Goal: Task Accomplishment & Management: Use online tool/utility

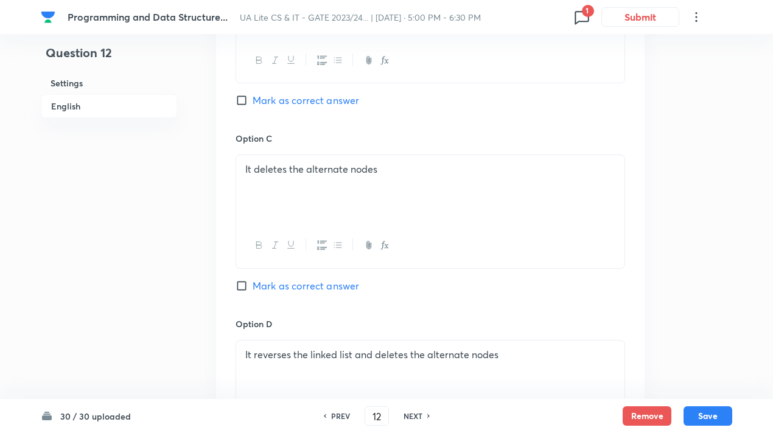
click at [425, 417] on div "NEXT" at bounding box center [414, 416] width 32 height 11
type input "13"
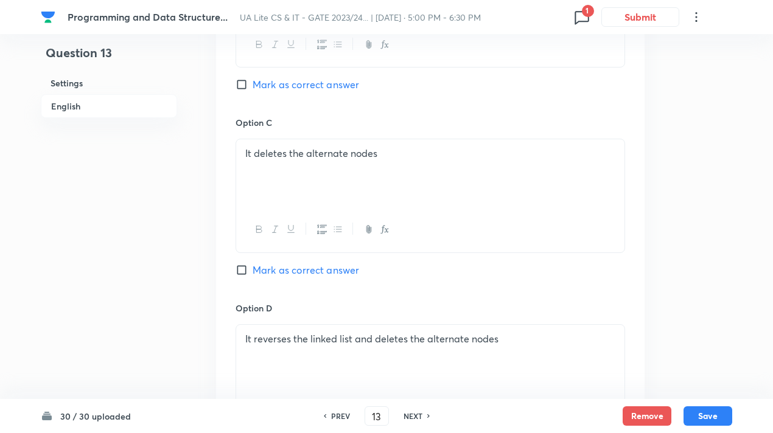
checkbox input "false"
checkbox input "true"
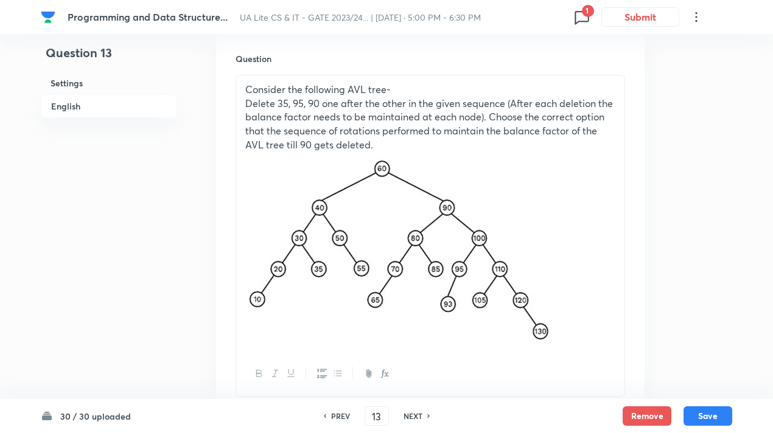
scroll to position [304, 0]
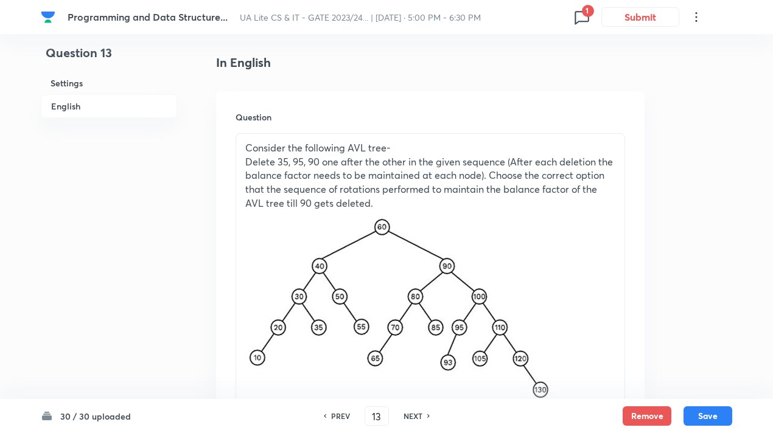
drag, startPoint x: 302, startPoint y: 187, endPoint x: 293, endPoint y: 181, distance: 10.5
click at [302, 187] on p "Delete 35, 95, 90 one after the other in the given sequence (After each deletio…" at bounding box center [430, 182] width 370 height 55
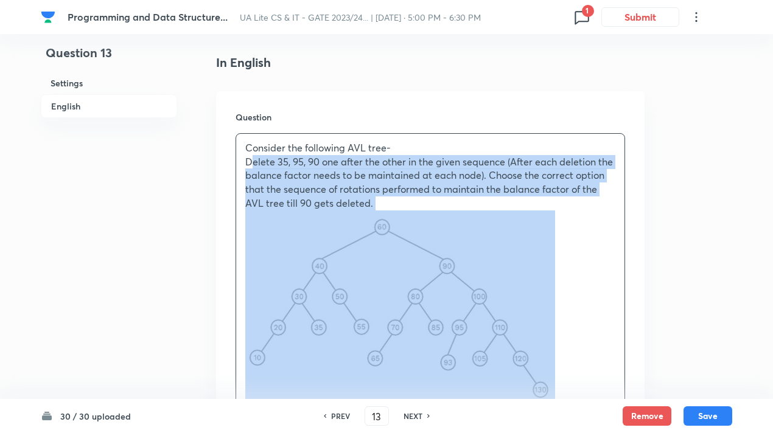
drag, startPoint x: 254, startPoint y: 155, endPoint x: 432, endPoint y: 239, distance: 196.5
click at [432, 239] on div "Consider the following AVL tree- Delete 35, 95, 90 one after the other in the g…" at bounding box center [430, 272] width 388 height 276
copy div "Consider the following AVL tree- Delete 35, 95, 90 one after the other in the g…"
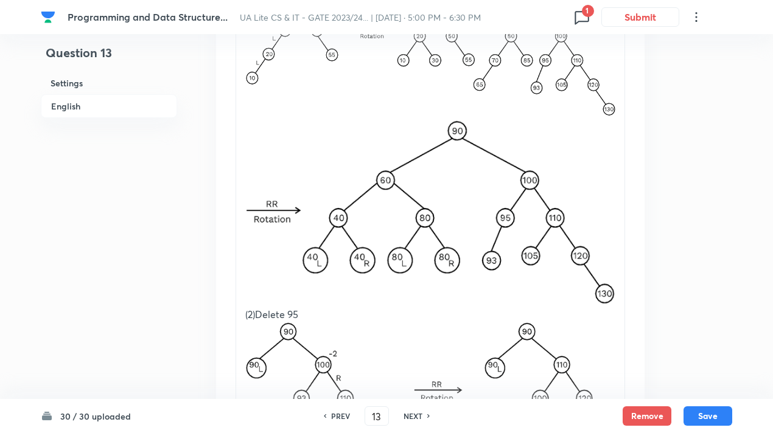
scroll to position [1703, 0]
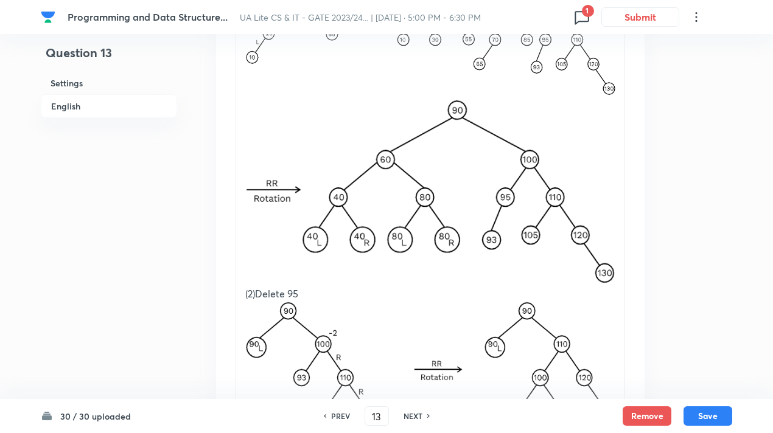
click at [324, 151] on img at bounding box center [430, 191] width 370 height 185
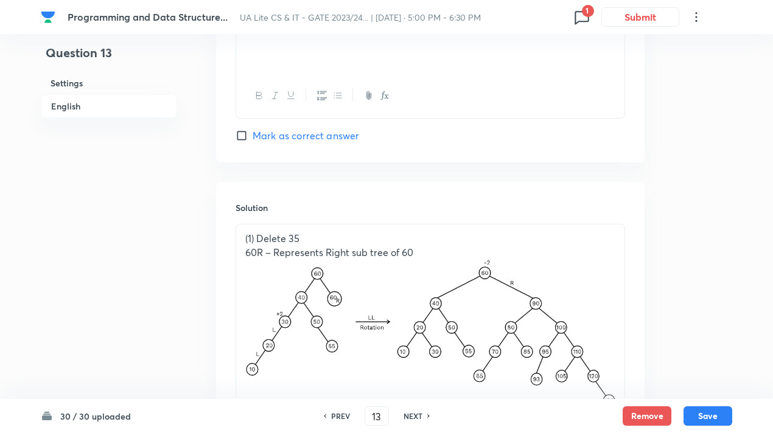
scroll to position [1460, 0]
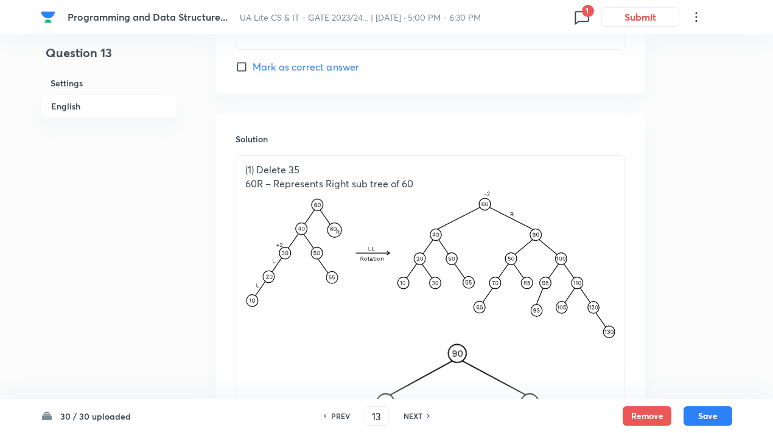
click at [259, 165] on p "(1) Delete 35" at bounding box center [430, 170] width 370 height 14
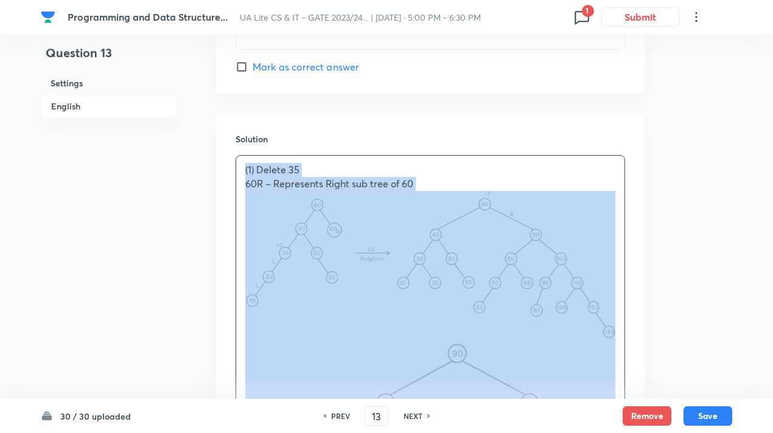
copy div "(1) Delete 35 60R – Represents Right sub tree of 60 (2)Delete 95 (3)Delete 90 (…"
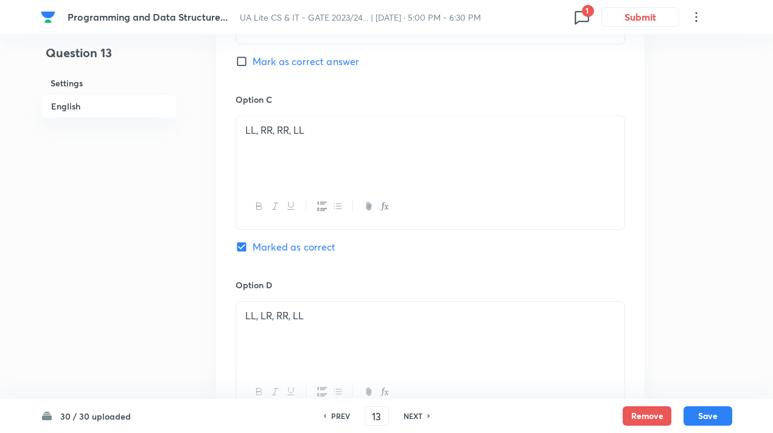
scroll to position [1156, 0]
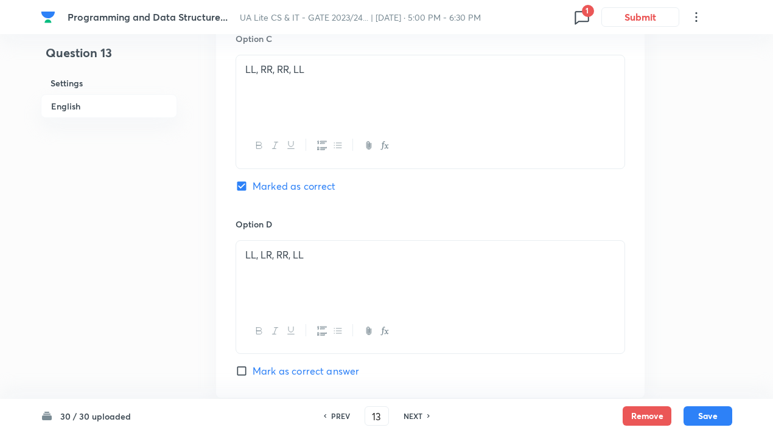
click at [414, 408] on div "PREV 13 ​ NEXT" at bounding box center [376, 415] width 157 height 19
click at [416, 415] on h6 "NEXT" at bounding box center [412, 416] width 19 height 11
type input "14"
checkbox input "true"
checkbox input "false"
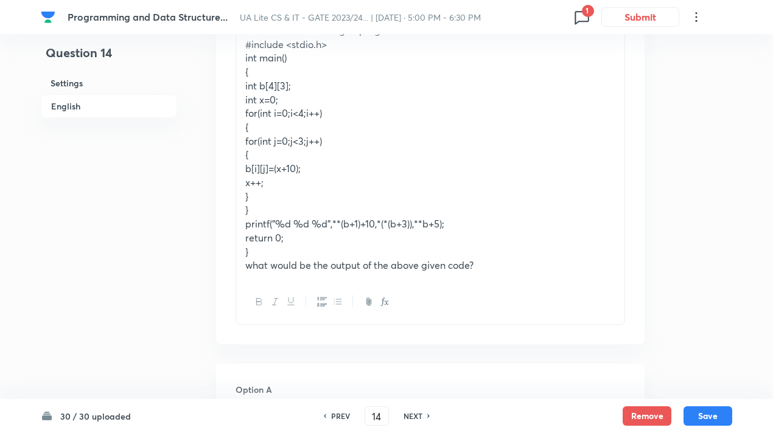
scroll to position [304, 0]
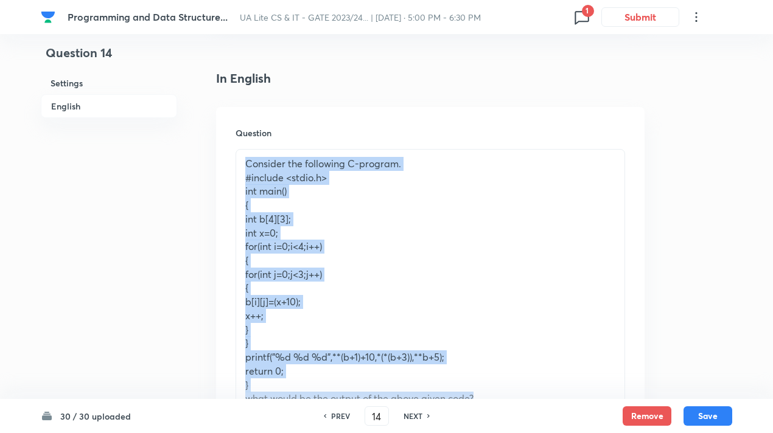
drag, startPoint x: 246, startPoint y: 166, endPoint x: 482, endPoint y: 408, distance: 337.7
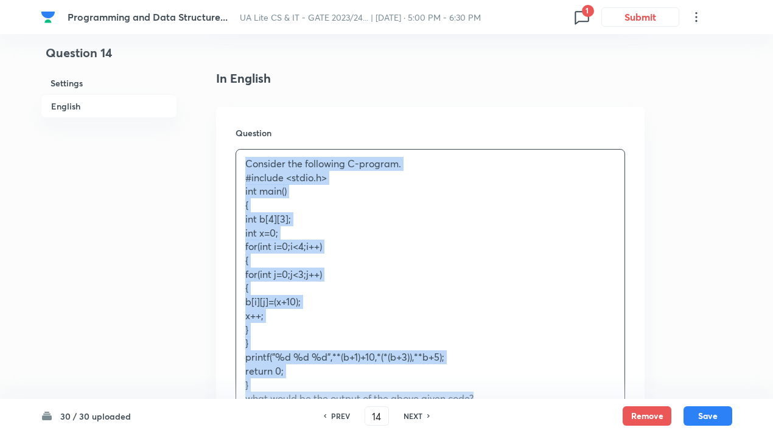
scroll to position [487, 0]
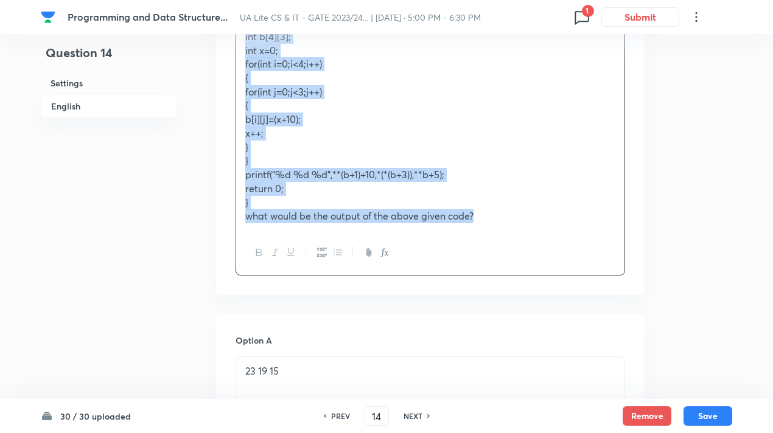
copy div "Consider the following C-program. #include <stdio.h> int main() { int b[4][3]; …"
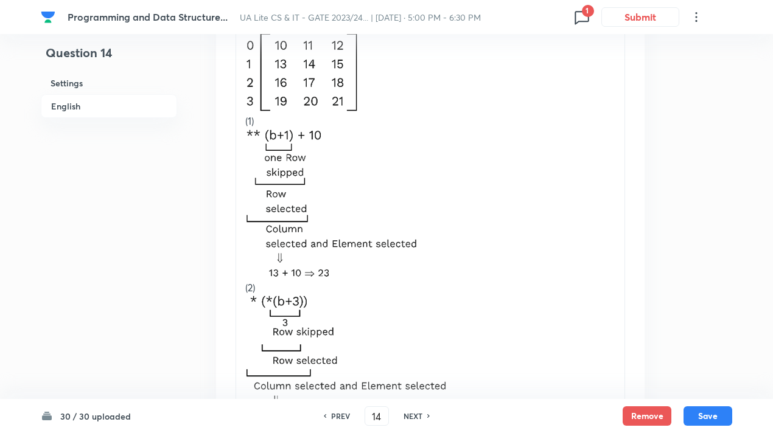
scroll to position [1642, 0]
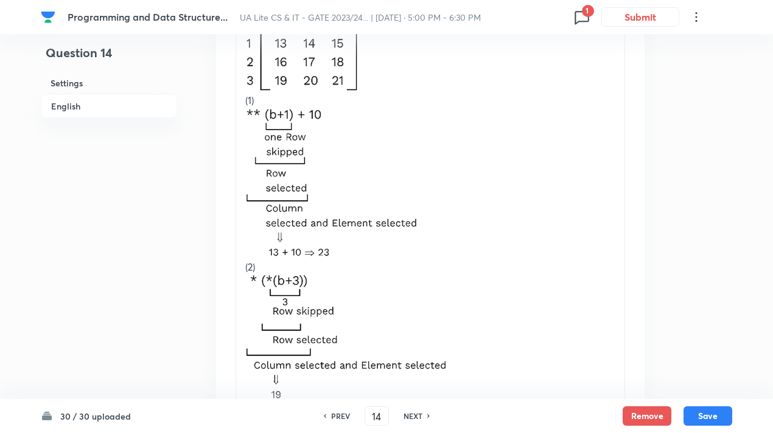
click at [399, 239] on img at bounding box center [331, 182] width 172 height 149
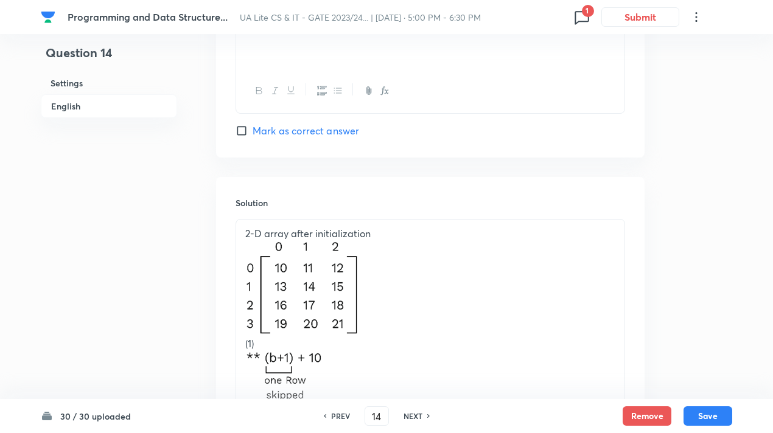
scroll to position [1399, 0]
click at [307, 237] on p "2-D array after initialization" at bounding box center [430, 234] width 370 height 14
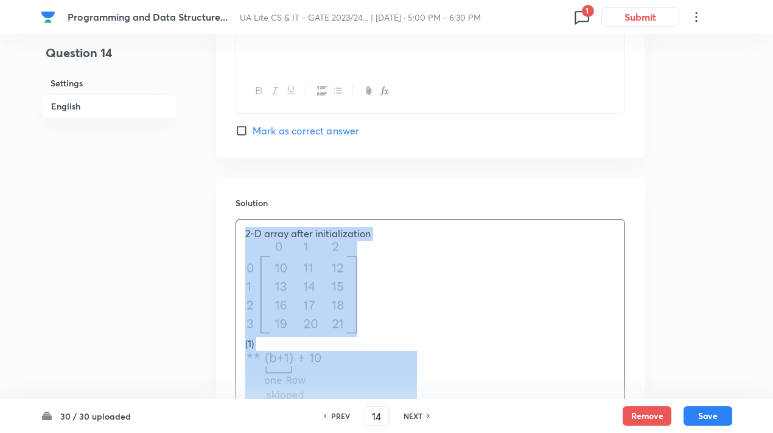
copy div "2-D array after initialization (1) (2) (3)"
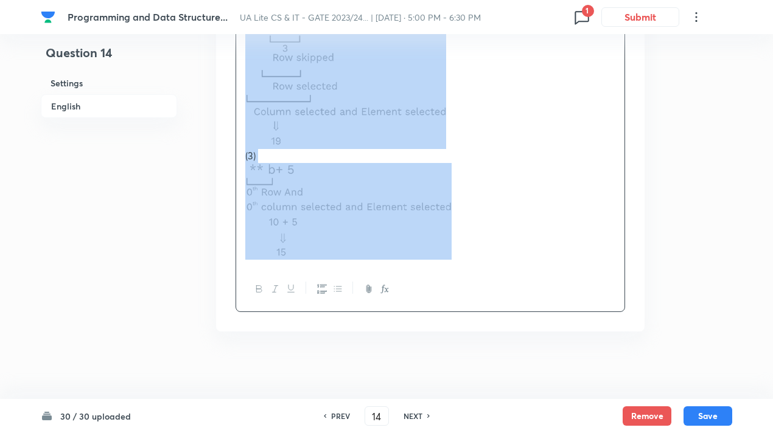
scroll to position [1899, 0]
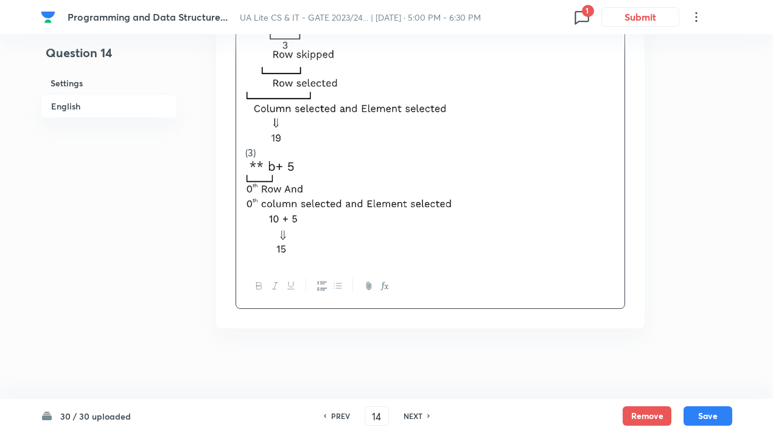
click at [414, 412] on h6 "NEXT" at bounding box center [412, 416] width 19 height 11
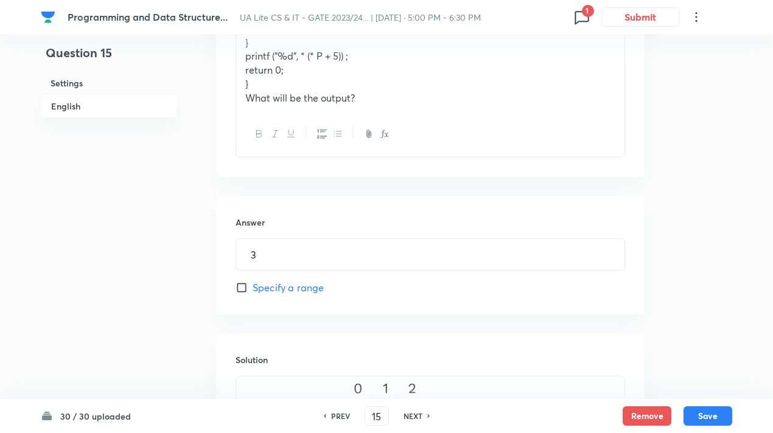
scroll to position [332, 0]
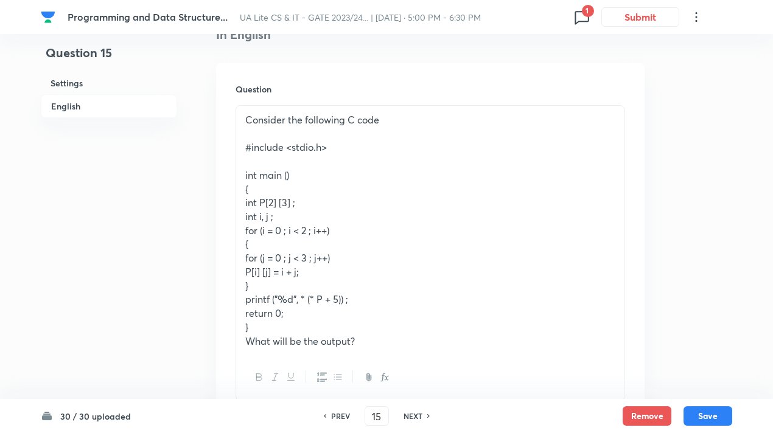
click at [404, 269] on p "P[i] [j] = i + j;" at bounding box center [430, 272] width 370 height 14
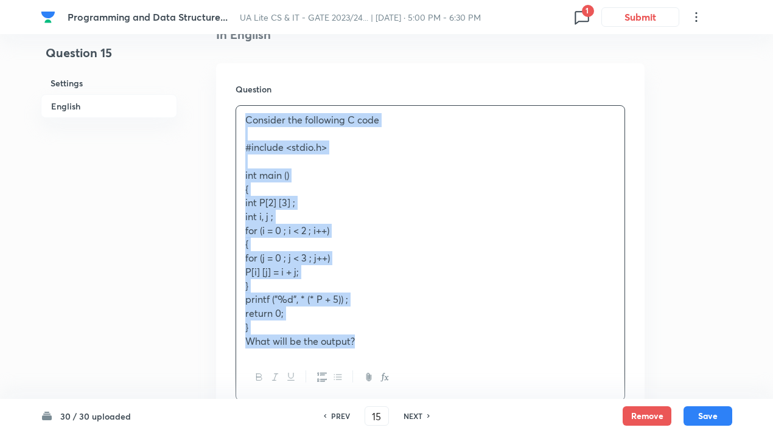
copy div "Consider the following C code #include <stdio.h> int main () { int P[2] [3] ; i…"
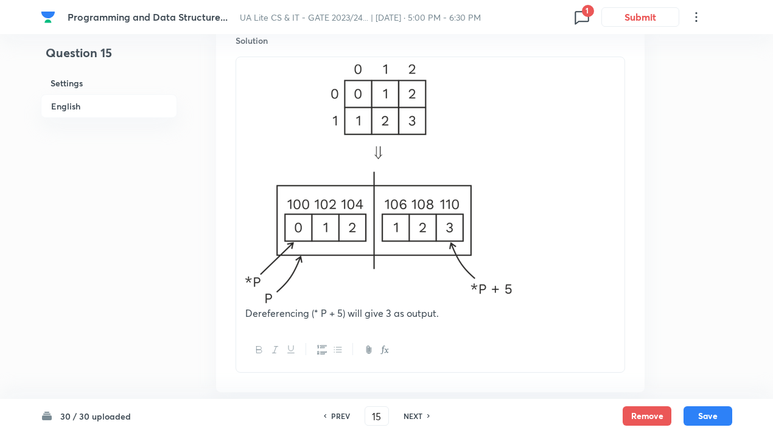
scroll to position [960, 0]
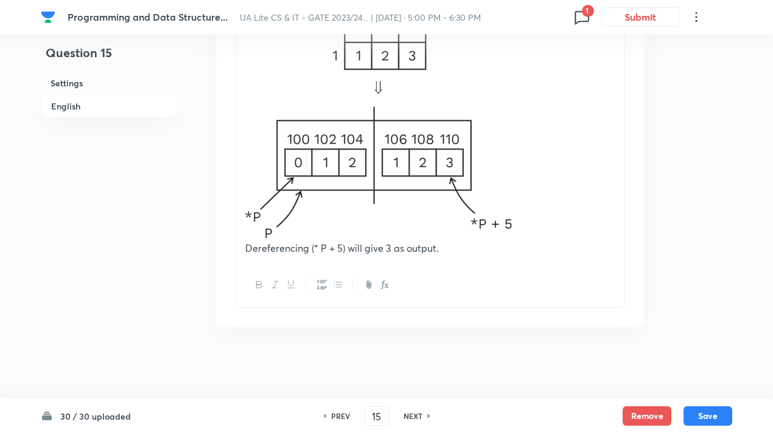
click at [437, 247] on p "Dereferencing (* P + 5) will give 3 as output." at bounding box center [430, 248] width 370 height 14
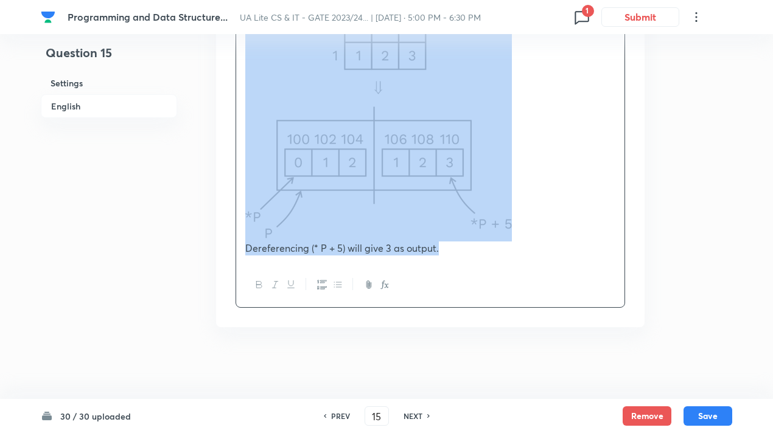
copy div "Dereferencing (* P + 5) will give 3 as output."
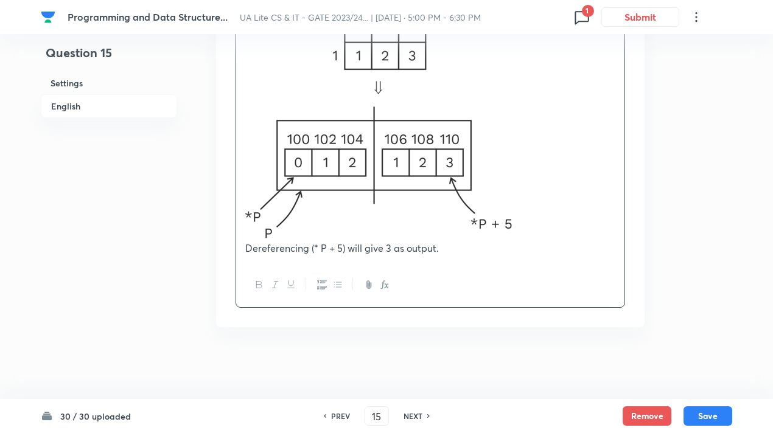
click at [414, 416] on h6 "NEXT" at bounding box center [412, 416] width 19 height 11
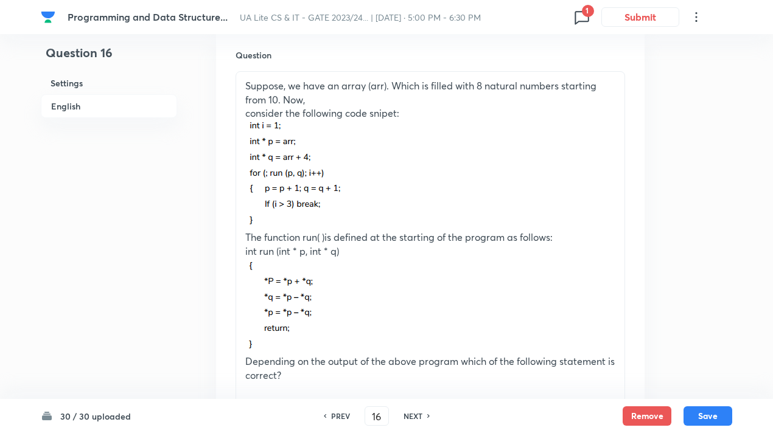
scroll to position [352, 0]
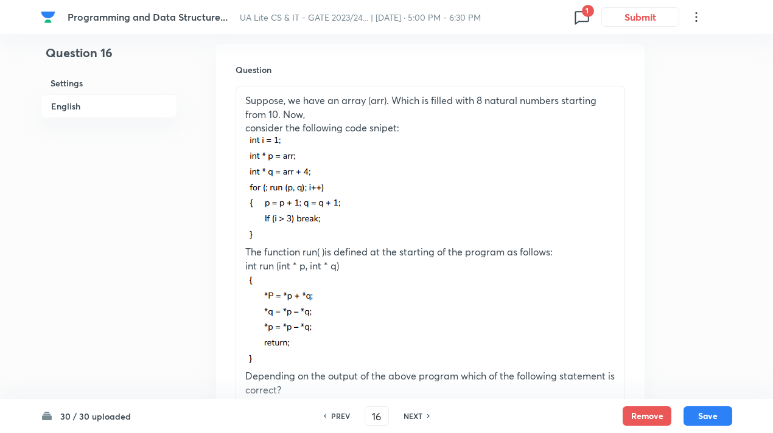
click at [419, 415] on h6 "NEXT" at bounding box center [412, 416] width 19 height 11
type input "17"
checkbox input "false"
checkbox input "true"
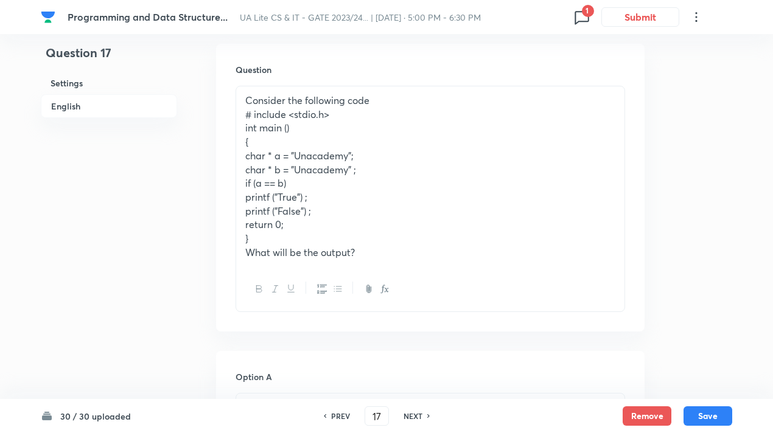
click at [419, 413] on h6 "NEXT" at bounding box center [412, 416] width 19 height 11
type input "18"
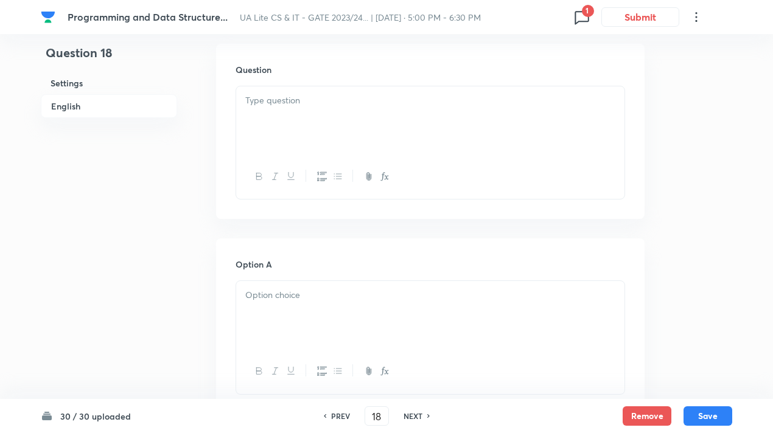
checkbox input "true"
click at [419, 413] on h6 "NEXT" at bounding box center [412, 416] width 19 height 11
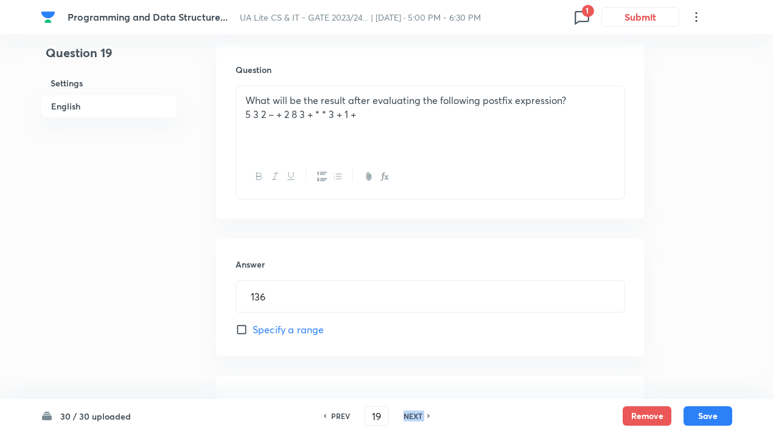
click at [419, 413] on h6 "NEXT" at bounding box center [412, 416] width 19 height 11
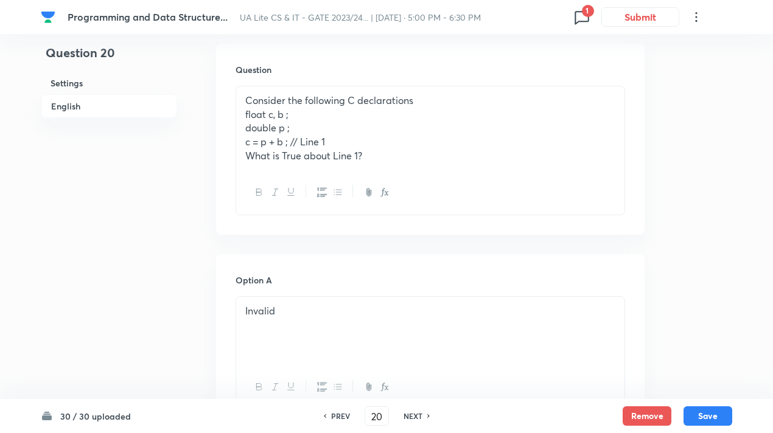
click at [419, 413] on h6 "NEXT" at bounding box center [412, 416] width 19 height 11
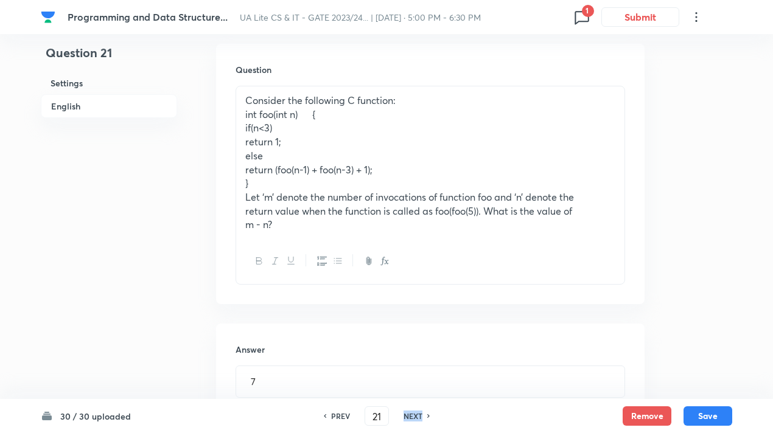
click at [419, 413] on h6 "NEXT" at bounding box center [412, 416] width 19 height 11
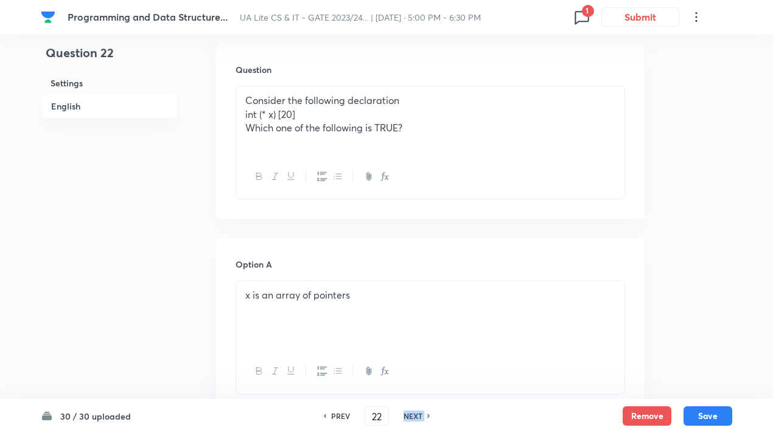
click at [419, 413] on h6 "NEXT" at bounding box center [412, 416] width 19 height 11
type input "23"
checkbox input "false"
checkbox input "true"
click at [419, 413] on h6 "NEXT" at bounding box center [412, 416] width 19 height 11
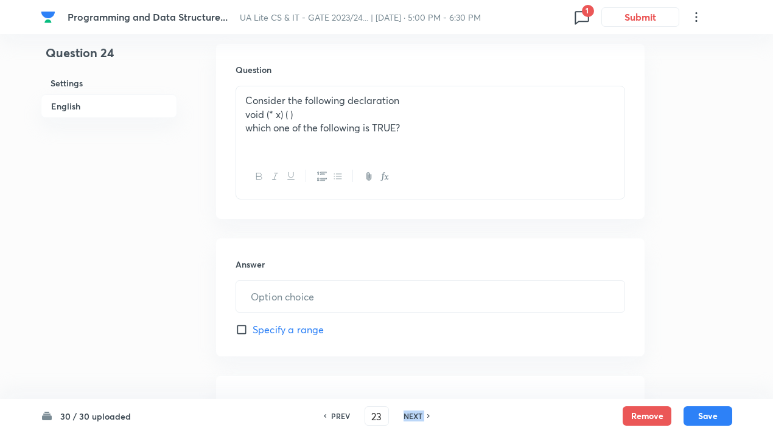
type input "24"
type input "5"
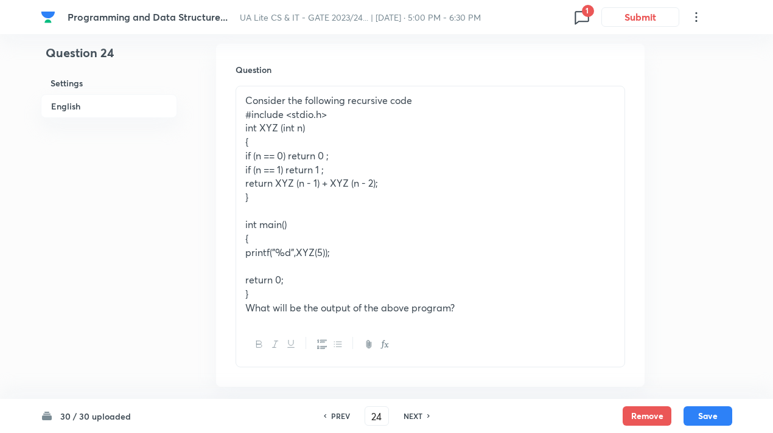
click at [419, 413] on h6 "NEXT" at bounding box center [412, 416] width 19 height 11
type input "25"
type input "10"
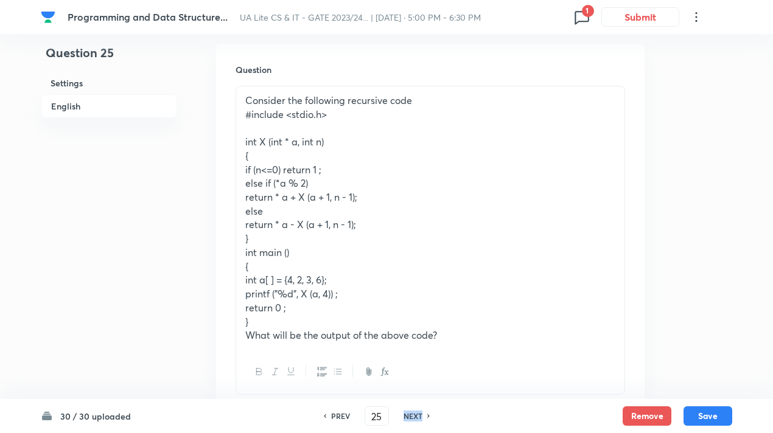
click at [419, 413] on h6 "NEXT" at bounding box center [412, 416] width 19 height 11
type input "26"
type input "10"
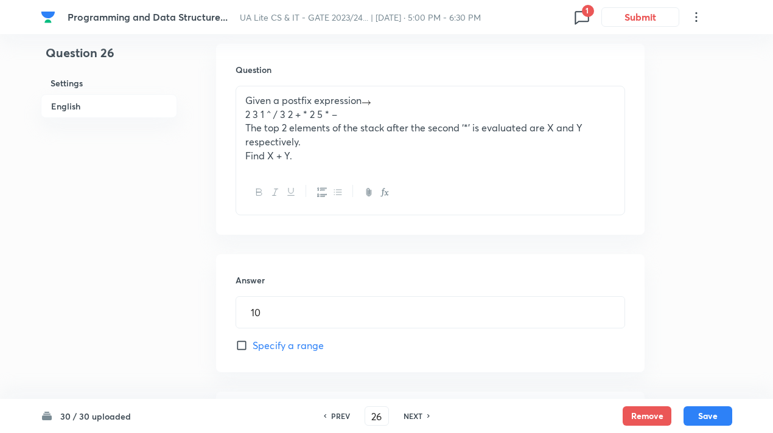
click at [419, 413] on h6 "NEXT" at bounding box center [412, 416] width 19 height 11
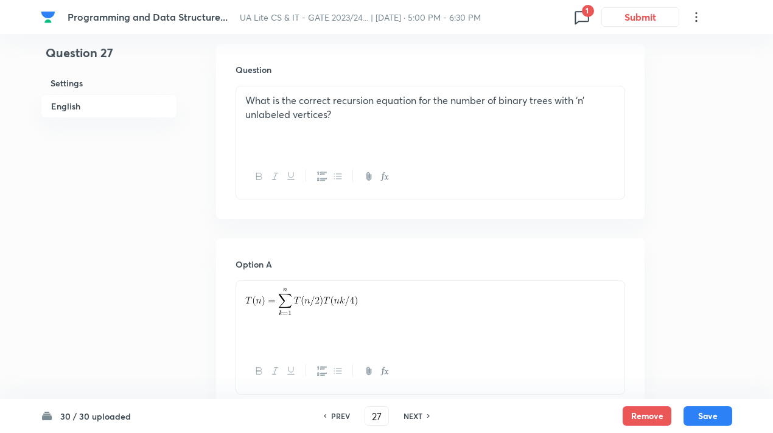
click at [339, 417] on h6 "PREV" at bounding box center [340, 416] width 19 height 11
type input "26"
type input "10"
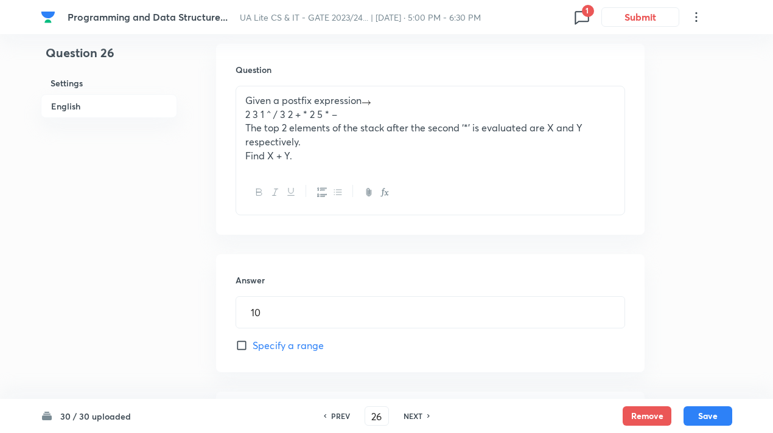
click at [349, 156] on p "Find X + Y." at bounding box center [430, 156] width 370 height 14
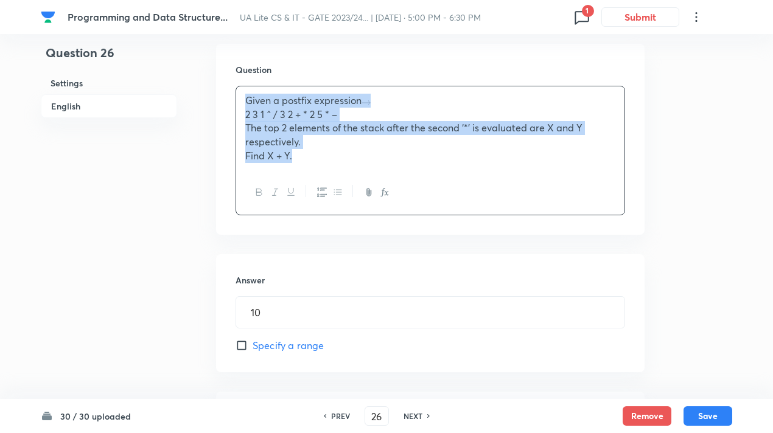
copy div "Given a postfix expression 2 3 1 ^ / 3 2 + * 2 5 * – The top 2 elements of the …"
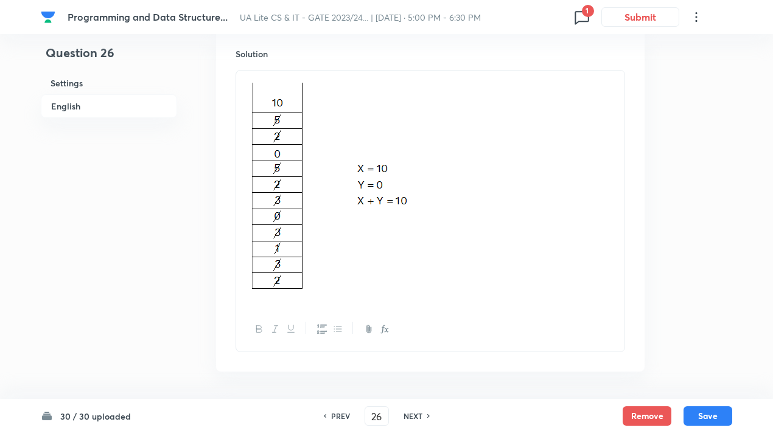
scroll to position [717, 0]
click at [437, 220] on p at bounding box center [430, 188] width 370 height 222
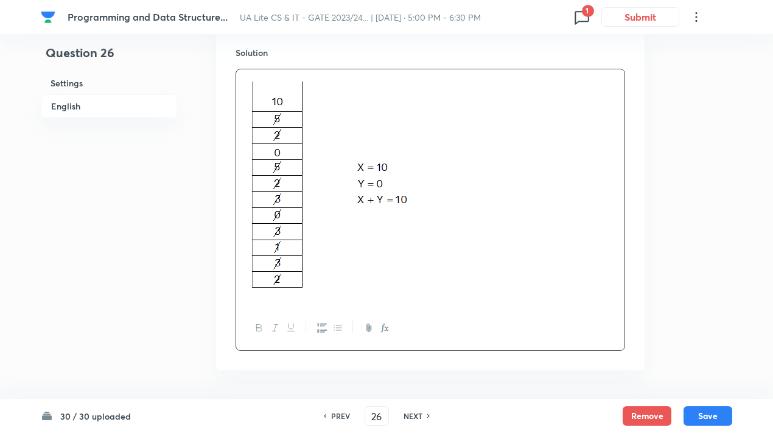
drag, startPoint x: 409, startPoint y: 206, endPoint x: 312, endPoint y: 189, distance: 98.8
click at [312, 189] on img at bounding box center [331, 186] width 173 height 218
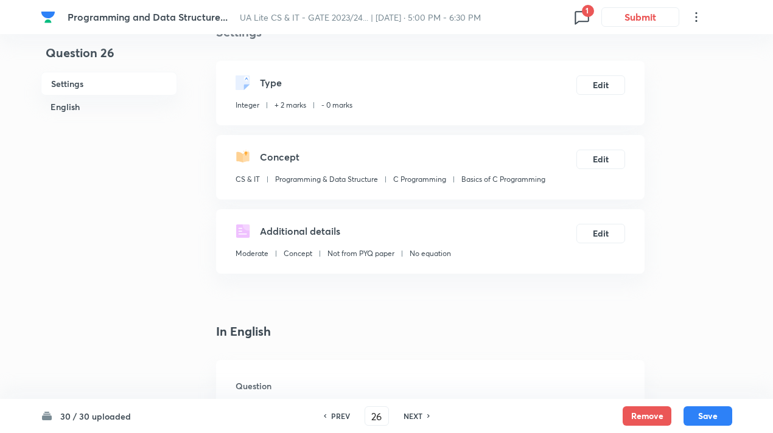
scroll to position [0, 0]
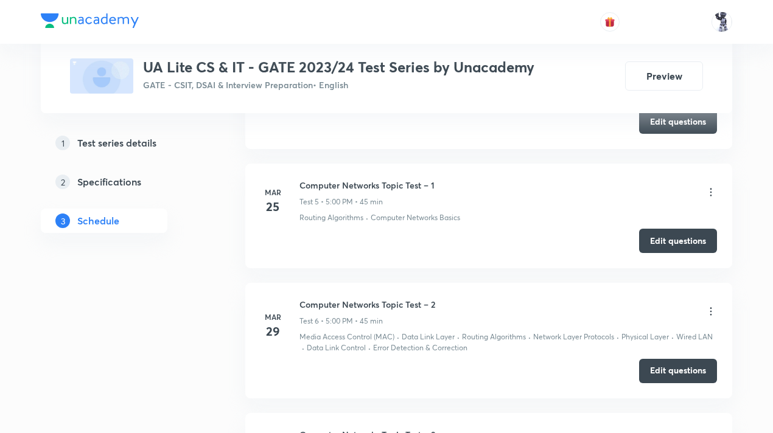
scroll to position [1217, 0]
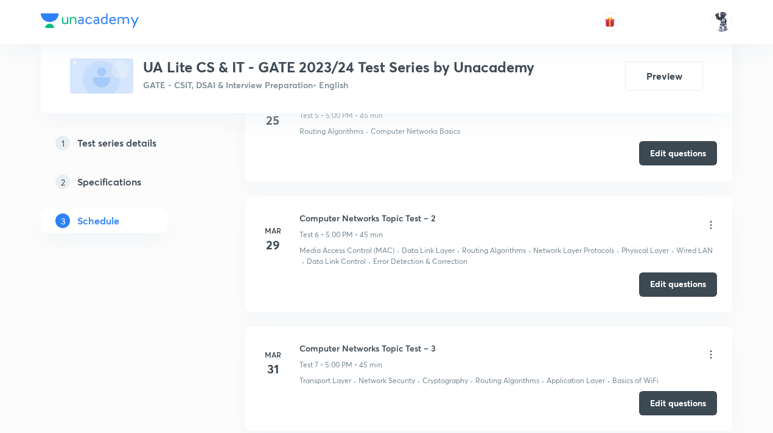
click at [665, 154] on button "Edit questions" at bounding box center [678, 153] width 78 height 24
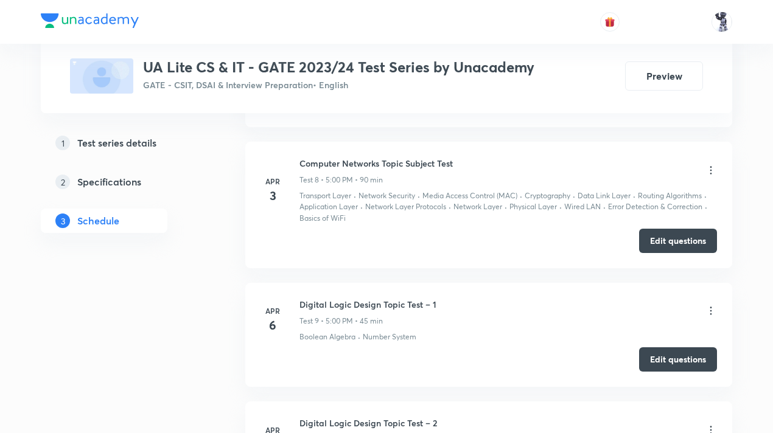
scroll to position [1521, 0]
click at [664, 227] on button "Edit questions" at bounding box center [678, 239] width 78 height 24
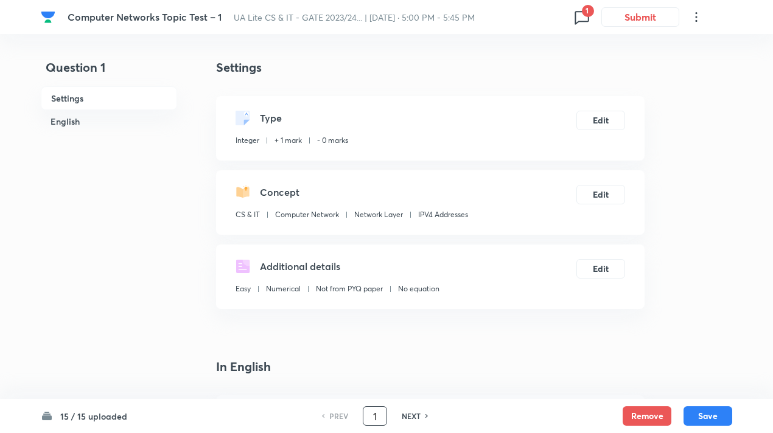
click at [372, 414] on input "1" at bounding box center [374, 416] width 23 height 21
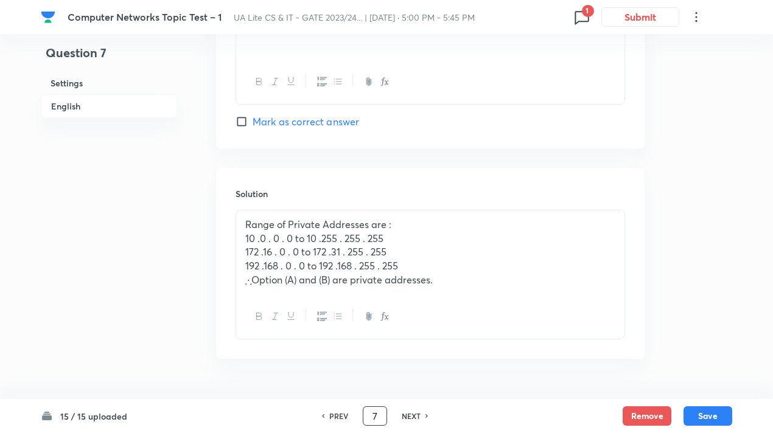
scroll to position [1229, 0]
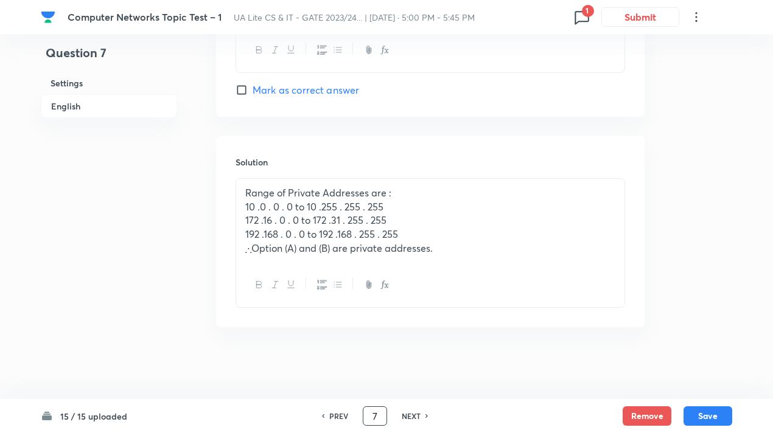
click at [377, 414] on input "7" at bounding box center [374, 416] width 23 height 21
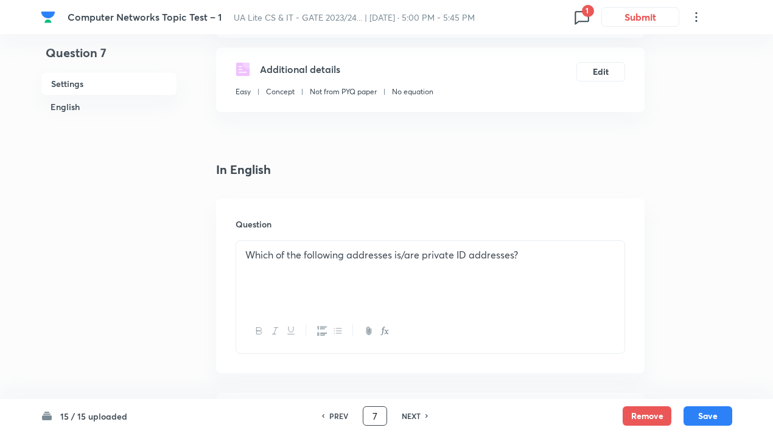
scroll to position [0, 0]
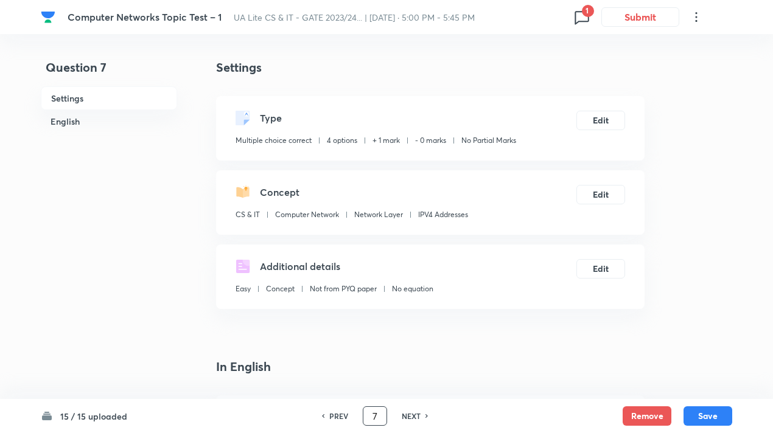
click at [410, 418] on h6 "NEXT" at bounding box center [410, 416] width 19 height 11
type input "8"
checkbox input "false"
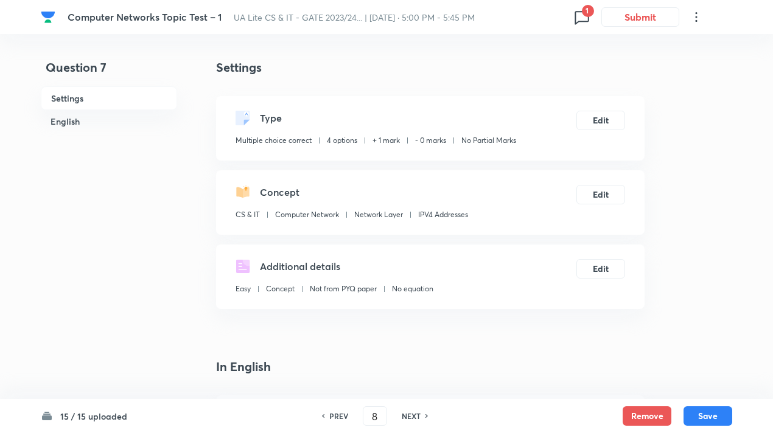
checkbox input "true"
click at [327, 417] on div "PREV" at bounding box center [337, 416] width 32 height 11
type input "7"
checkbox input "true"
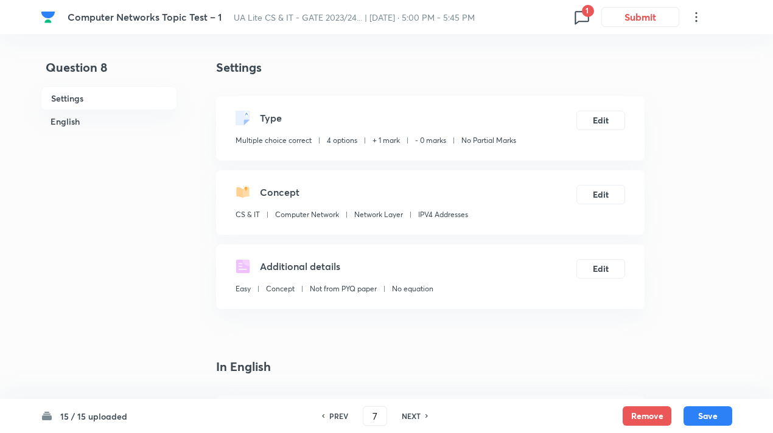
checkbox input "true"
checkbox input "false"
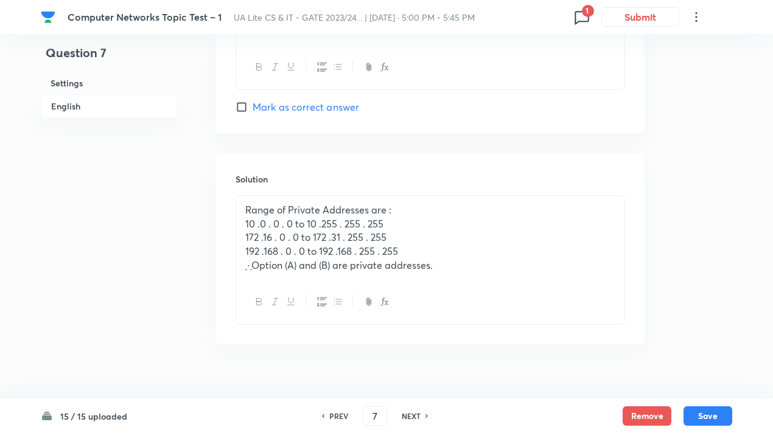
scroll to position [1229, 0]
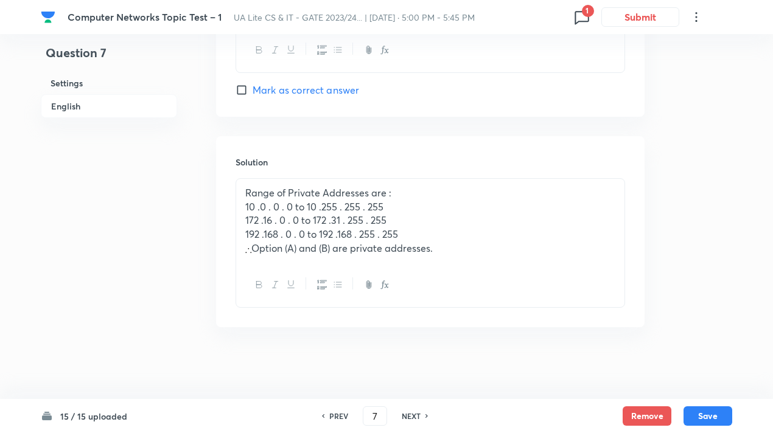
click at [412, 419] on h6 "NEXT" at bounding box center [410, 416] width 19 height 11
type input "8"
checkbox input "true"
checkbox input "false"
checkbox input "true"
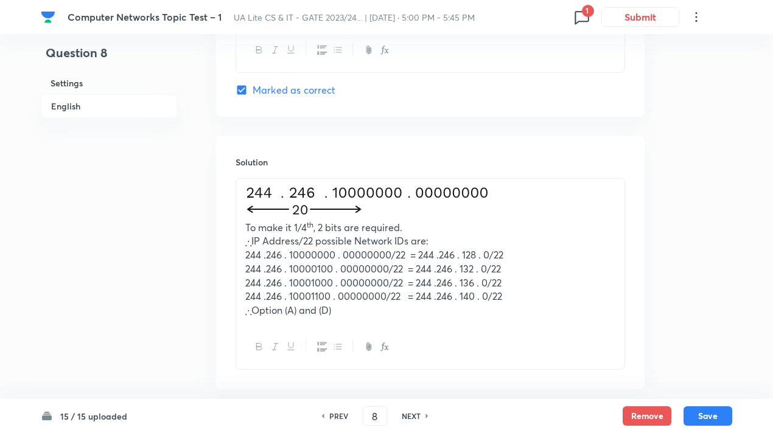
click at [505, 198] on p at bounding box center [430, 203] width 370 height 35
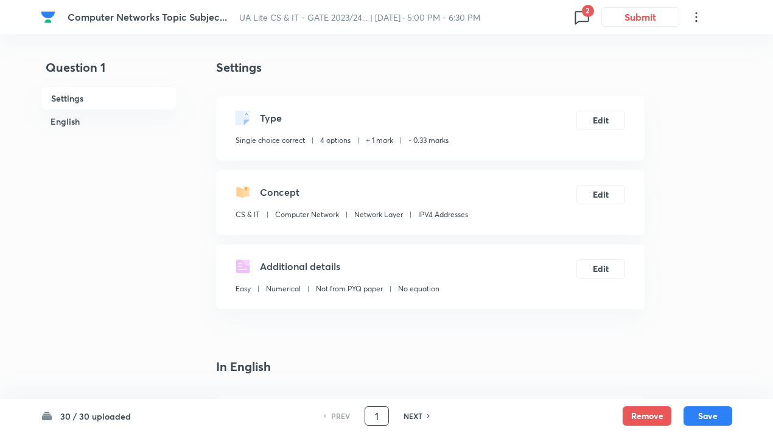
click at [372, 412] on input "1" at bounding box center [376, 416] width 23 height 21
type input "7"
checkbox input "true"
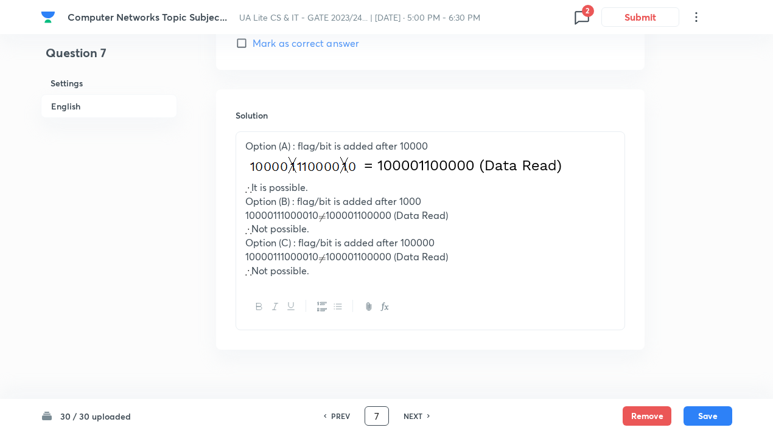
scroll to position [1299, 0]
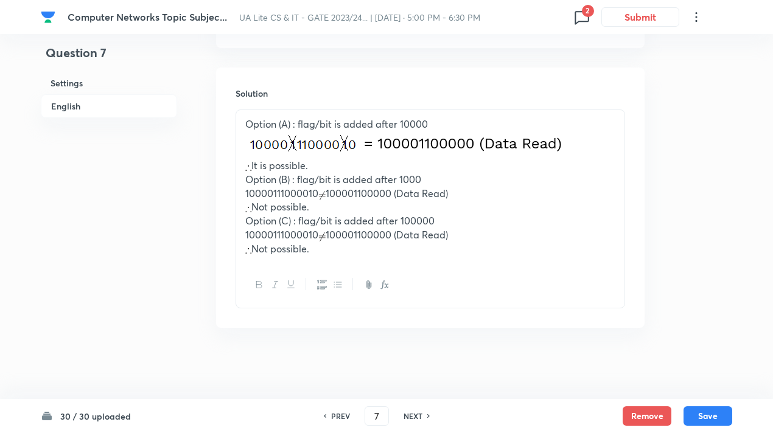
click at [571, 147] on p at bounding box center [430, 145] width 370 height 28
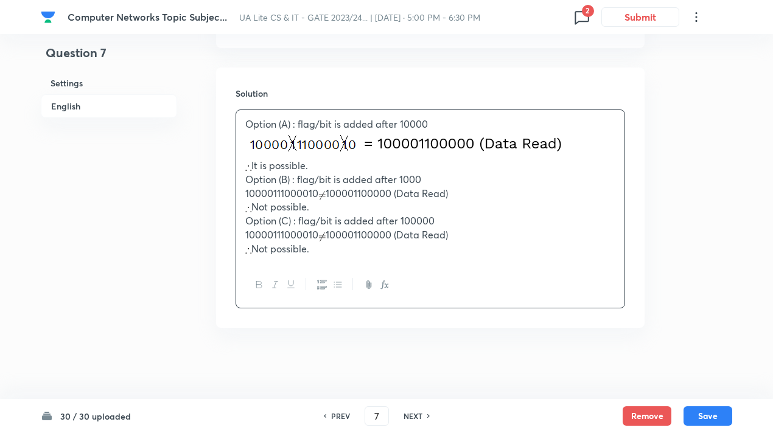
drag, startPoint x: 571, startPoint y: 147, endPoint x: 251, endPoint y: 142, distance: 320.0
click at [251, 142] on p at bounding box center [430, 145] width 370 height 28
click at [421, 415] on h6 "NEXT" at bounding box center [412, 416] width 19 height 11
type input "8"
checkbox input "true"
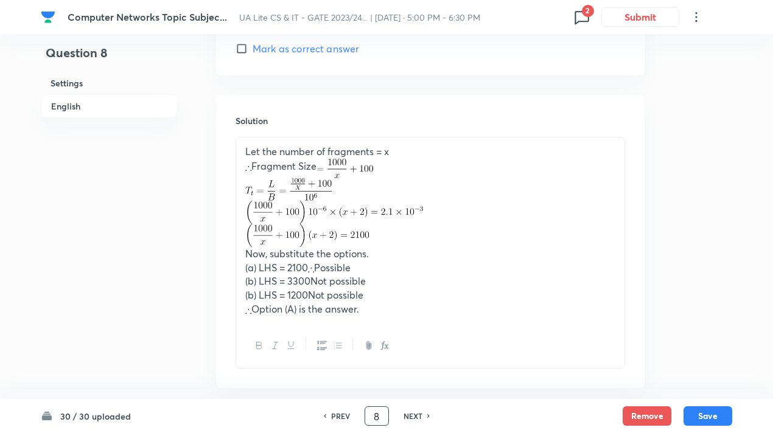
drag, startPoint x: 381, startPoint y: 412, endPoint x: 371, endPoint y: 412, distance: 9.7
click at [371, 412] on input "8" at bounding box center [376, 416] width 23 height 21
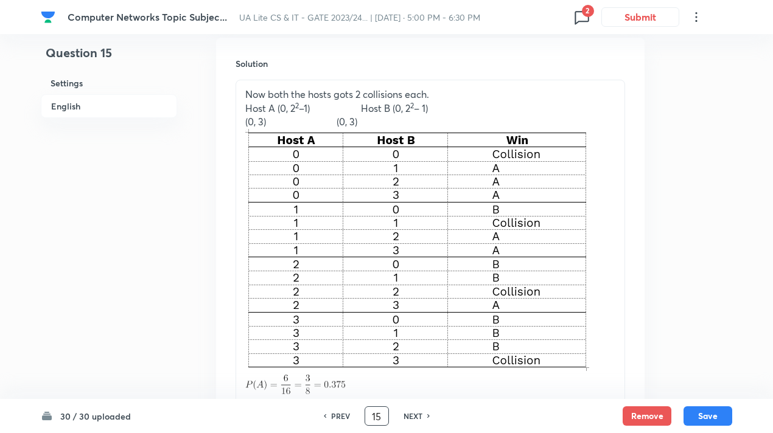
scroll to position [602, 0]
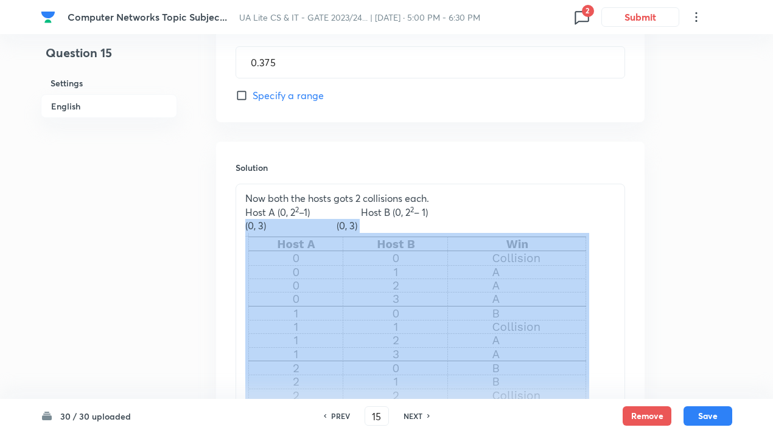
drag, startPoint x: 496, startPoint y: 216, endPoint x: 551, endPoint y: 299, distance: 99.7
click at [551, 299] on div "Now both the hosts gots 2 collisions each. Host A (0, 2 2 –1) Host B (0, 2 2 – …" at bounding box center [430, 344] width 388 height 321
click at [540, 294] on img at bounding box center [417, 354] width 344 height 242
click at [476, 286] on img at bounding box center [417, 354] width 344 height 242
click at [543, 220] on p "(0, 3) (0, 3)" at bounding box center [430, 226] width 370 height 14
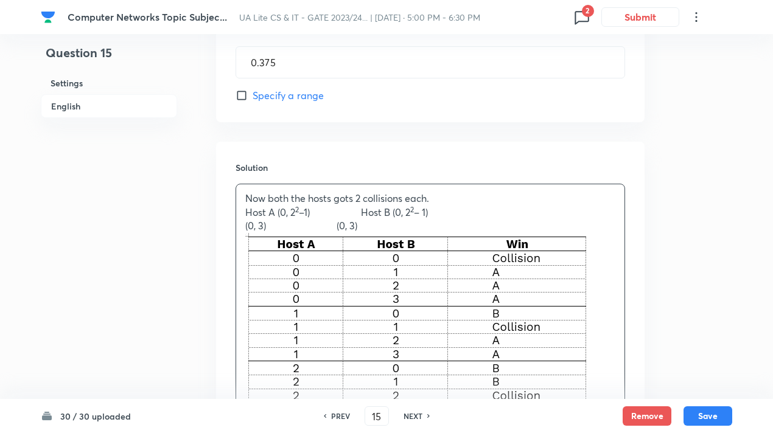
click at [294, 261] on img at bounding box center [417, 354] width 344 height 242
click at [302, 260] on img at bounding box center [417, 354] width 344 height 242
drag, startPoint x: 245, startPoint y: 243, endPoint x: 287, endPoint y: 256, distance: 43.3
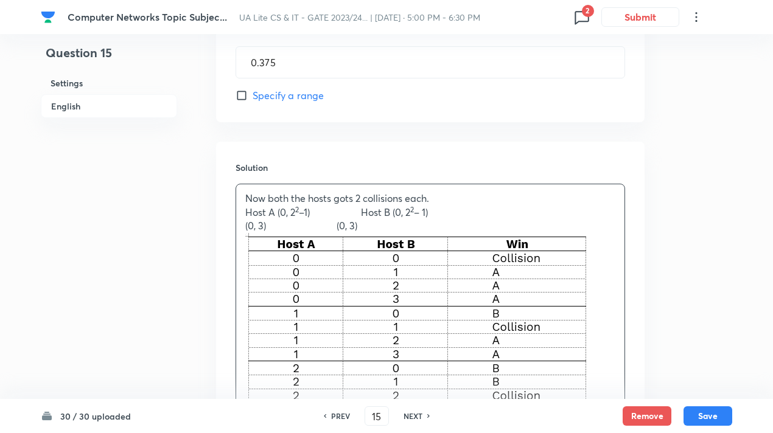
click at [287, 256] on img at bounding box center [417, 354] width 344 height 242
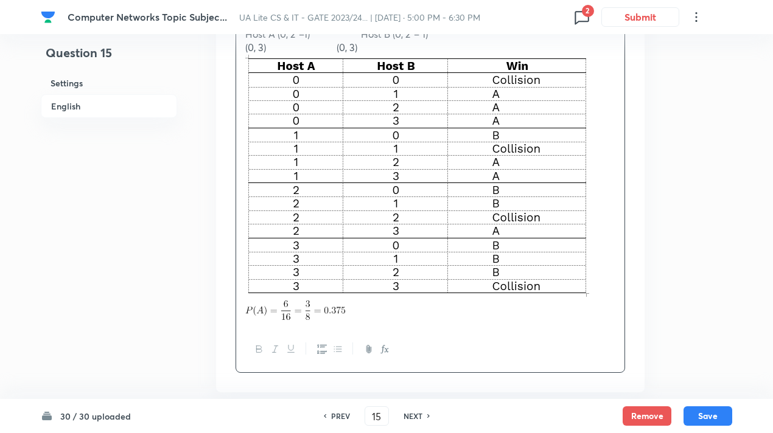
scroll to position [845, 0]
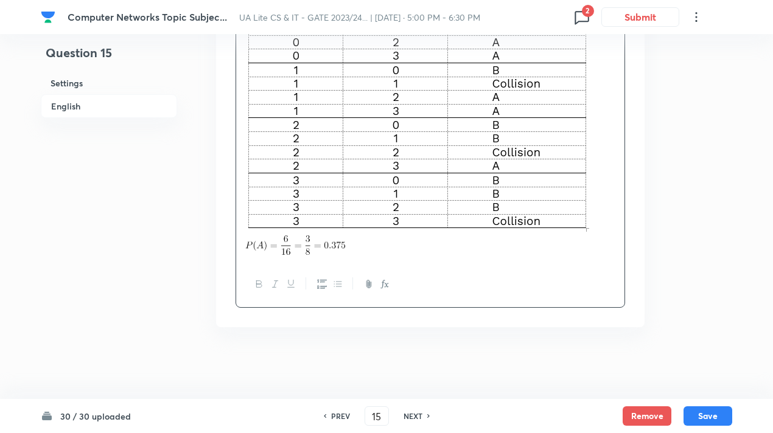
click at [408, 409] on div "PREV 15 ​ NEXT" at bounding box center [376, 415] width 157 height 19
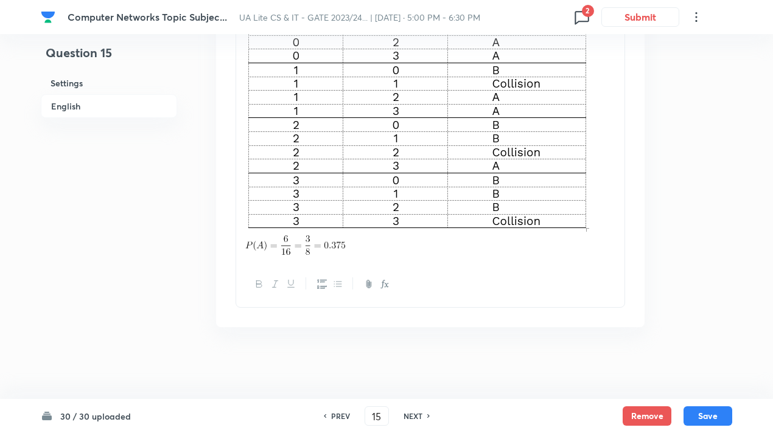
click at [411, 412] on h6 "NEXT" at bounding box center [412, 416] width 19 height 11
type input "16"
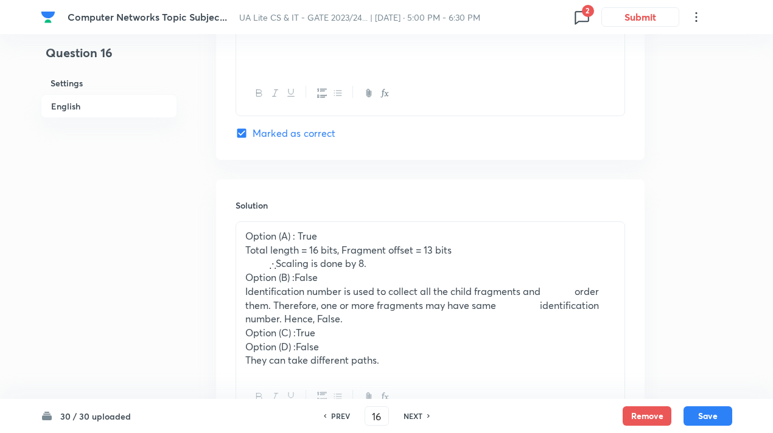
scroll to position [1298, 0]
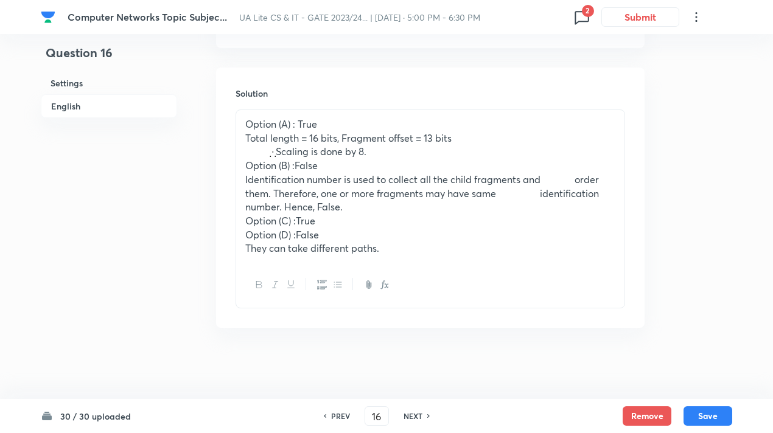
click at [375, 200] on p "Identification number is used to collect all the child fragments and order them…" at bounding box center [430, 193] width 370 height 41
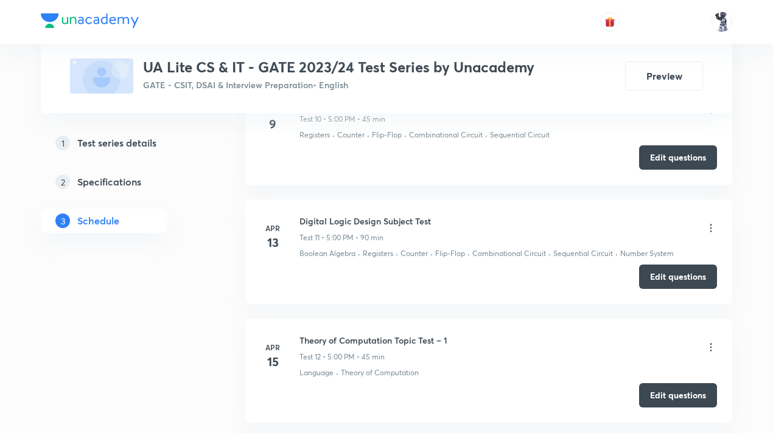
scroll to position [1886, 0]
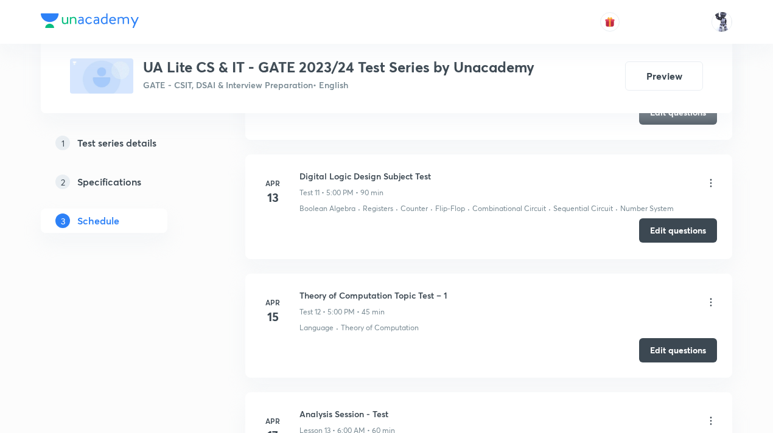
click at [676, 222] on button "Edit questions" at bounding box center [678, 230] width 78 height 24
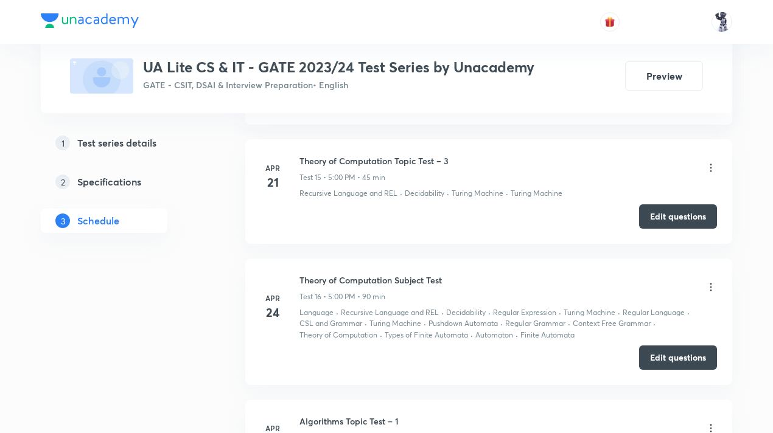
scroll to position [2372, 0]
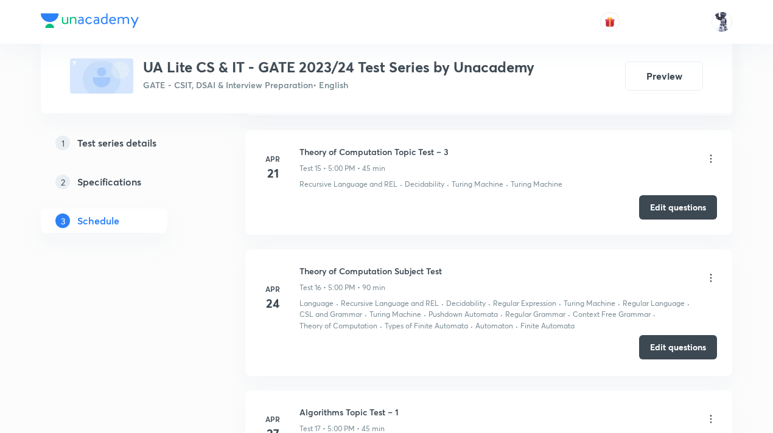
click at [665, 338] on button "Edit questions" at bounding box center [678, 347] width 78 height 24
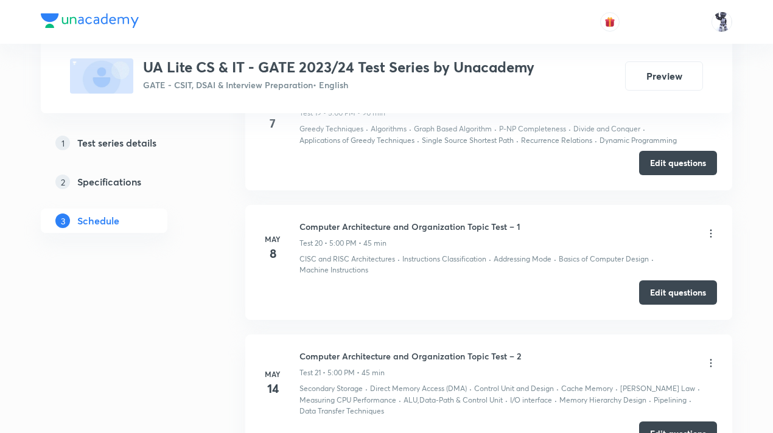
scroll to position [2859, 0]
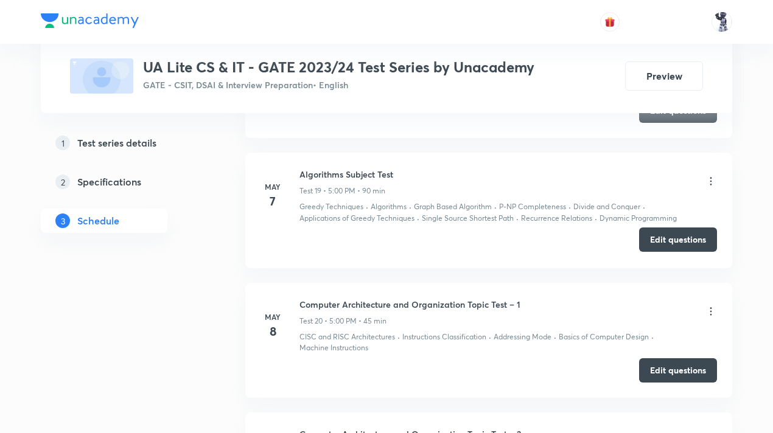
click at [655, 232] on button "Edit questions" at bounding box center [678, 240] width 78 height 24
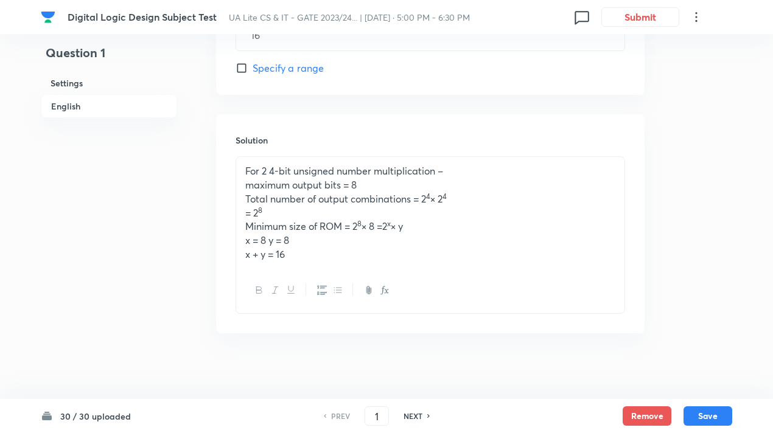
scroll to position [619, 0]
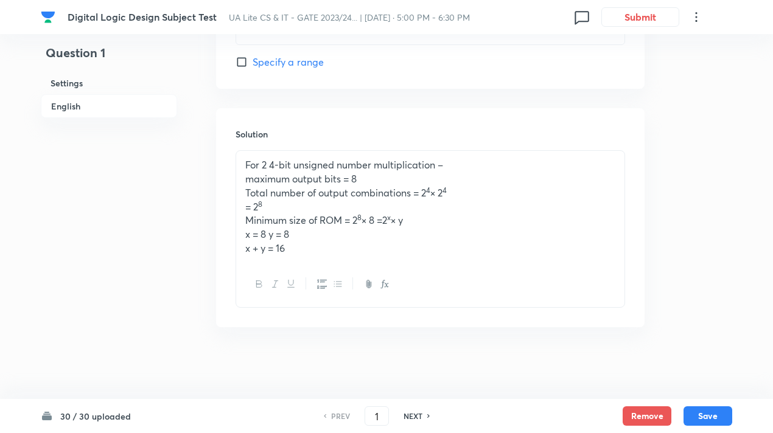
click at [415, 411] on h6 "NEXT" at bounding box center [412, 416] width 19 height 11
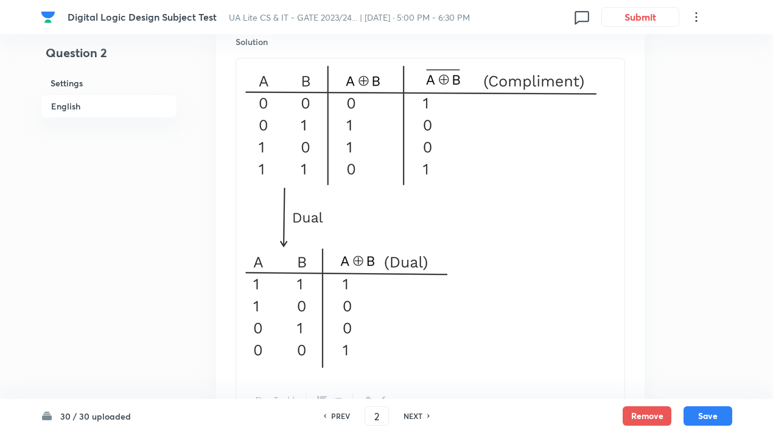
scroll to position [1349, 0]
click at [431, 233] on img at bounding box center [420, 217] width 351 height 302
drag, startPoint x: 527, startPoint y: 301, endPoint x: 294, endPoint y: 156, distance: 273.8
click at [294, 156] on img at bounding box center [420, 217] width 351 height 302
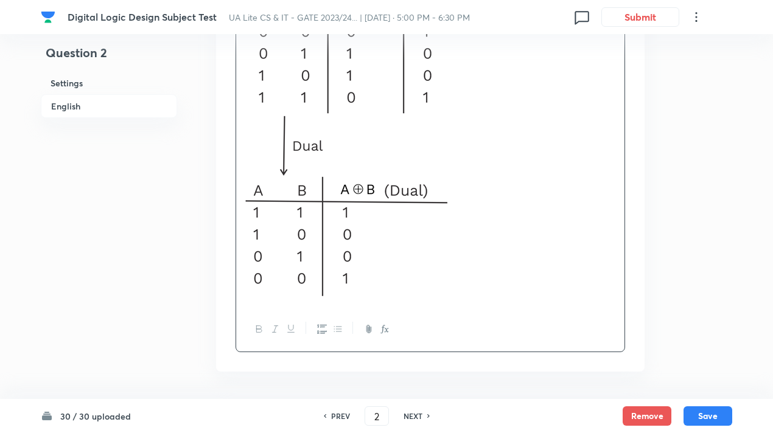
scroll to position [1465, 0]
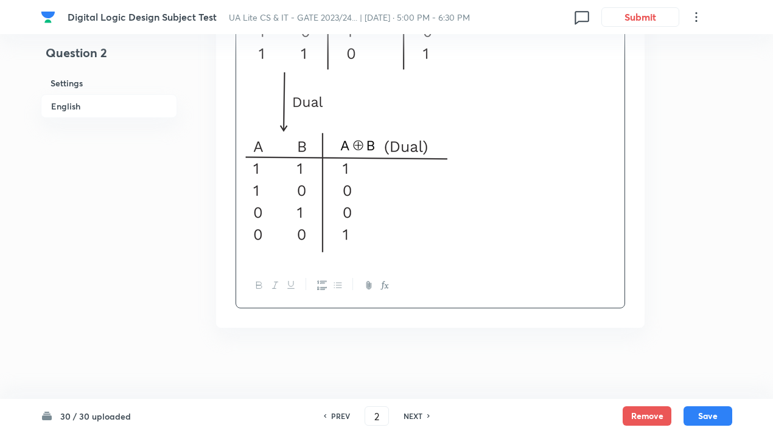
click at [419, 409] on div "PREV 2 ​ NEXT" at bounding box center [376, 415] width 157 height 19
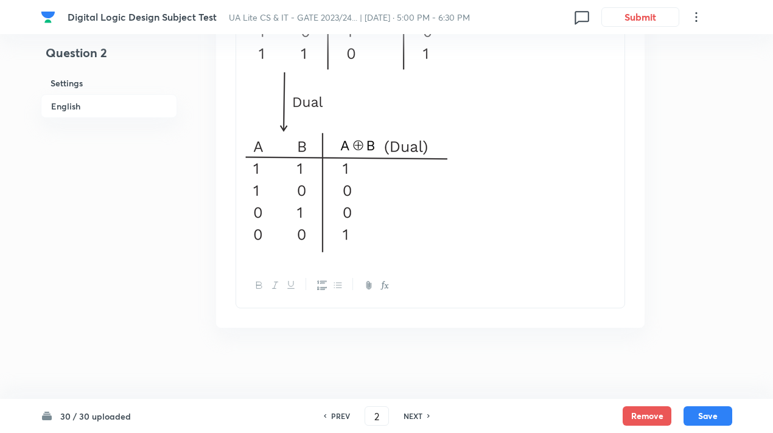
click at [419, 415] on h6 "NEXT" at bounding box center [412, 416] width 19 height 11
type input "3"
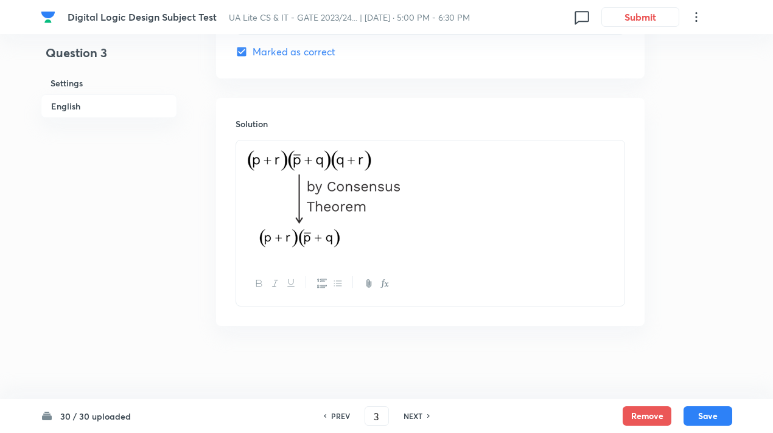
checkbox input "true"
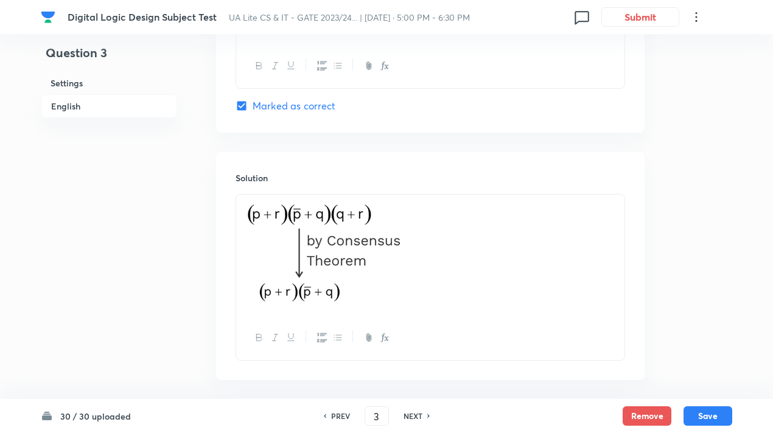
scroll to position [1265, 0]
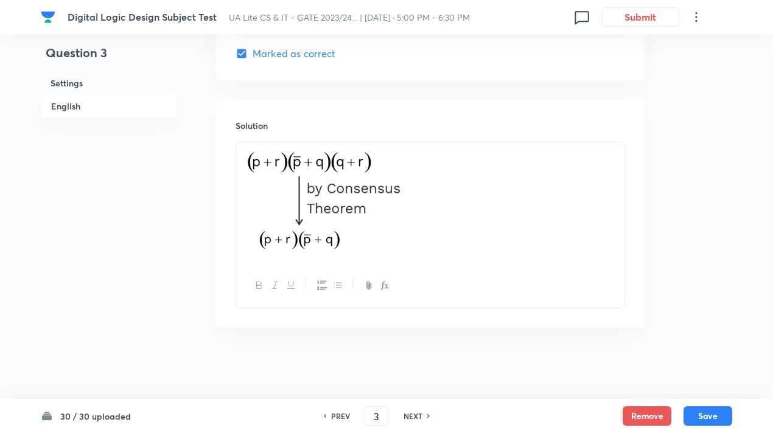
click at [420, 413] on h6 "NEXT" at bounding box center [412, 416] width 19 height 11
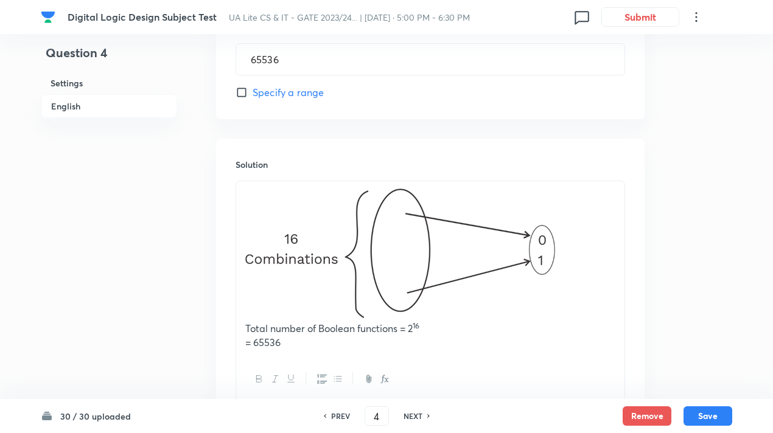
scroll to position [561, 0]
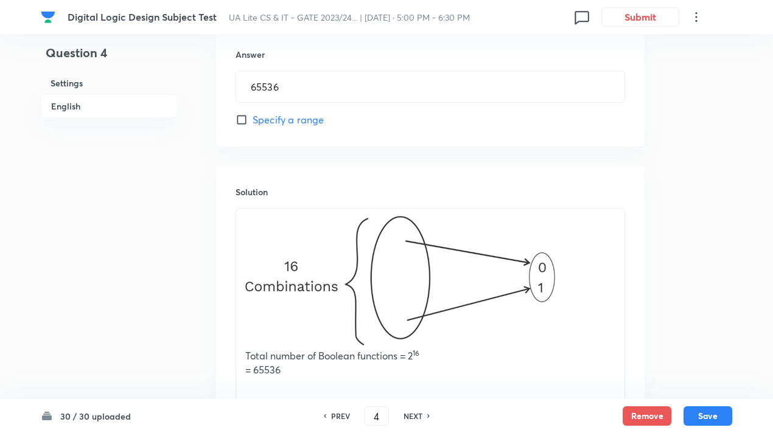
click at [524, 254] on img at bounding box center [400, 281] width 310 height 130
drag, startPoint x: 568, startPoint y: 266, endPoint x: 336, endPoint y: 266, distance: 231.2
click at [336, 266] on p at bounding box center [430, 282] width 370 height 133
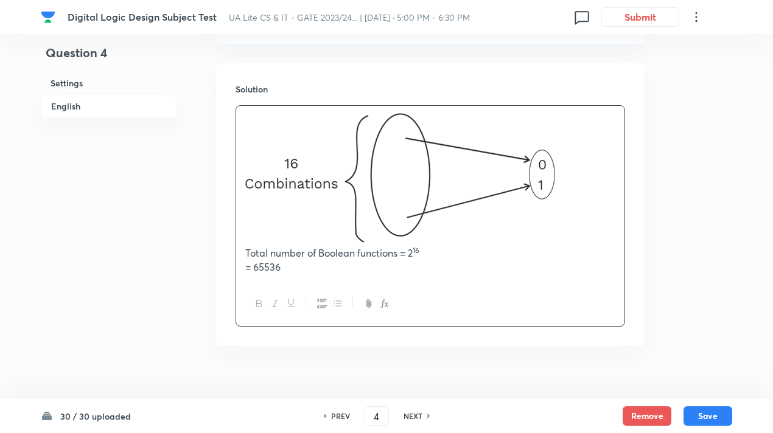
scroll to position [683, 0]
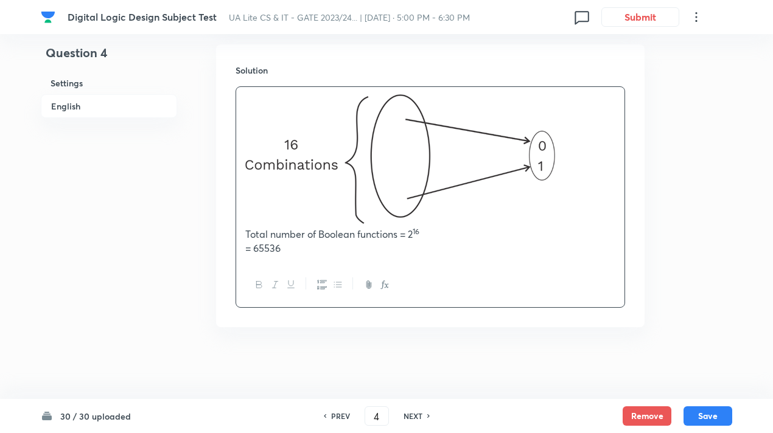
click at [409, 417] on h6 "NEXT" at bounding box center [412, 416] width 19 height 11
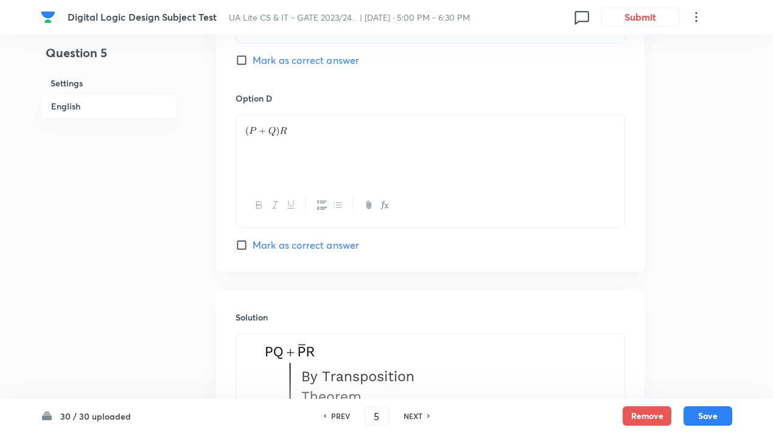
scroll to position [1273, 0]
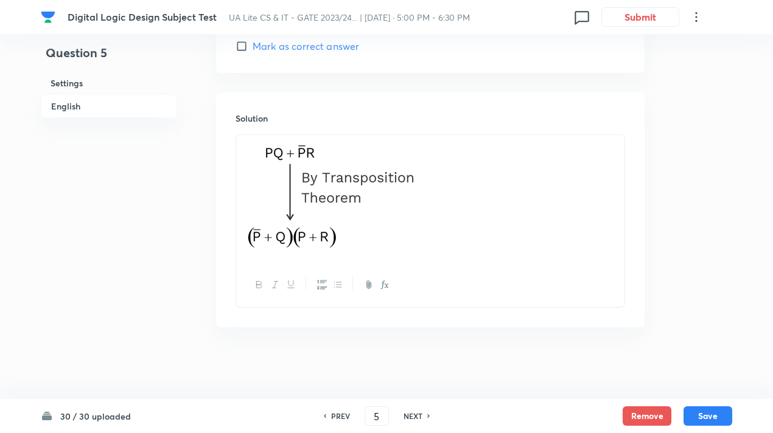
click at [341, 187] on img at bounding box center [329, 196] width 168 height 109
drag, startPoint x: 411, startPoint y: 201, endPoint x: 299, endPoint y: 187, distance: 112.9
click at [299, 187] on img at bounding box center [329, 196] width 168 height 109
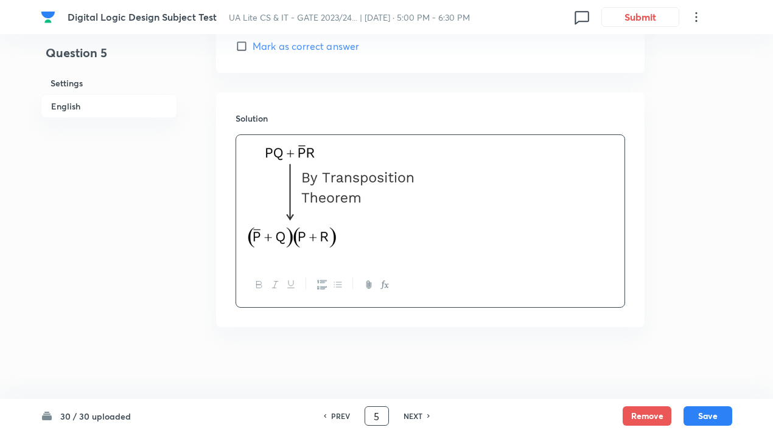
click at [371, 413] on input "5" at bounding box center [376, 416] width 23 height 21
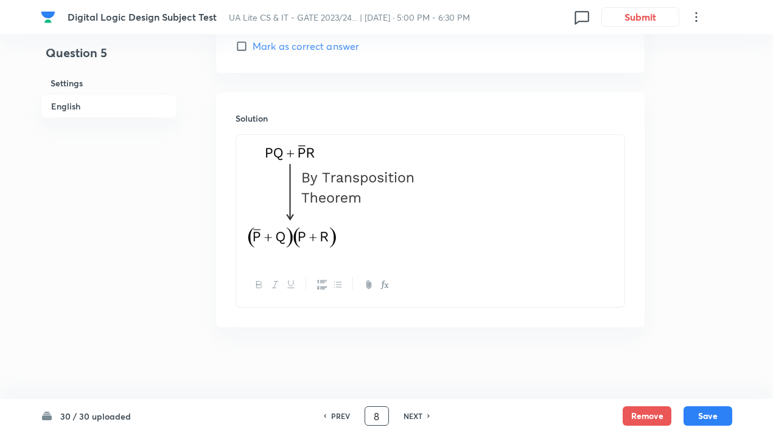
type input "8"
checkbox input "false"
checkbox input "true"
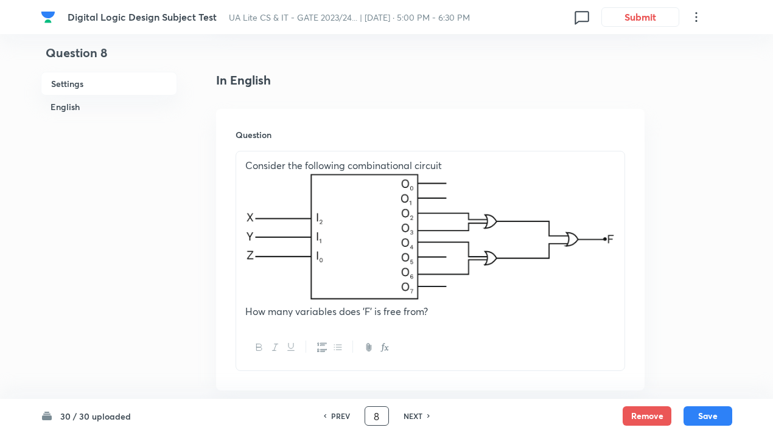
scroll to position [172, 0]
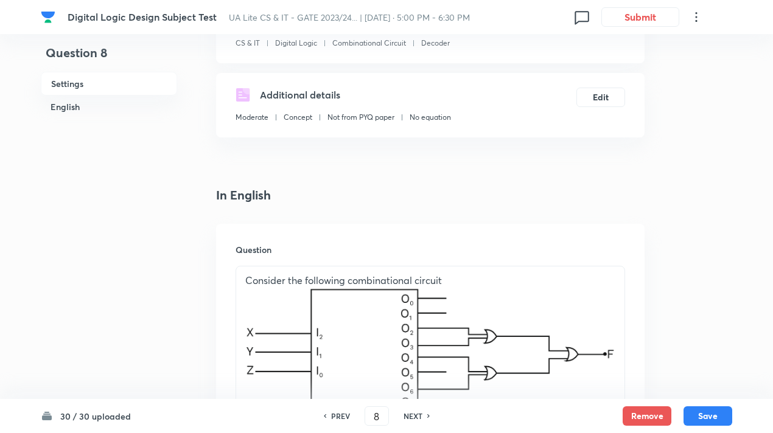
click at [395, 342] on img at bounding box center [430, 352] width 370 height 128
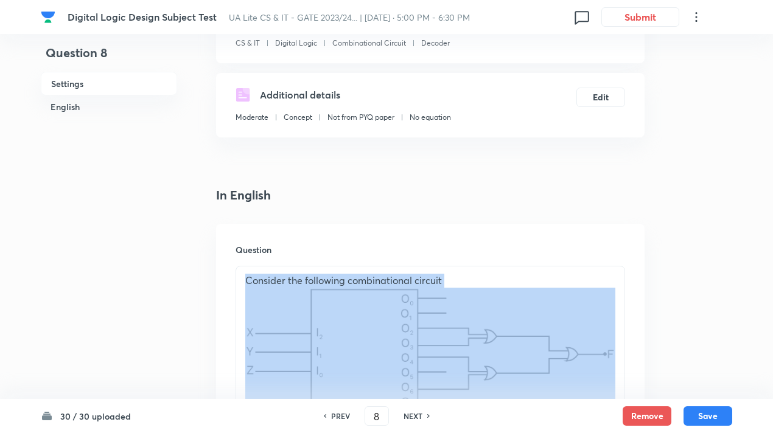
drag, startPoint x: 453, startPoint y: 281, endPoint x: 495, endPoint y: 334, distance: 67.9
click at [495, 334] on p "Consider the following combinational circuit" at bounding box center [430, 347] width 370 height 146
copy p "Consider the following combinational circuit"
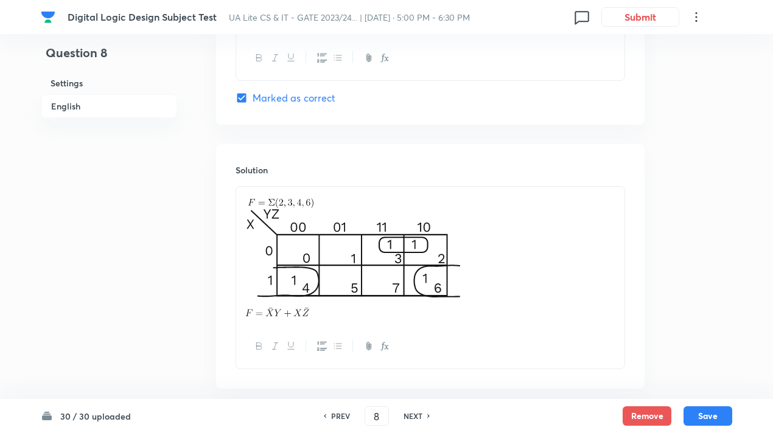
scroll to position [1327, 0]
click at [372, 415] on input "8" at bounding box center [376, 416] width 23 height 21
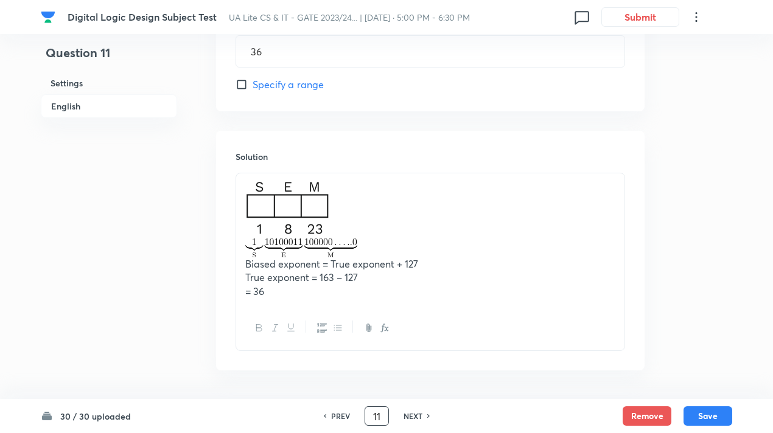
scroll to position [640, 0]
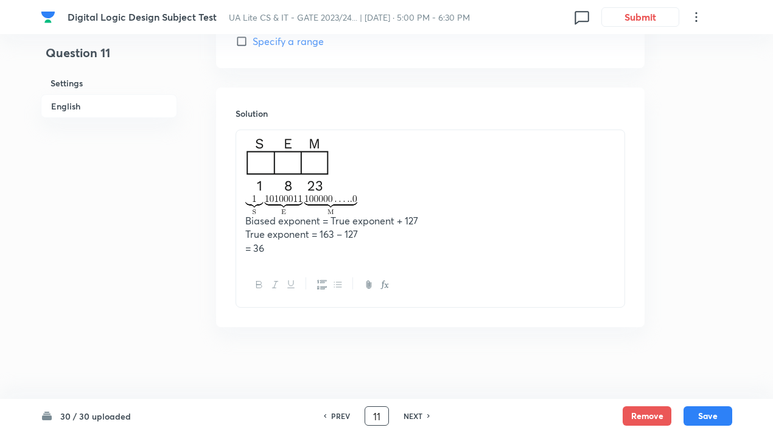
click at [376, 416] on input "11" at bounding box center [376, 416] width 23 height 21
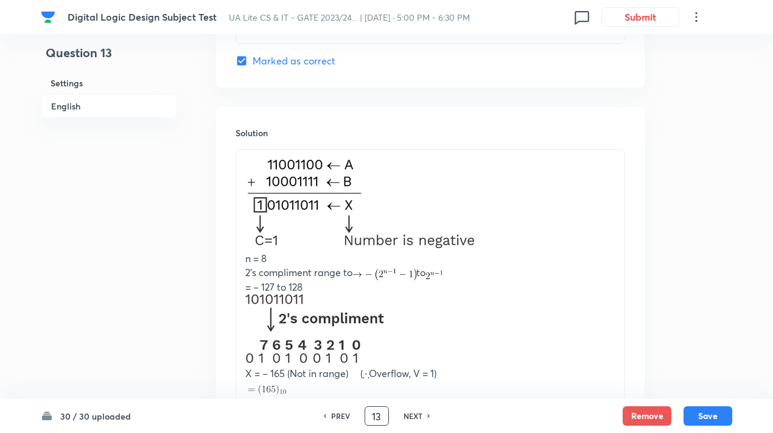
scroll to position [1327, 0]
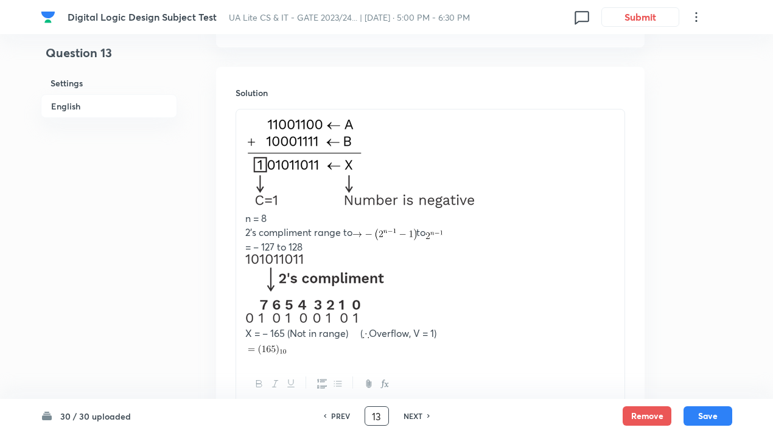
click at [378, 413] on input "13" at bounding box center [376, 416] width 23 height 21
type input "15"
checkbox input "true"
checkbox input "false"
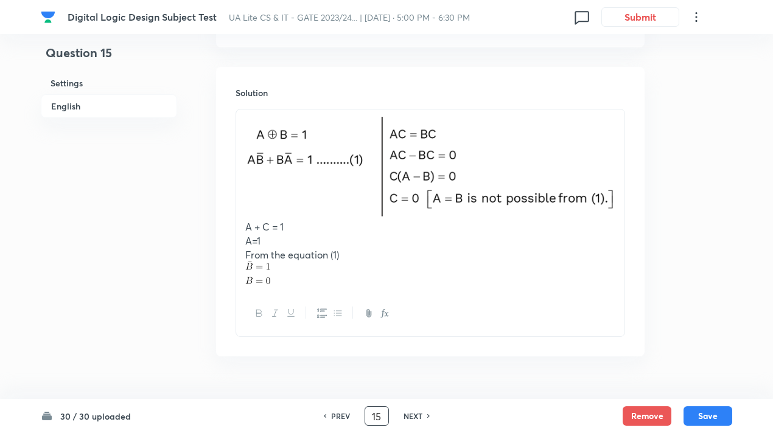
click at [522, 188] on img at bounding box center [430, 167] width 370 height 100
drag, startPoint x: 537, startPoint y: 206, endPoint x: 394, endPoint y: 179, distance: 145.4
click at [394, 179] on p at bounding box center [430, 168] width 370 height 103
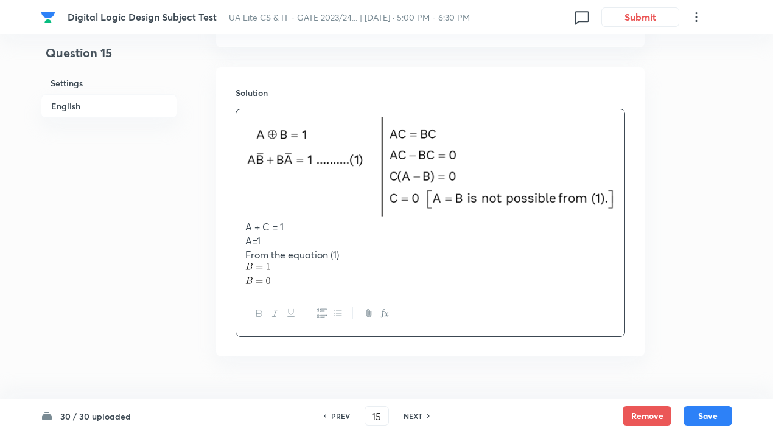
click at [473, 265] on p at bounding box center [430, 273] width 370 height 23
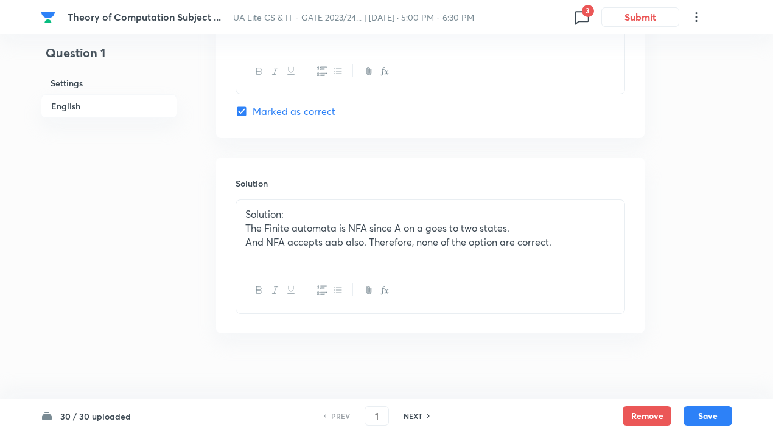
scroll to position [1324, 0]
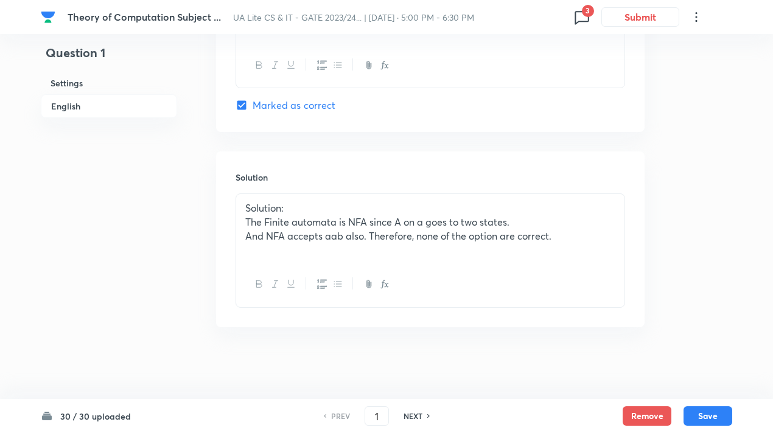
click at [417, 418] on h6 "NEXT" at bounding box center [412, 416] width 19 height 11
type input "2"
checkbox input "false"
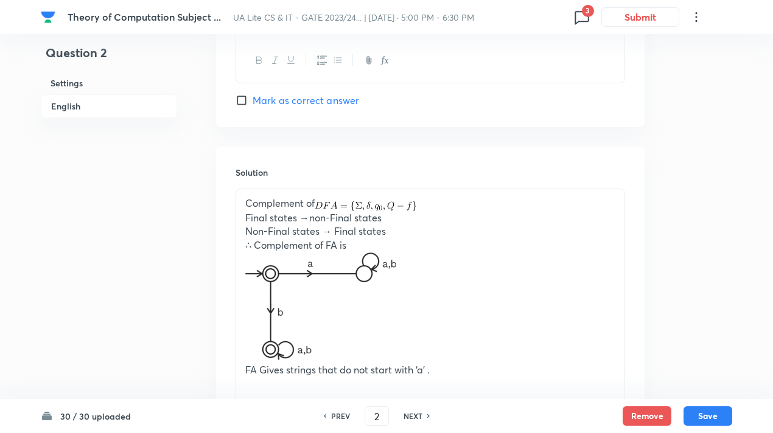
scroll to position [1425, 0]
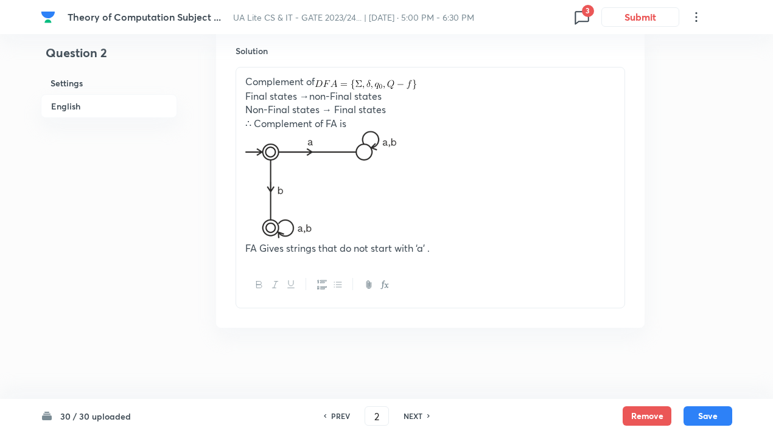
click at [412, 416] on h6 "NEXT" at bounding box center [412, 416] width 19 height 11
checkbox input "false"
type input "3"
checkbox input "true"
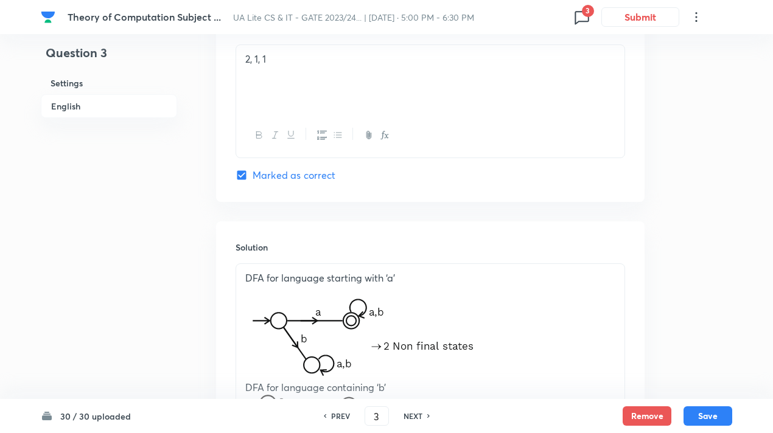
scroll to position [1387, 0]
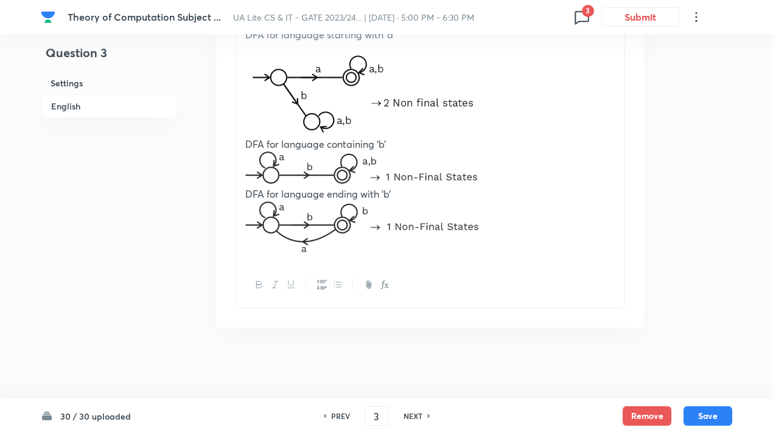
click at [406, 414] on h6 "NEXT" at bounding box center [412, 416] width 19 height 11
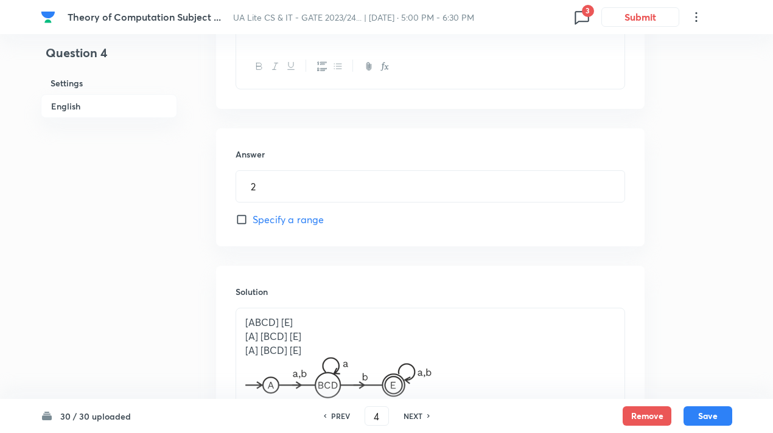
scroll to position [726, 0]
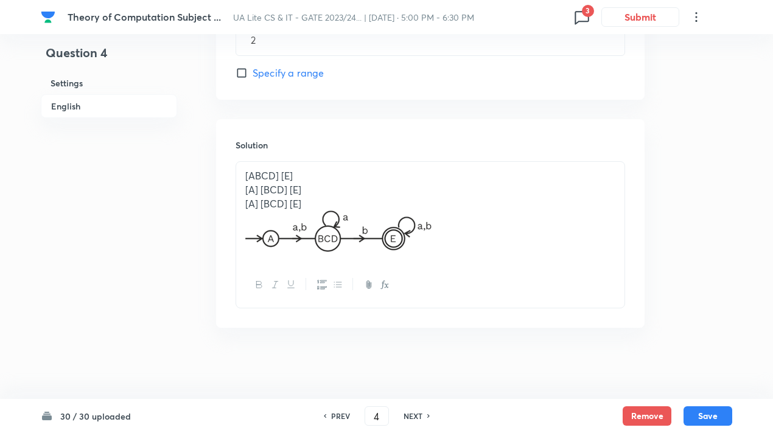
click at [414, 415] on h6 "NEXT" at bounding box center [412, 416] width 19 height 11
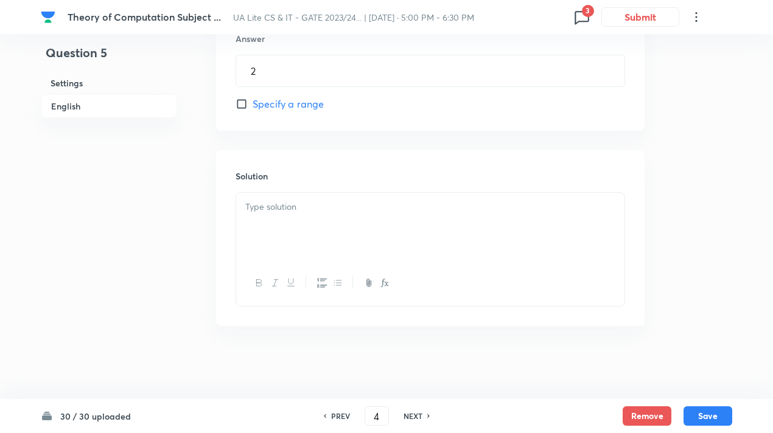
type input "5"
type input "9"
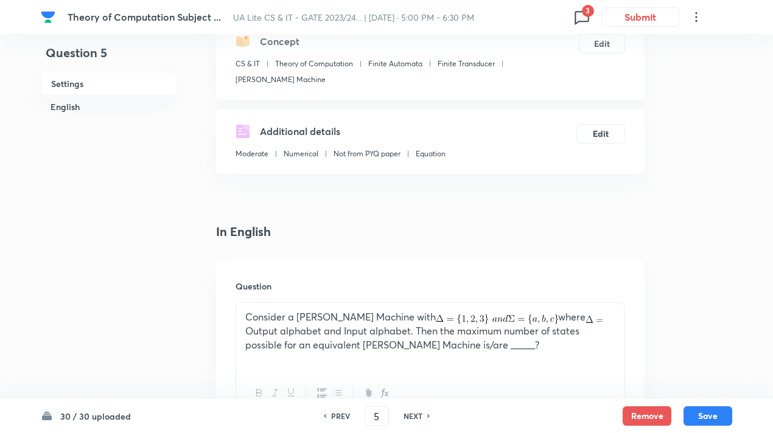
scroll to position [150, 0]
click at [418, 415] on h6 "NEXT" at bounding box center [412, 416] width 19 height 11
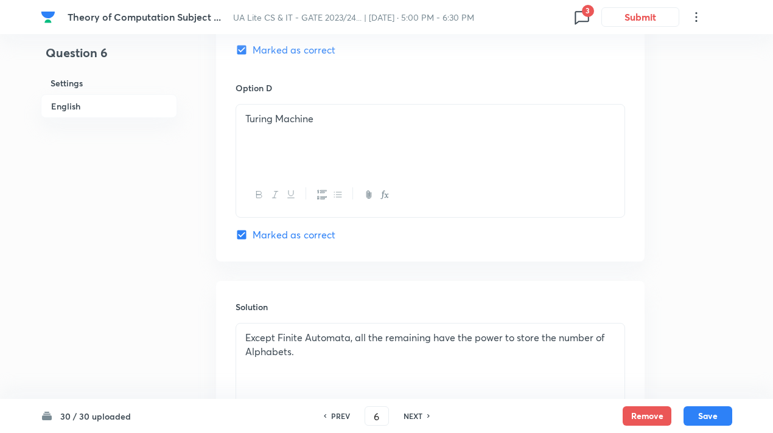
scroll to position [1184, 0]
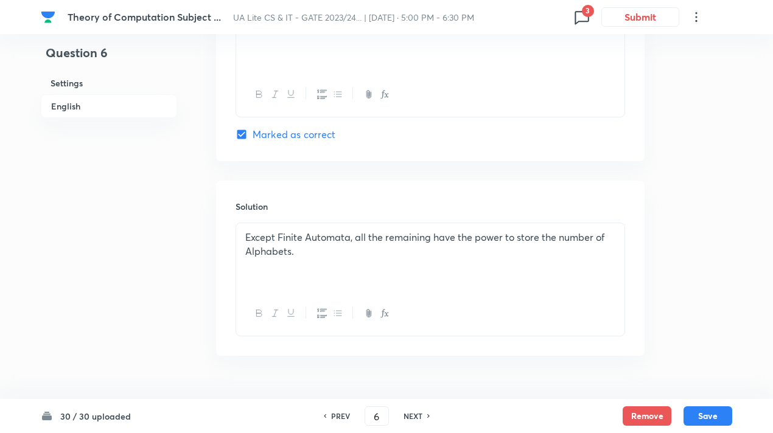
click at [410, 415] on h6 "NEXT" at bounding box center [412, 416] width 19 height 11
type input "7"
checkbox input "false"
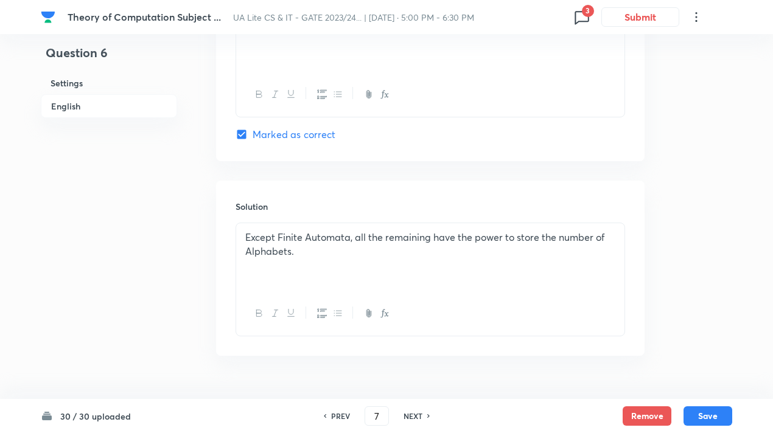
checkbox input "true"
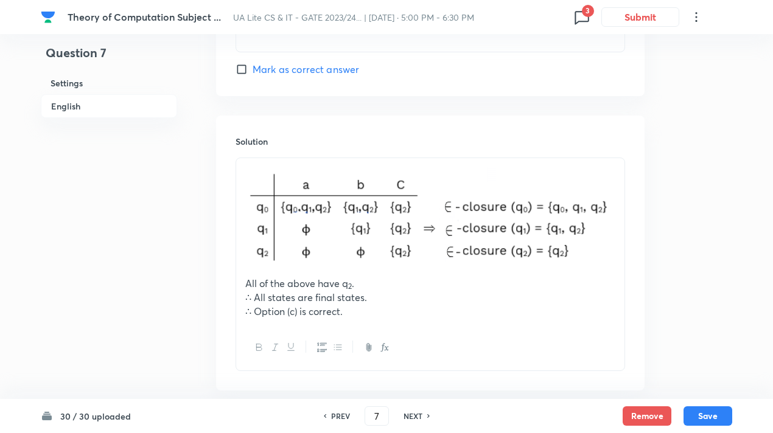
scroll to position [1298, 0]
click at [397, 225] on img at bounding box center [430, 218] width 370 height 108
click at [560, 220] on img at bounding box center [430, 218] width 370 height 108
drag, startPoint x: 603, startPoint y: 225, endPoint x: 412, endPoint y: 226, distance: 191.0
click at [412, 226] on img at bounding box center [430, 218] width 370 height 108
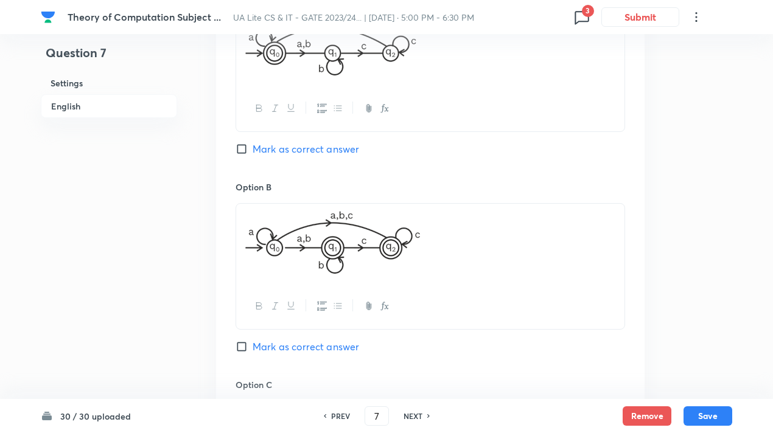
scroll to position [629, 0]
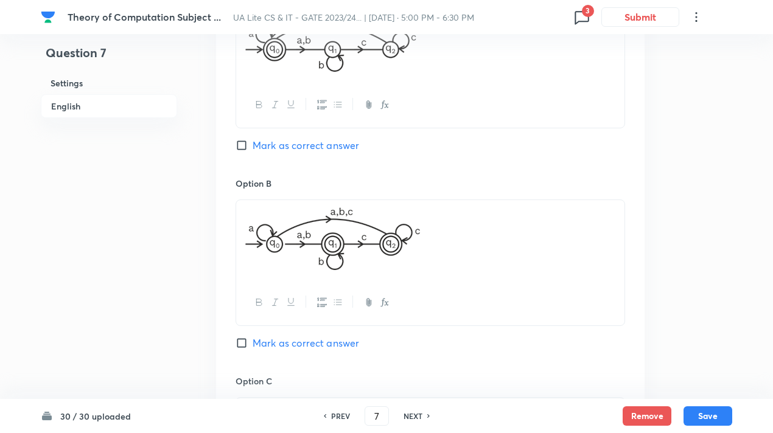
drag, startPoint x: 431, startPoint y: 57, endPoint x: 324, endPoint y: 59, distance: 106.5
click at [324, 59] on p at bounding box center [430, 43] width 370 height 64
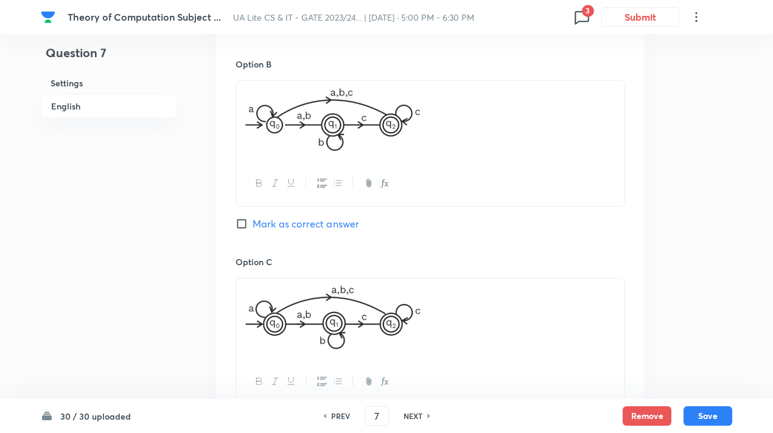
scroll to position [751, 0]
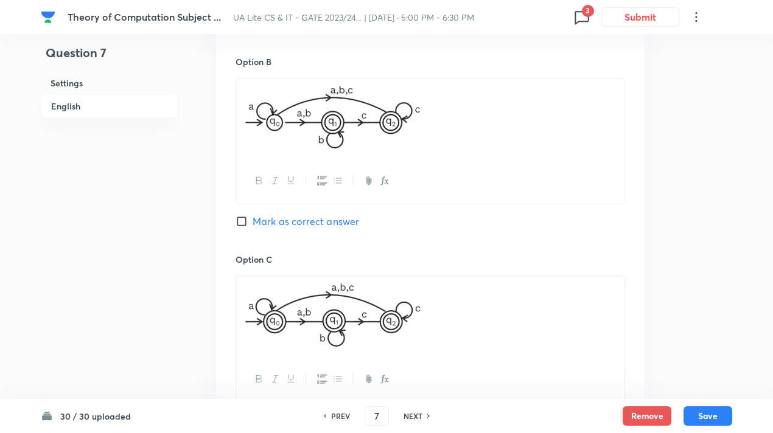
drag, startPoint x: 415, startPoint y: 137, endPoint x: 279, endPoint y: 137, distance: 136.3
click at [279, 137] on img at bounding box center [332, 117] width 175 height 63
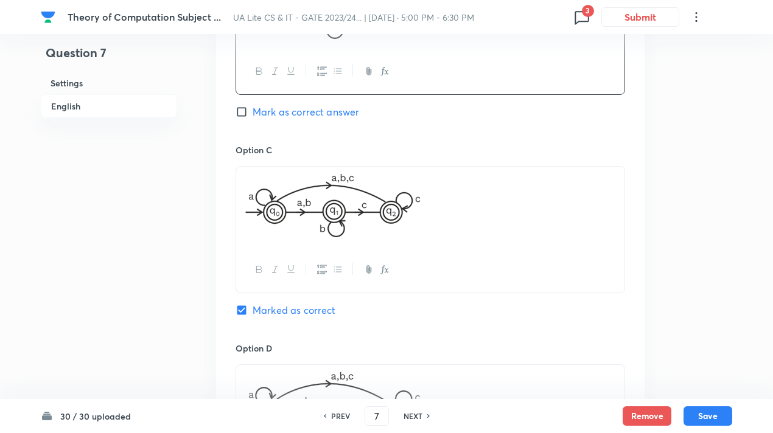
scroll to position [933, 0]
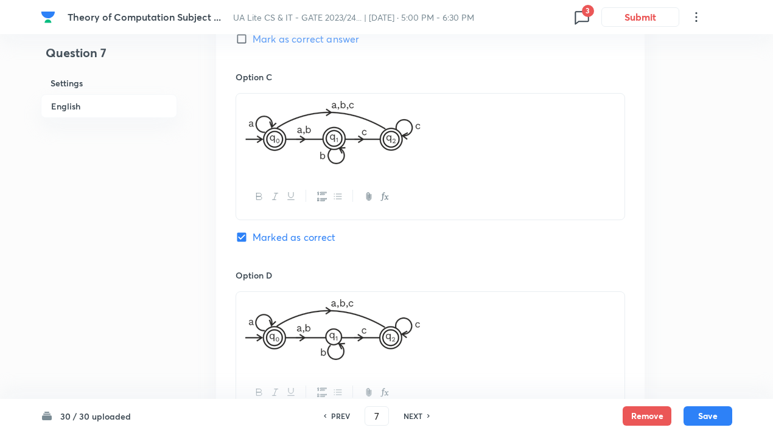
drag, startPoint x: 423, startPoint y: 147, endPoint x: 302, endPoint y: 148, distance: 121.1
click at [302, 148] on p at bounding box center [430, 134] width 370 height 67
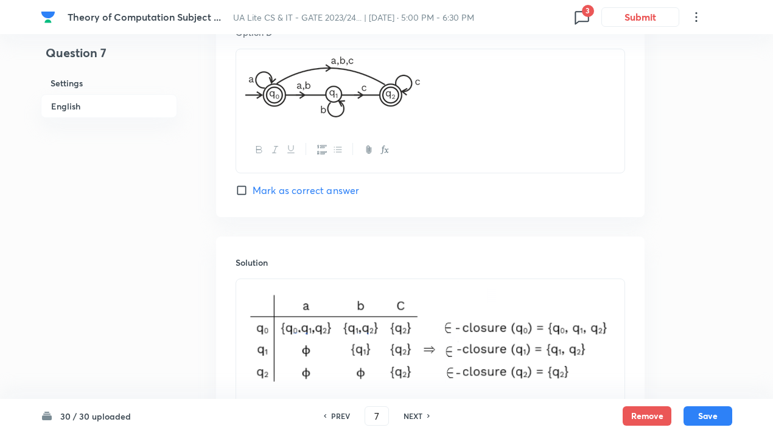
scroll to position [1176, 0]
drag, startPoint x: 422, startPoint y: 108, endPoint x: 273, endPoint y: 108, distance: 149.0
click at [273, 108] on p at bounding box center [430, 88] width 370 height 64
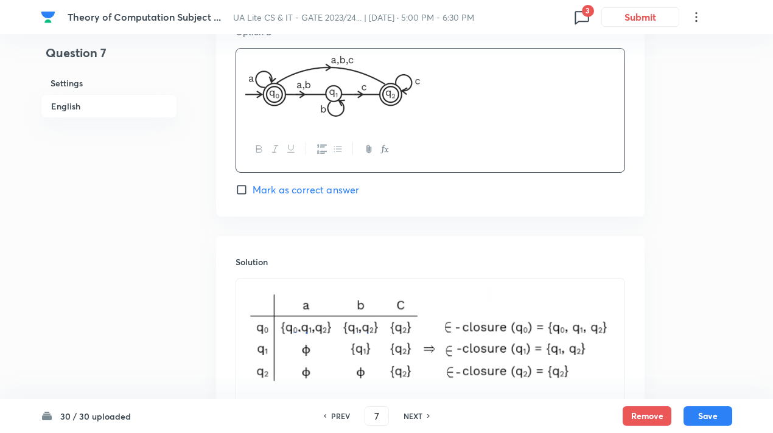
click at [415, 415] on h6 "NEXT" at bounding box center [412, 416] width 19 height 11
type input "8"
checkbox input "false"
checkbox input "true"
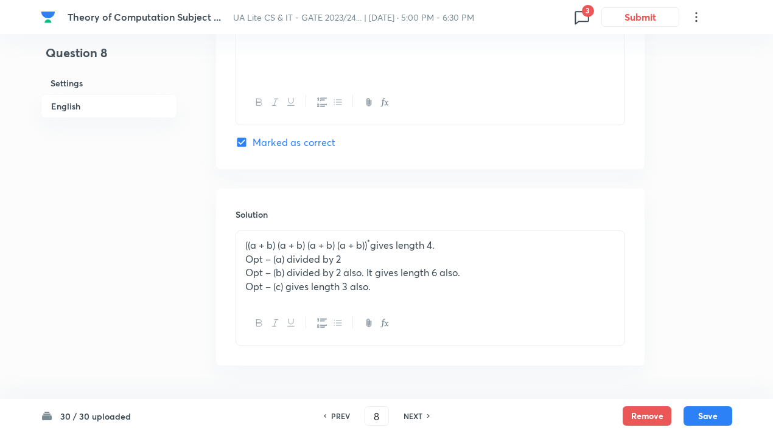
click at [415, 415] on h6 "NEXT" at bounding box center [412, 416] width 19 height 11
type input "9"
checkbox input "false"
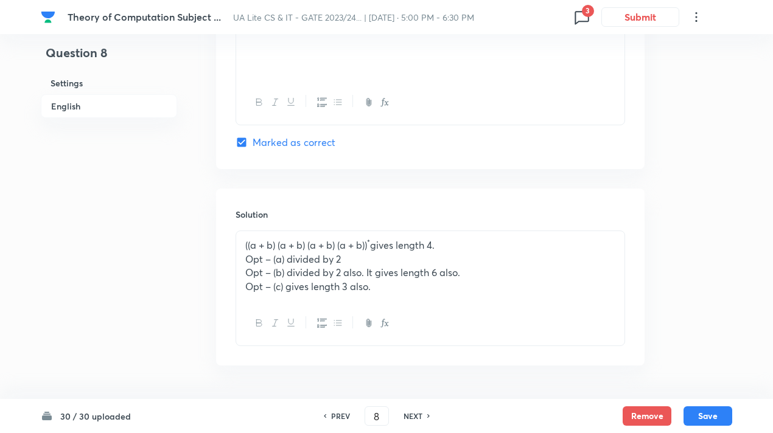
checkbox input "false"
checkbox input "true"
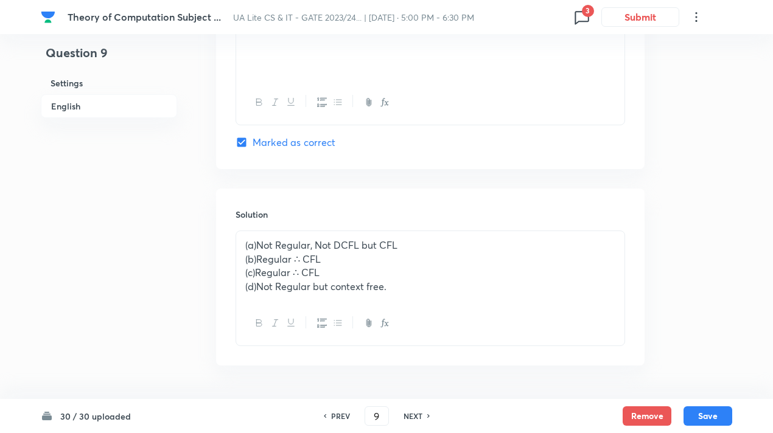
click at [415, 415] on h6 "NEXT" at bounding box center [412, 416] width 19 height 11
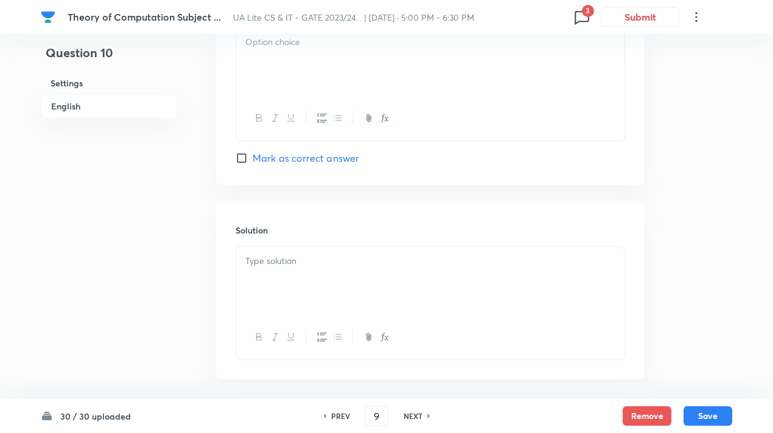
type input "10"
checkbox input "false"
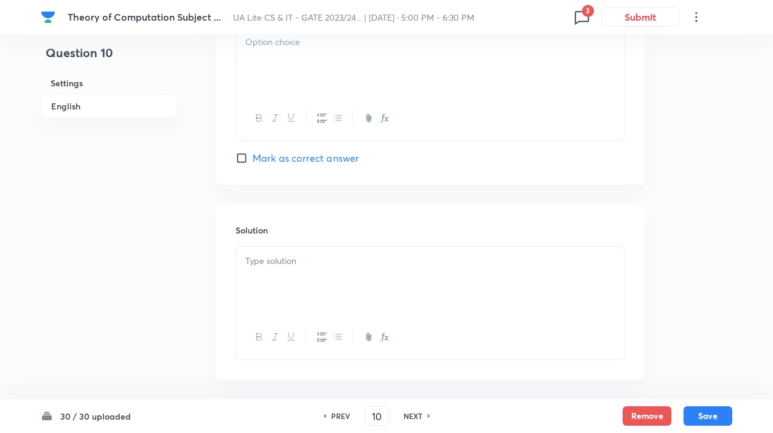
checkbox input "true"
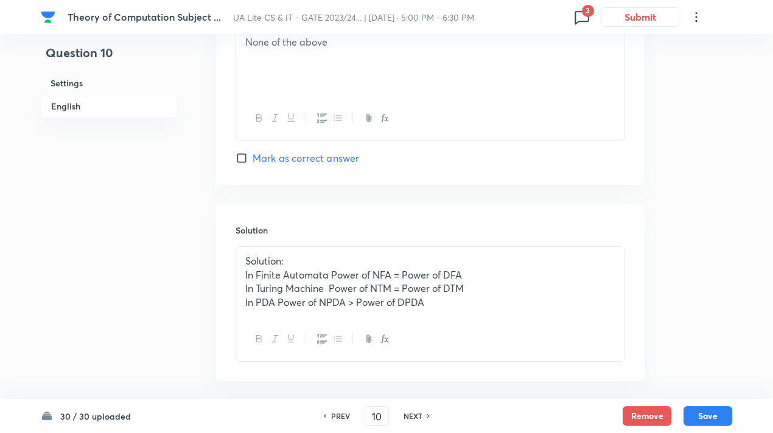
click at [415, 415] on h6 "NEXT" at bounding box center [412, 416] width 19 height 11
type input "11"
checkbox input "false"
checkbox input "true"
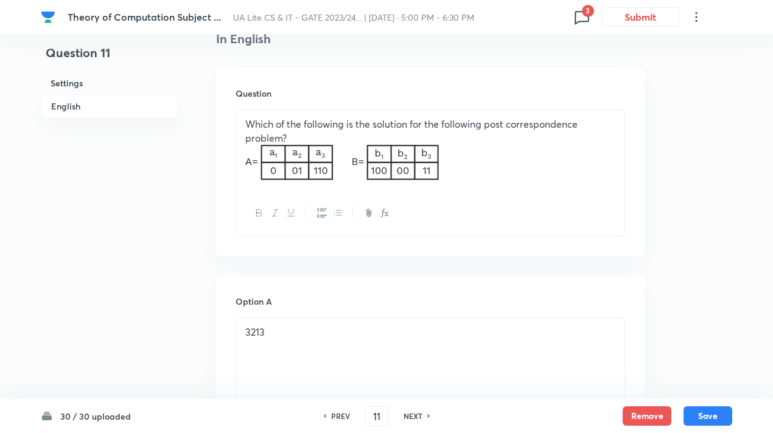
scroll to position [325, 0]
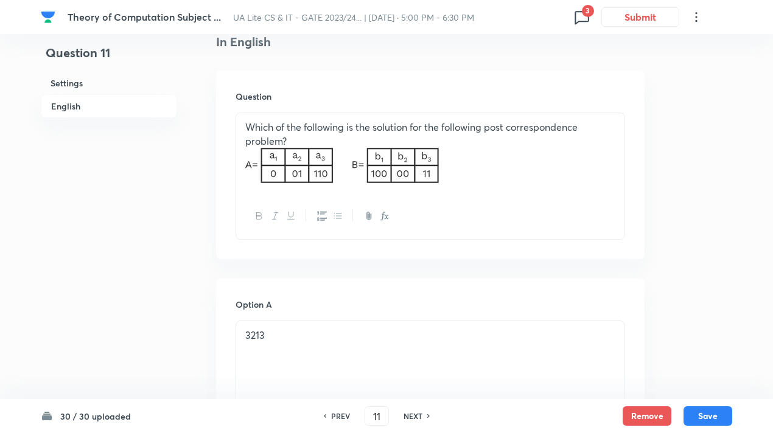
click at [420, 417] on h6 "NEXT" at bounding box center [412, 416] width 19 height 11
type input "12"
checkbox input "true"
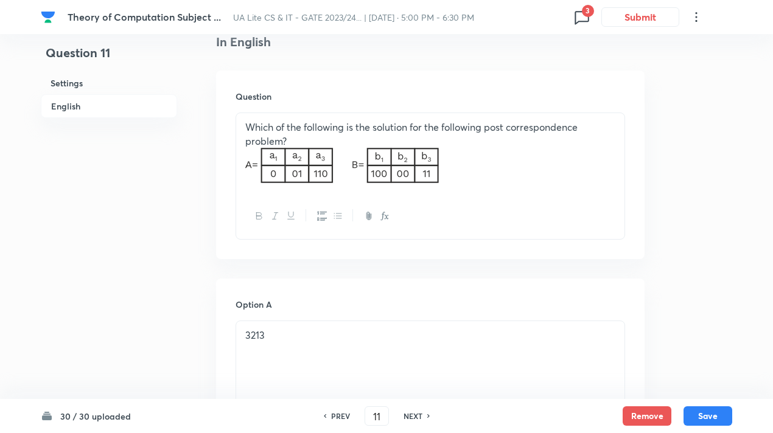
checkbox input "true"
checkbox input "false"
checkbox input "true"
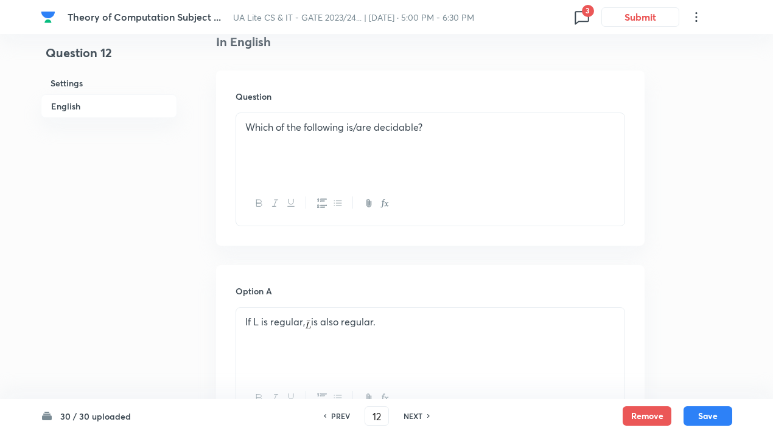
click at [420, 417] on h6 "NEXT" at bounding box center [412, 416] width 19 height 11
type input "13"
checkbox input "false"
checkbox input "true"
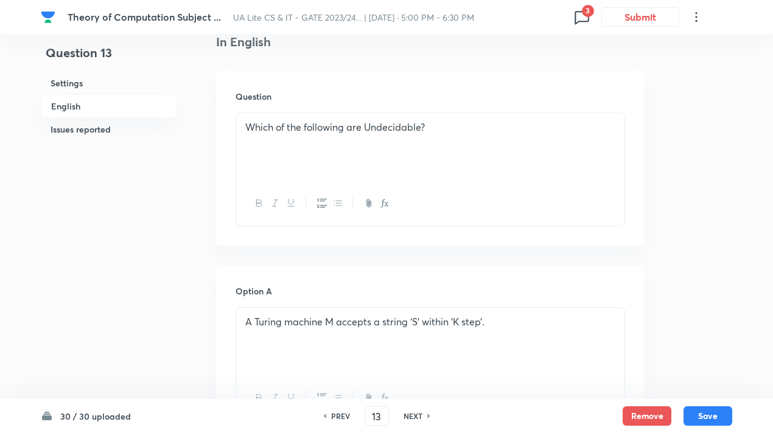
click at [420, 417] on h6 "NEXT" at bounding box center [412, 416] width 19 height 11
type input "14"
checkbox input "true"
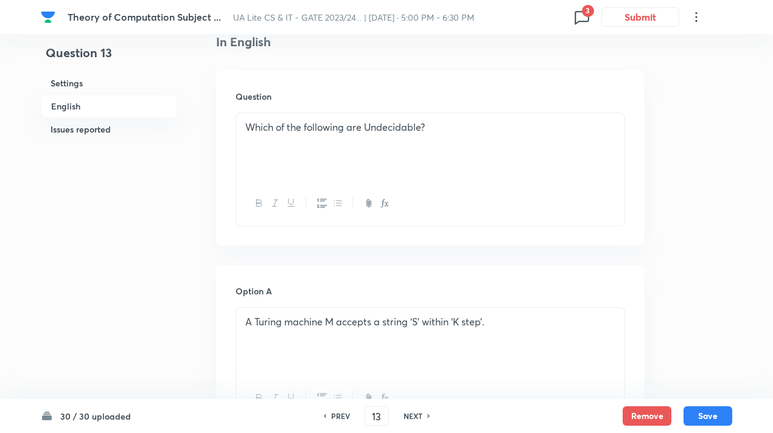
checkbox input "true"
checkbox input "false"
checkbox input "true"
checkbox input "false"
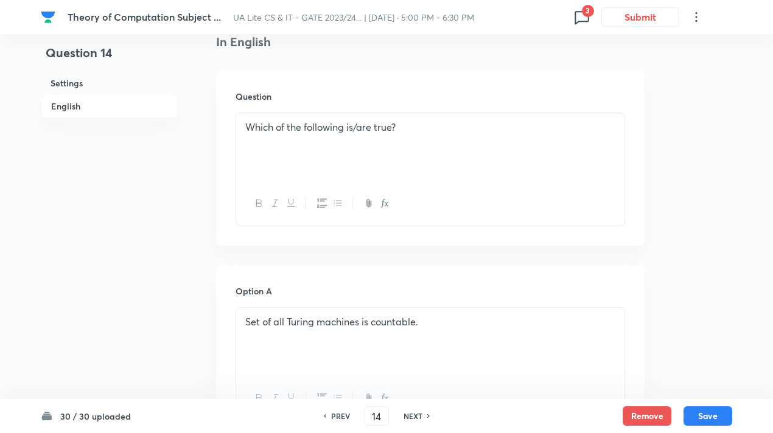
click at [420, 417] on h6 "NEXT" at bounding box center [412, 416] width 19 height 11
type input "15"
checkbox input "false"
checkbox input "true"
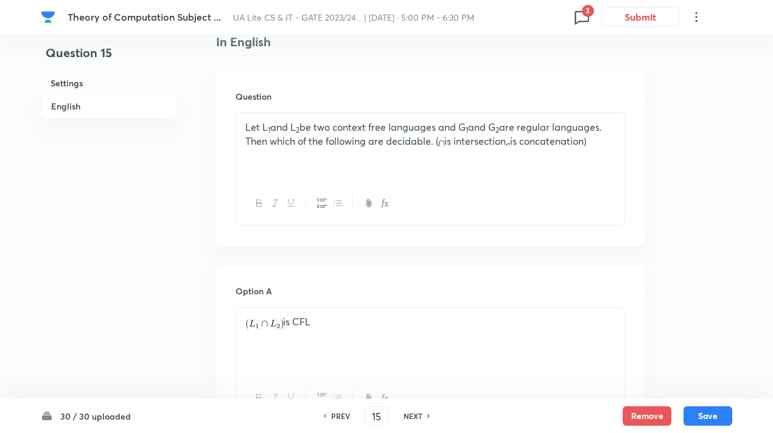
click at [420, 417] on h6 "NEXT" at bounding box center [412, 416] width 19 height 11
type input "16"
checkbox input "false"
checkbox input "true"
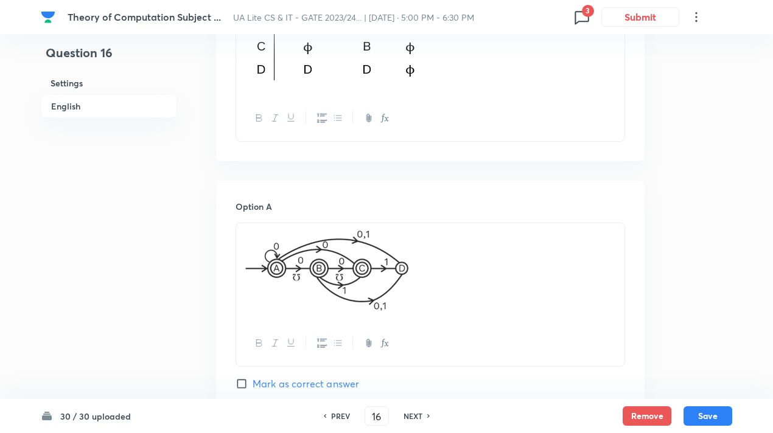
scroll to position [568, 0]
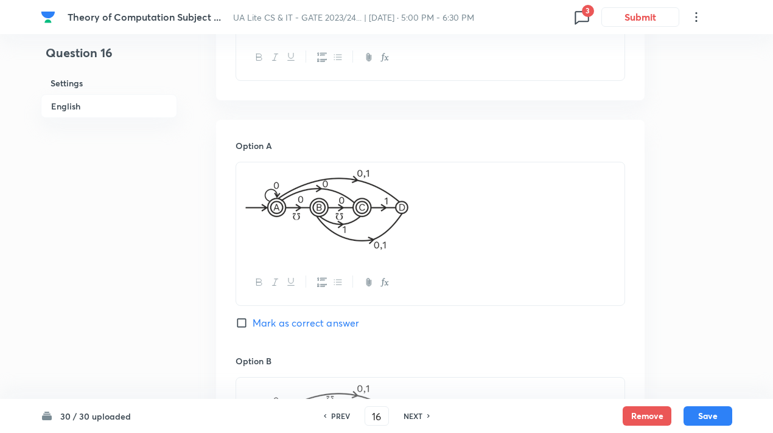
drag, startPoint x: 425, startPoint y: 227, endPoint x: 316, endPoint y: 227, distance: 109.5
click at [316, 227] on p at bounding box center [430, 212] width 370 height 84
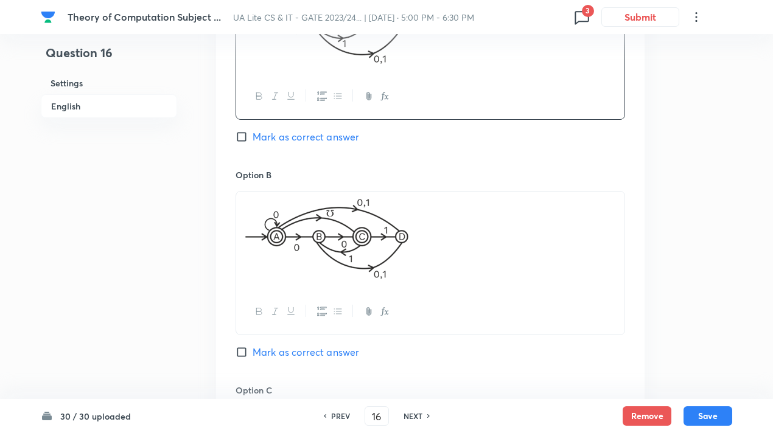
scroll to position [811, 0]
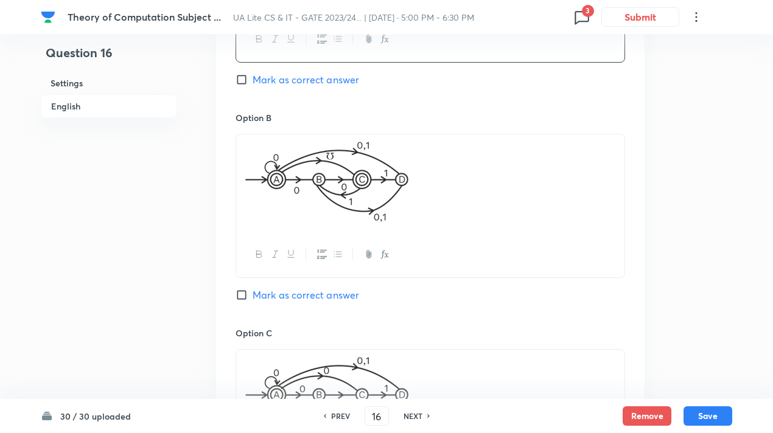
drag, startPoint x: 419, startPoint y: 210, endPoint x: 302, endPoint y: 194, distance: 117.9
click at [302, 194] on p at bounding box center [430, 184] width 370 height 84
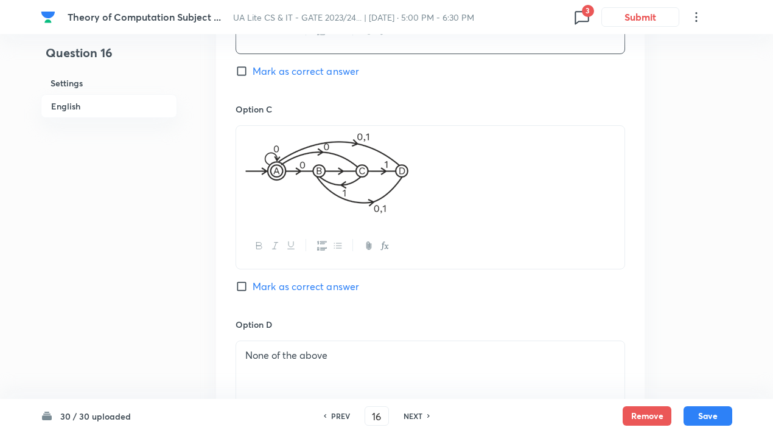
scroll to position [1055, 0]
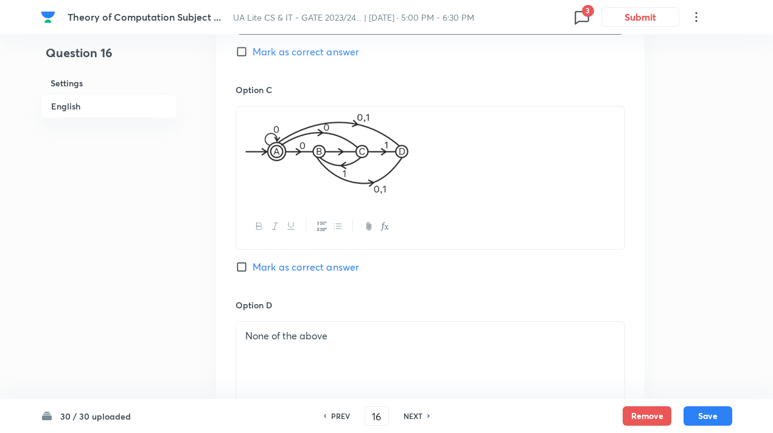
drag, startPoint x: 406, startPoint y: 172, endPoint x: 333, endPoint y: 175, distance: 73.0
click at [333, 175] on img at bounding box center [326, 154] width 163 height 80
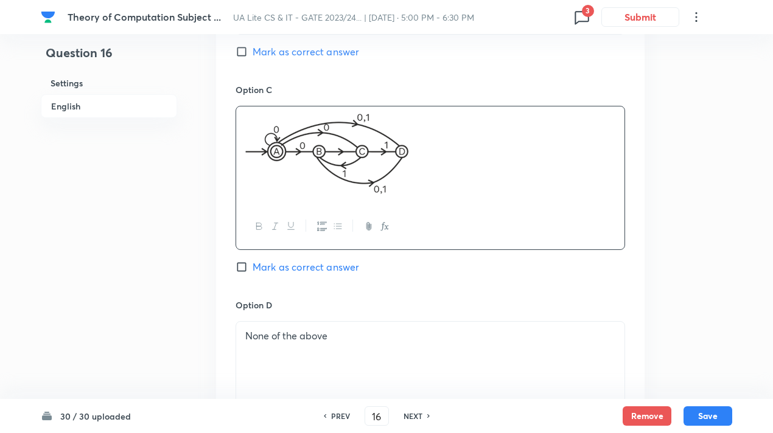
click at [416, 189] on p at bounding box center [430, 156] width 370 height 84
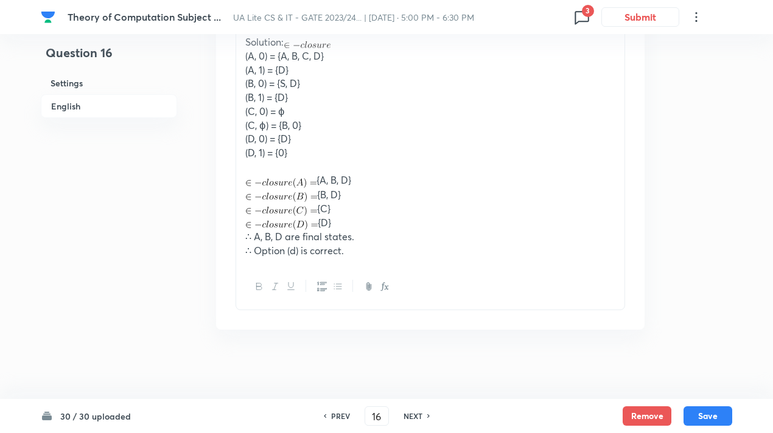
scroll to position [1569, 0]
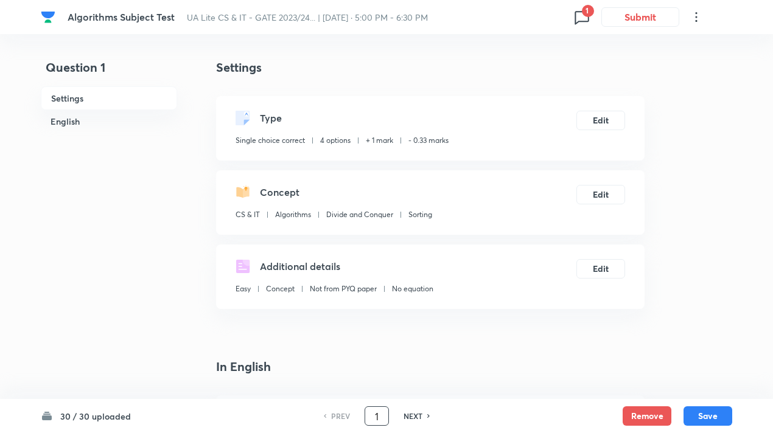
drag, startPoint x: 370, startPoint y: 422, endPoint x: 377, endPoint y: 422, distance: 6.7
click at [377, 422] on input "1" at bounding box center [376, 416] width 23 height 21
type input "4"
checkbox input "true"
checkbox input "false"
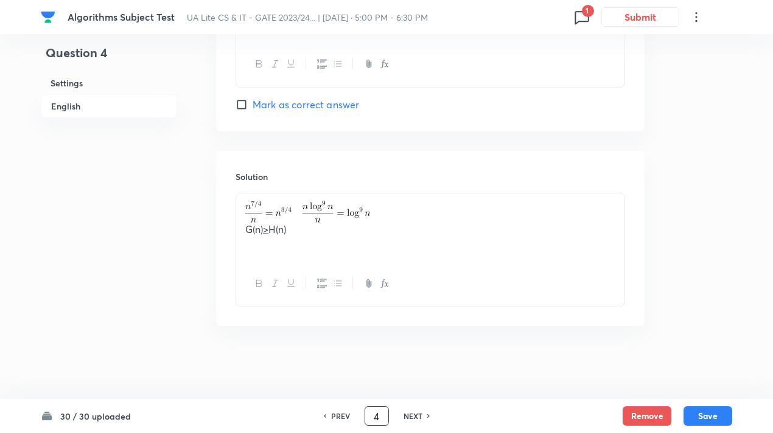
scroll to position [1220, 0]
click at [412, 415] on h6 "NEXT" at bounding box center [412, 416] width 19 height 11
type input "5"
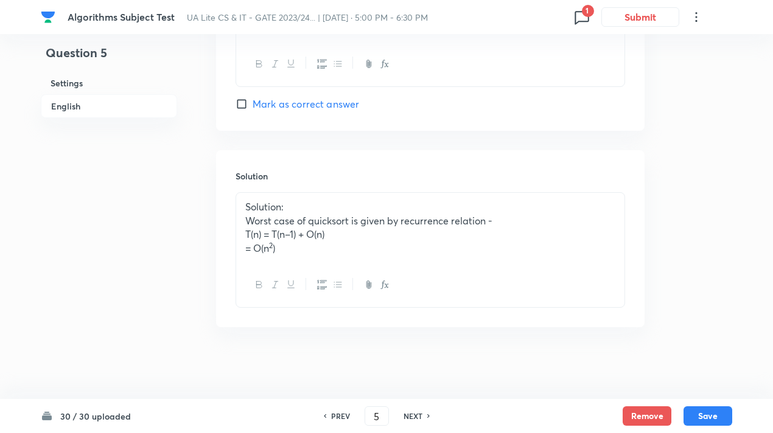
click at [412, 415] on h6 "NEXT" at bounding box center [412, 416] width 19 height 11
checkbox input "false"
type input "6"
click at [412, 415] on h6 "NEXT" at bounding box center [412, 416] width 19 height 11
checkbox input "false"
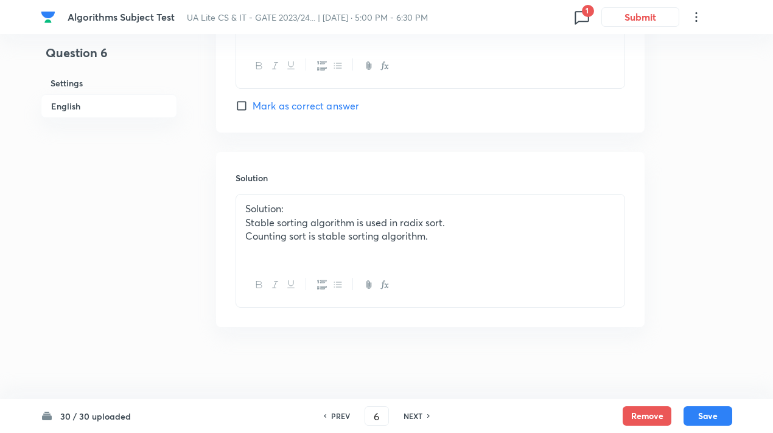
type input "7"
checkbox input "true"
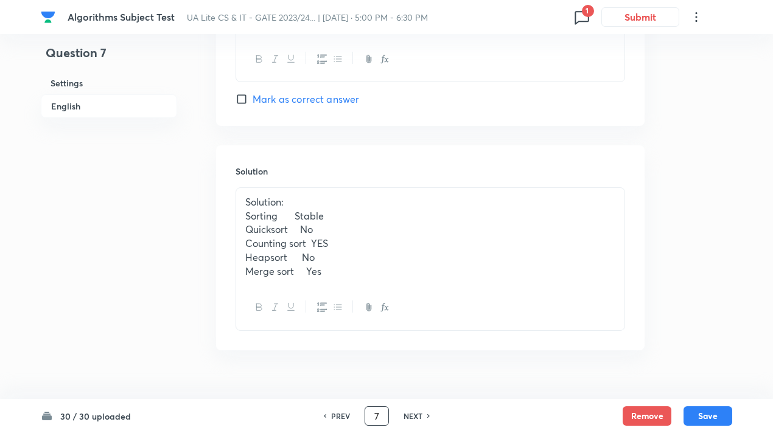
click at [372, 414] on input "7" at bounding box center [376, 416] width 23 height 21
type input "15"
checkbox input "true"
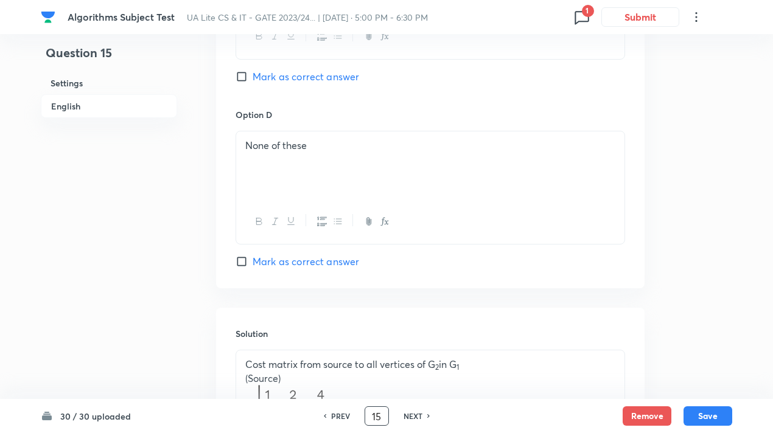
scroll to position [1408, 0]
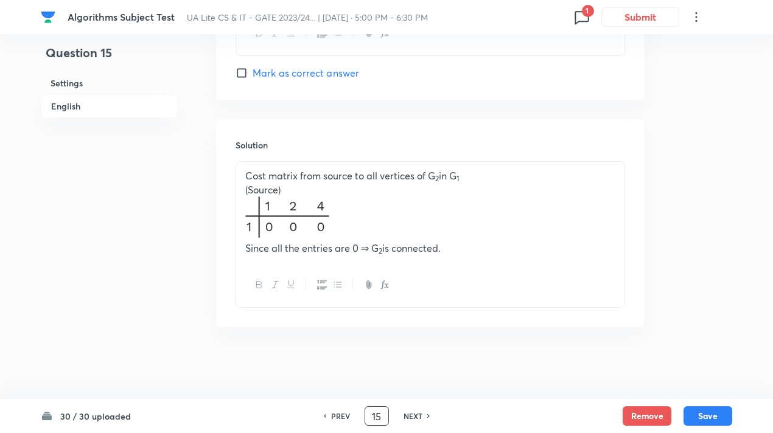
click at [406, 210] on p at bounding box center [430, 218] width 370 height 45
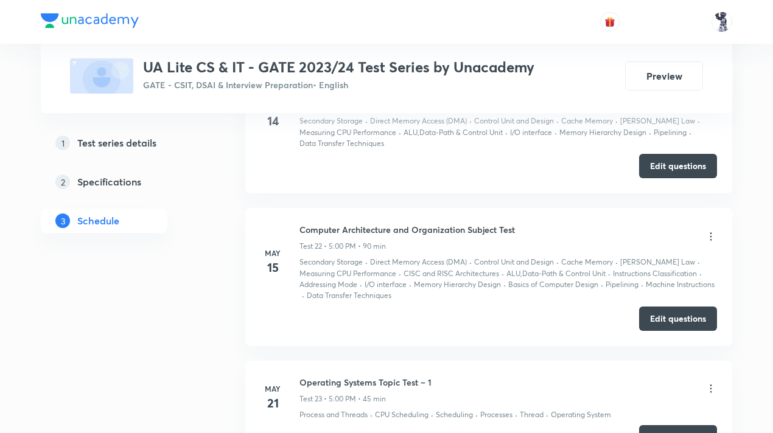
scroll to position [3224, 0]
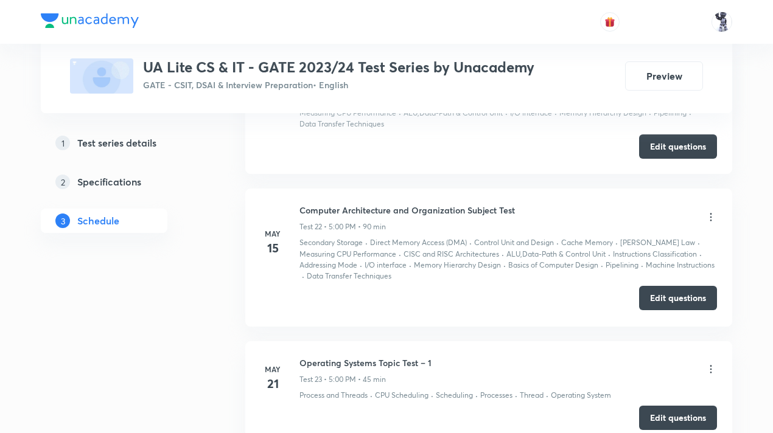
click at [648, 286] on button "Edit questions" at bounding box center [678, 298] width 78 height 24
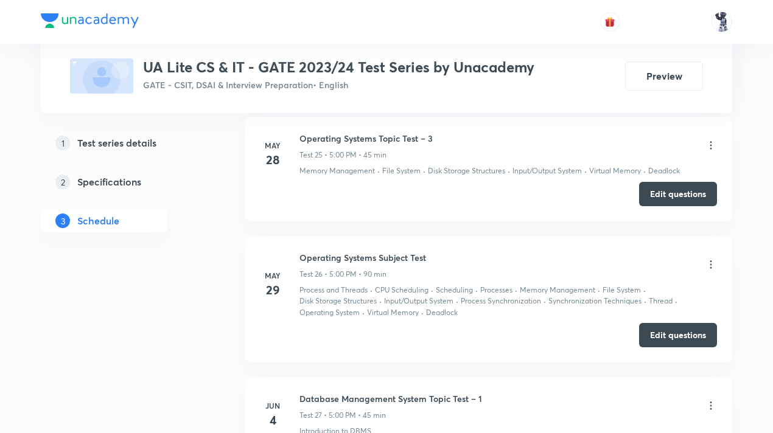
scroll to position [3711, 0]
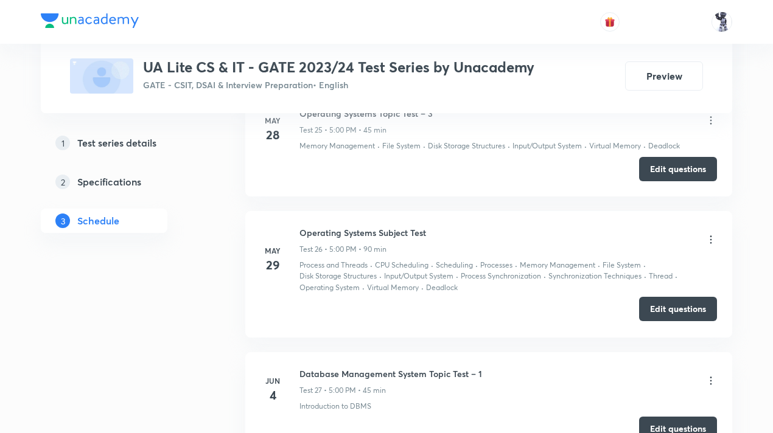
click at [659, 297] on button "Edit questions" at bounding box center [678, 309] width 78 height 24
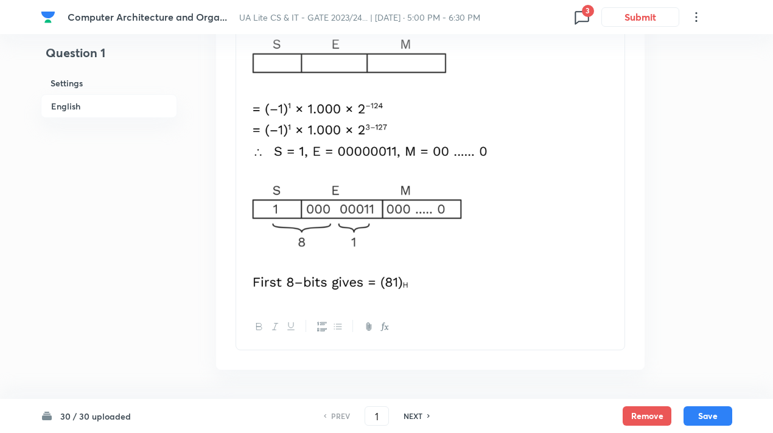
scroll to position [804, 0]
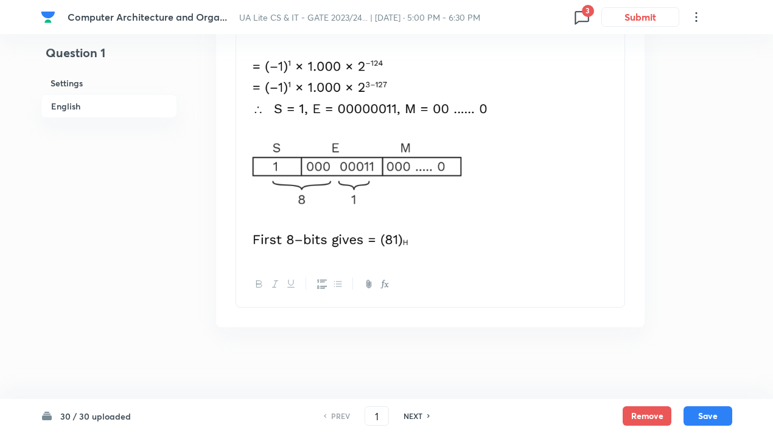
click at [419, 415] on h6 "NEXT" at bounding box center [412, 416] width 19 height 11
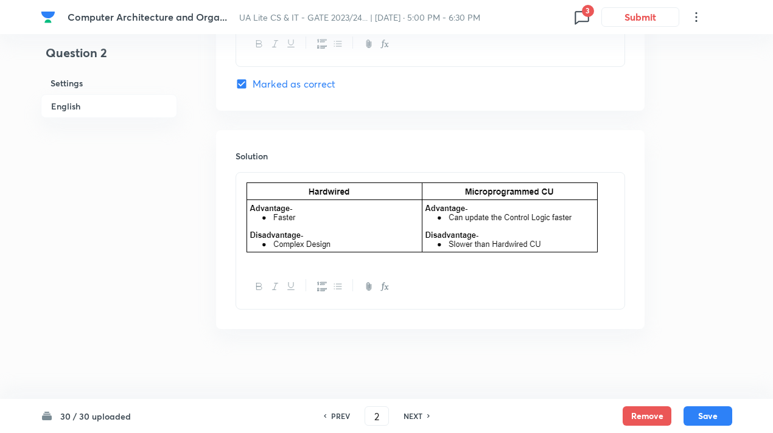
scroll to position [1236, 0]
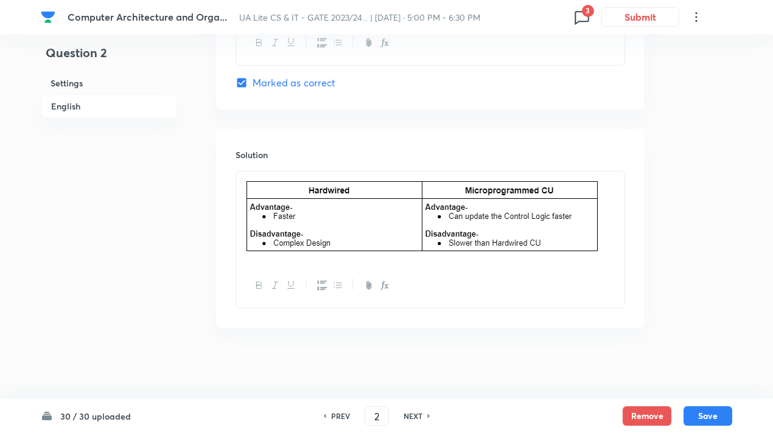
drag, startPoint x: 602, startPoint y: 240, endPoint x: 355, endPoint y: 220, distance: 247.1
click at [355, 220] on p at bounding box center [430, 217] width 370 height 77
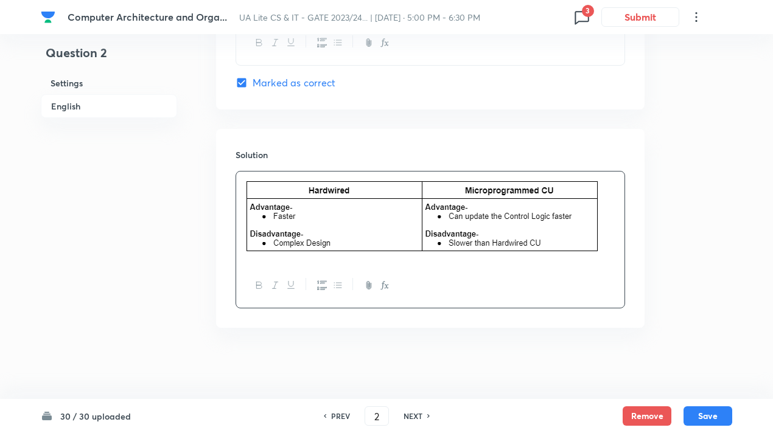
click at [410, 409] on div "PREV 2 ​ NEXT" at bounding box center [376, 415] width 157 height 19
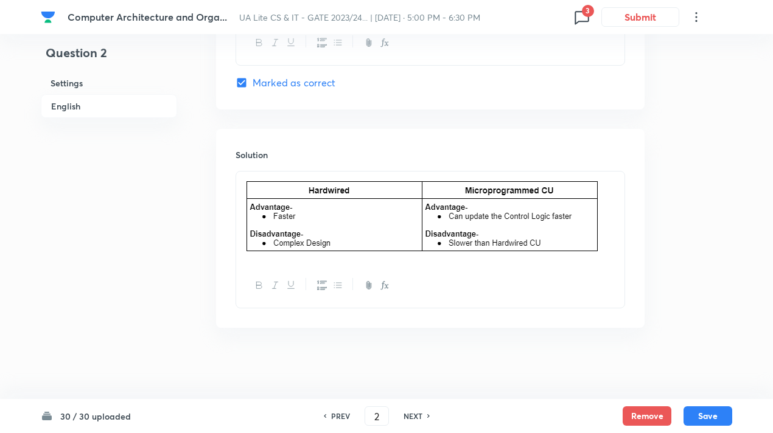
click at [410, 414] on h6 "NEXT" at bounding box center [412, 416] width 19 height 11
type input "3"
checkbox input "false"
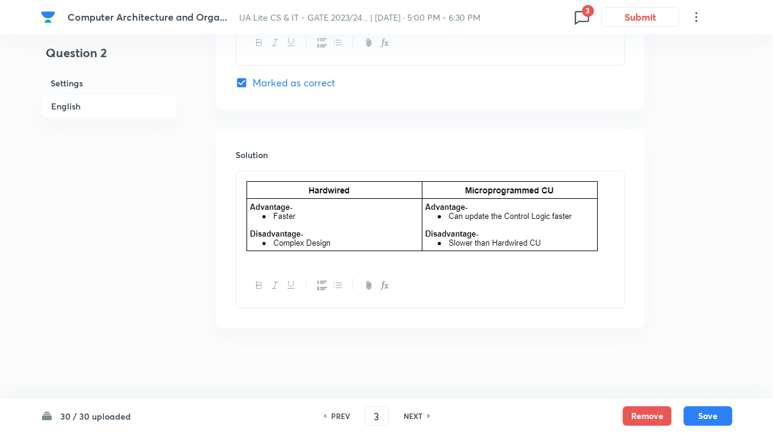
checkbox input "false"
checkbox input "true"
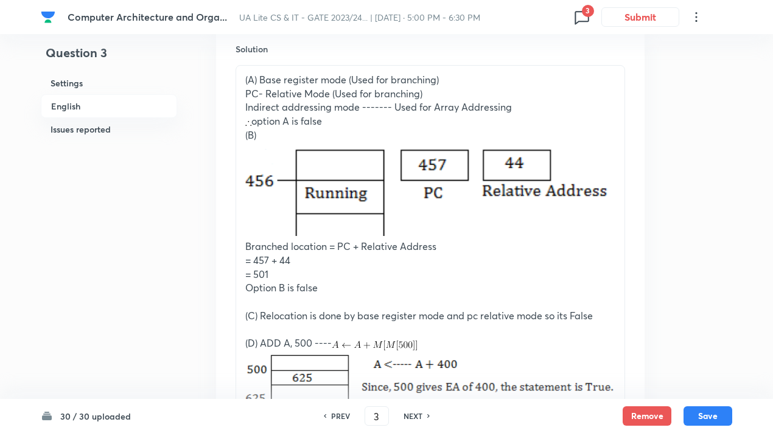
scroll to position [1358, 0]
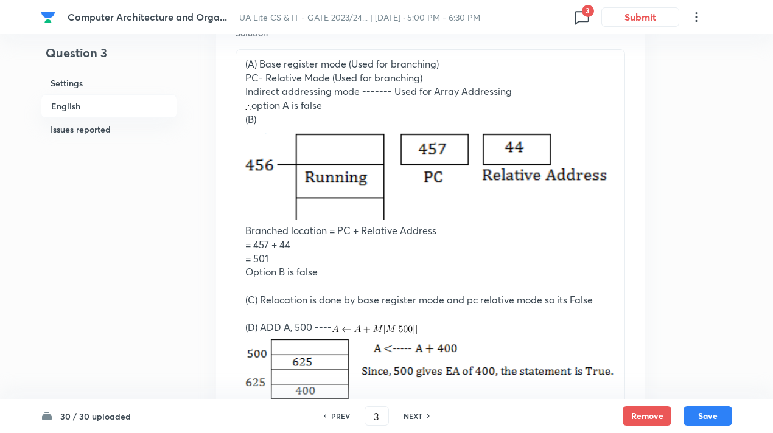
click at [418, 420] on h6 "NEXT" at bounding box center [412, 416] width 19 height 11
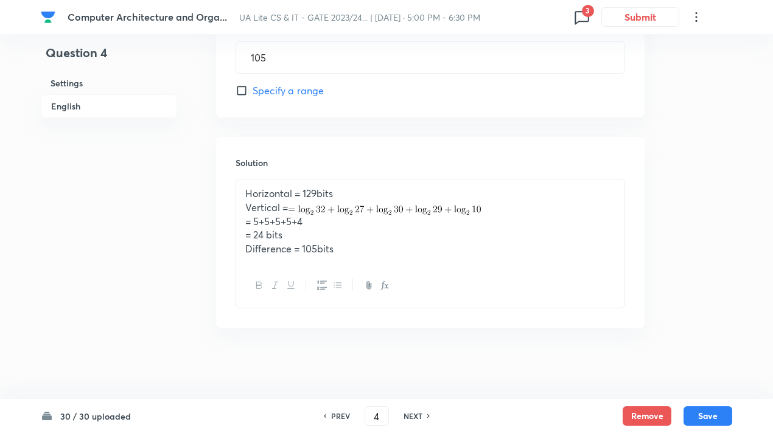
scroll to position [594, 0]
click at [405, 415] on h6 "NEXT" at bounding box center [412, 416] width 19 height 11
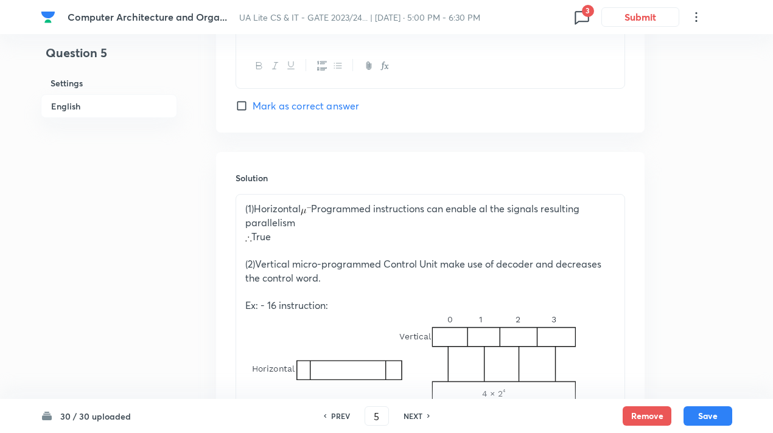
scroll to position [1445, 0]
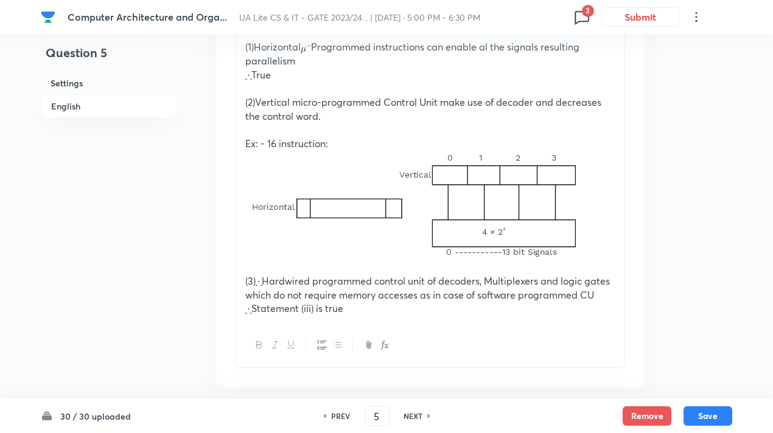
drag, startPoint x: 385, startPoint y: 184, endPoint x: 490, endPoint y: 190, distance: 104.8
click at [490, 190] on img at bounding box center [416, 211] width 342 height 120
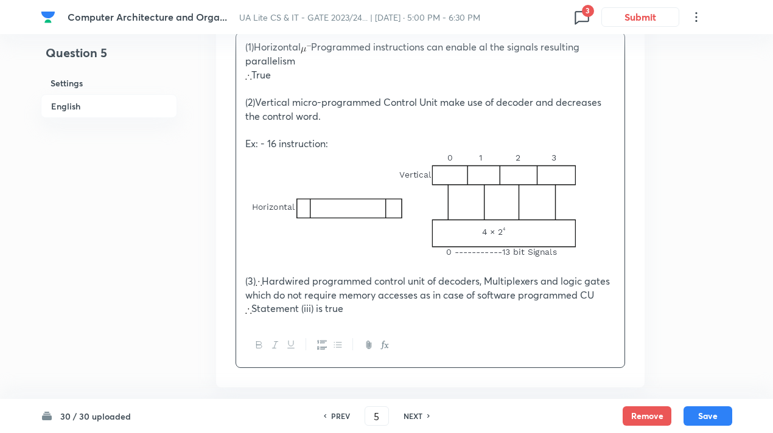
click at [413, 419] on h6 "NEXT" at bounding box center [412, 416] width 19 height 11
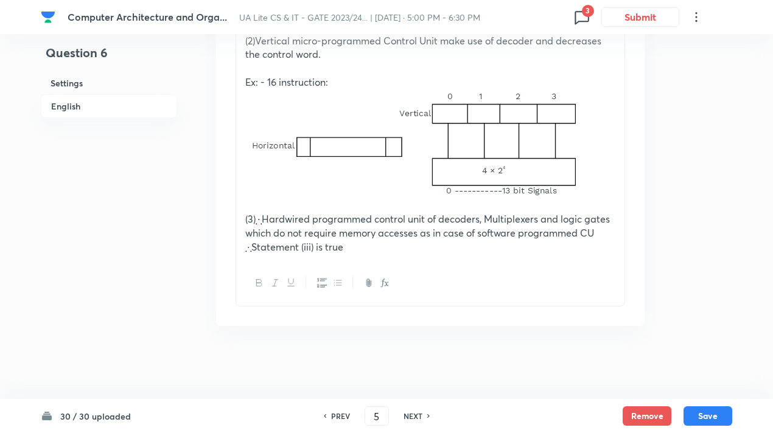
type input "6"
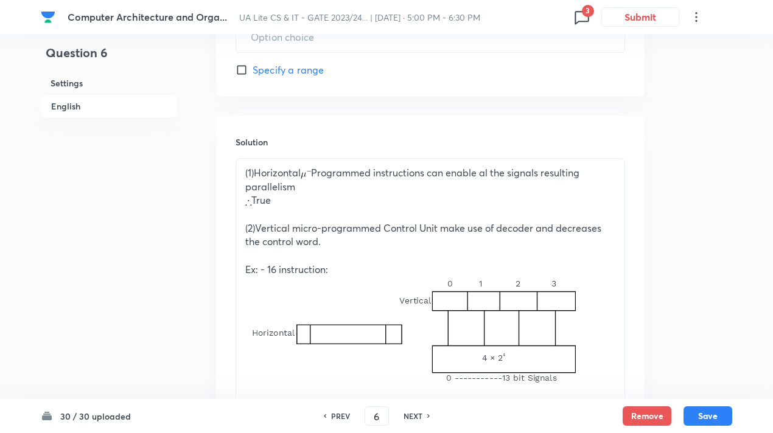
type input "1200"
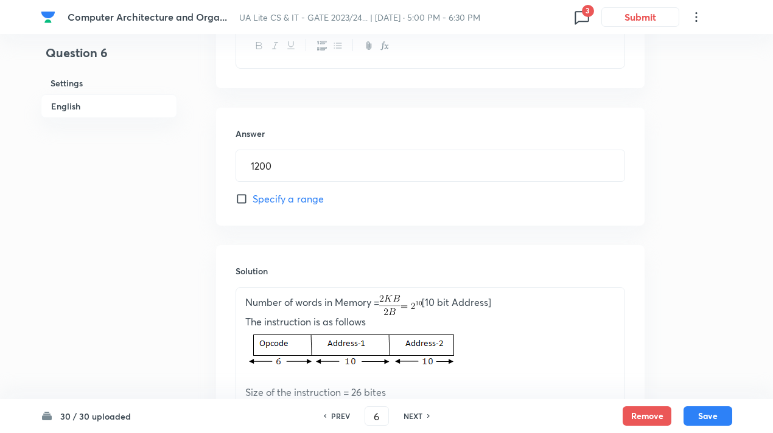
scroll to position [545, 0]
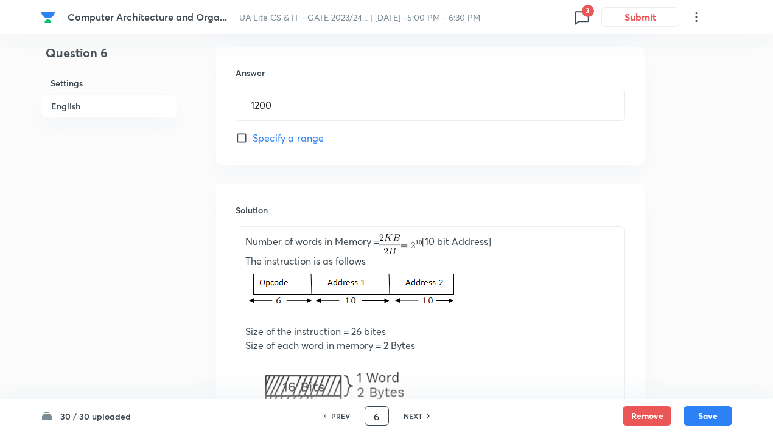
drag, startPoint x: 379, startPoint y: 415, endPoint x: 371, endPoint y: 415, distance: 7.9
click at [371, 415] on input "6" at bounding box center [376, 416] width 23 height 21
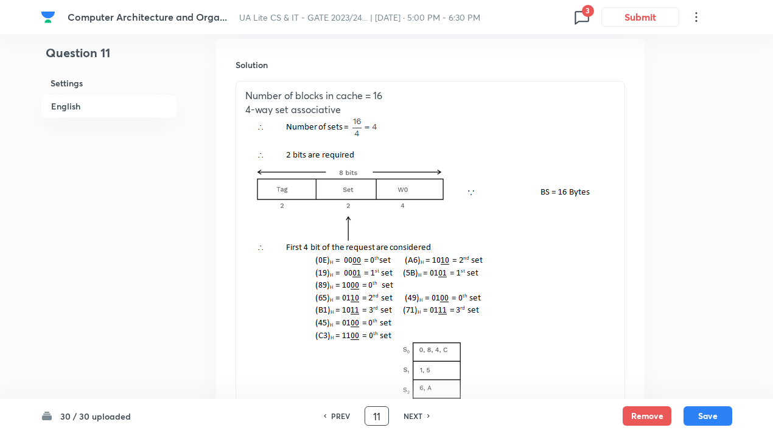
scroll to position [1518, 0]
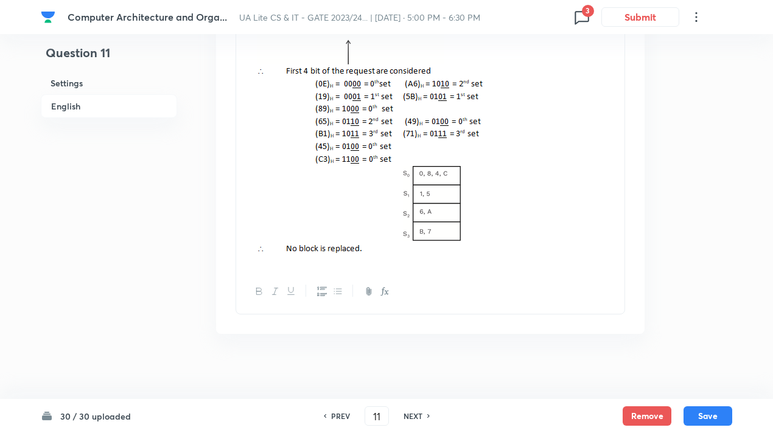
drag, startPoint x: 514, startPoint y: 229, endPoint x: 362, endPoint y: 184, distance: 158.8
click at [362, 184] on img at bounding box center [420, 99] width 351 height 319
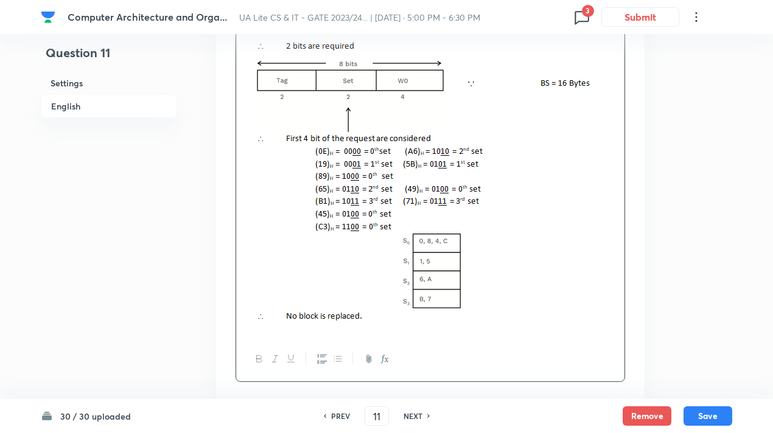
scroll to position [1525, 0]
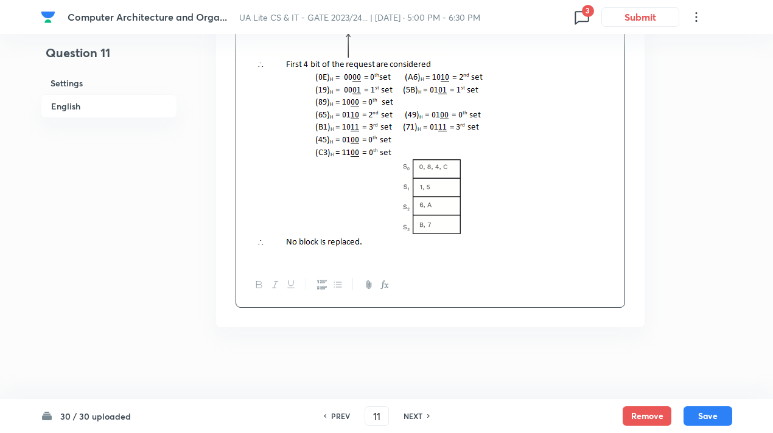
click at [423, 315] on div "Solution Number of blocks in cache = 16 4-way set associative" at bounding box center [430, 92] width 428 height 472
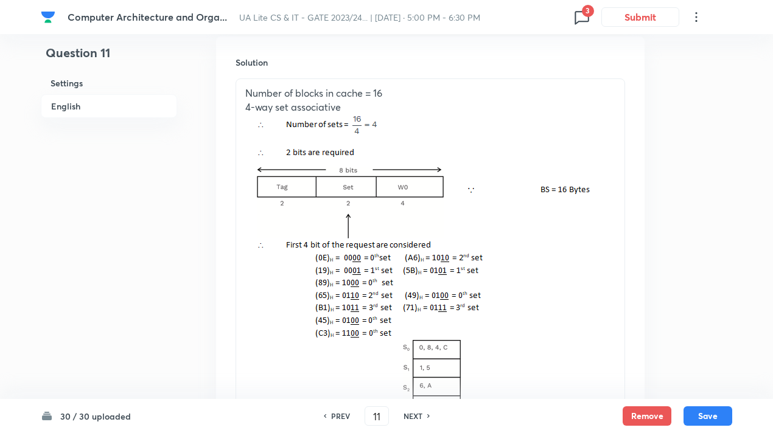
scroll to position [1343, 0]
click at [415, 419] on h6 "NEXT" at bounding box center [412, 416] width 19 height 11
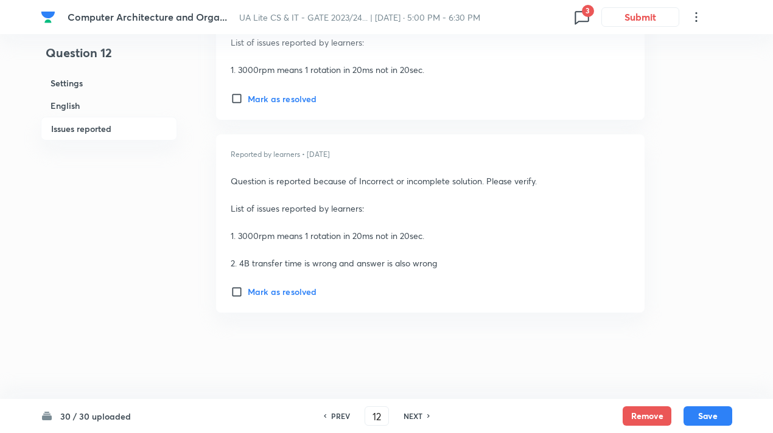
scroll to position [967, 0]
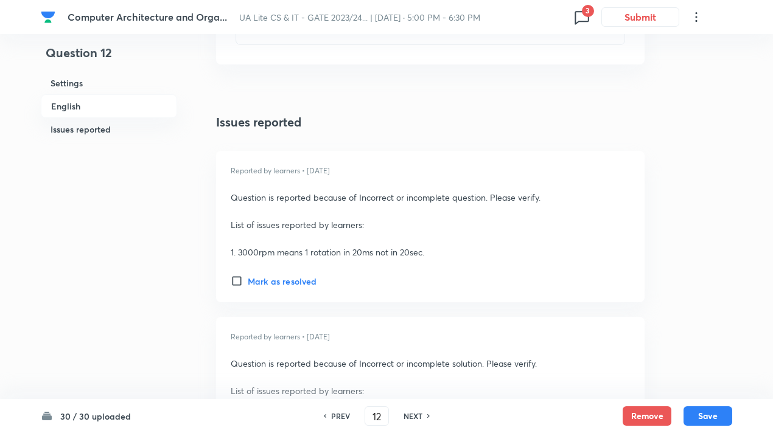
click at [412, 420] on h6 "NEXT" at bounding box center [412, 416] width 19 height 11
type input "13"
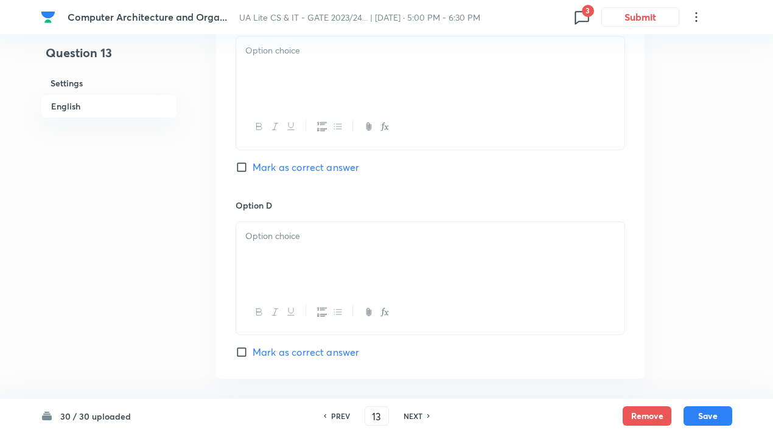
checkbox input "true"
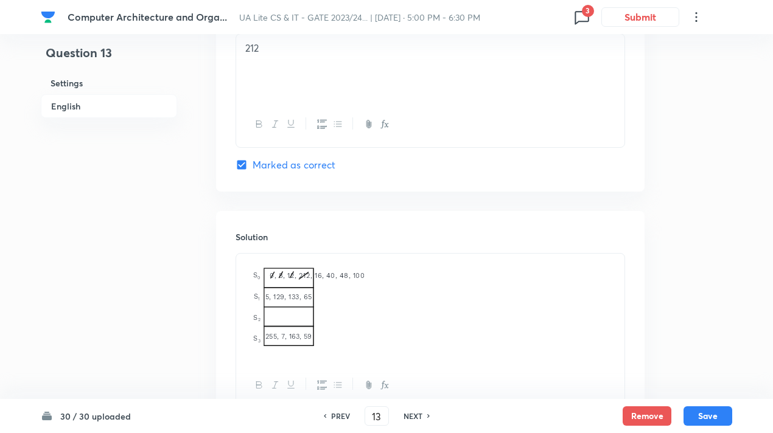
scroll to position [1256, 0]
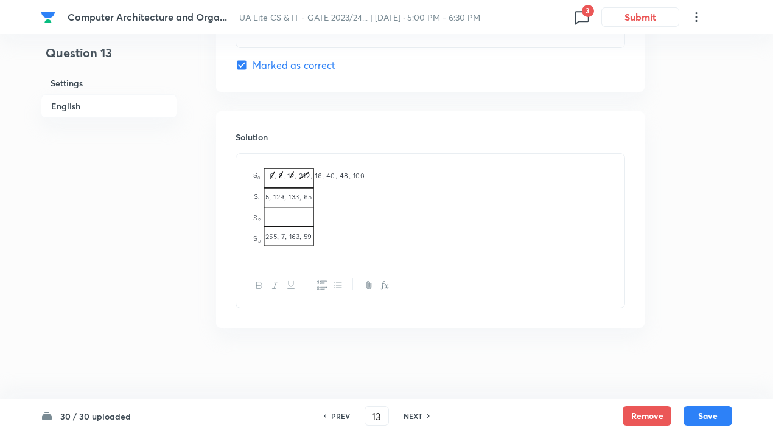
drag, startPoint x: 351, startPoint y: 239, endPoint x: 286, endPoint y: 214, distance: 69.9
click at [286, 214] on img at bounding box center [308, 206] width 127 height 91
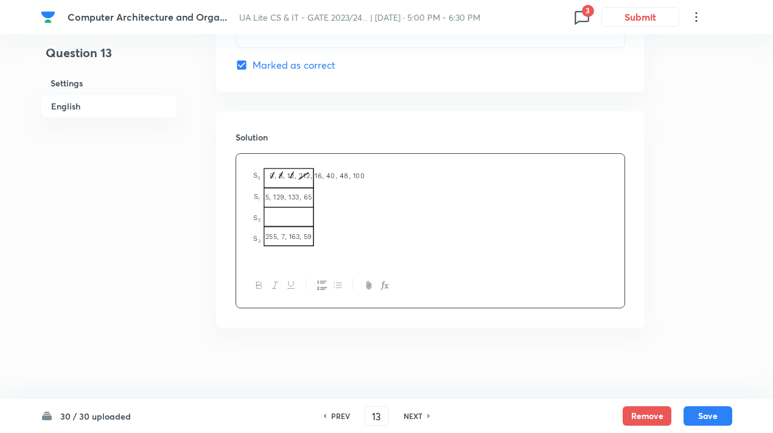
click at [420, 419] on h6 "NEXT" at bounding box center [412, 416] width 19 height 11
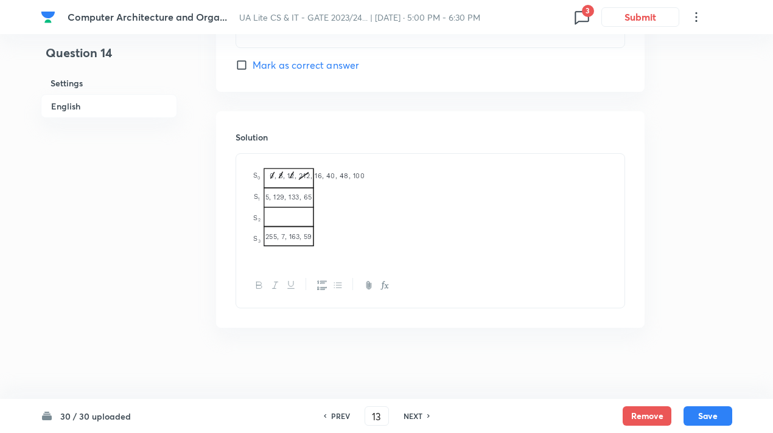
type input "14"
checkbox input "false"
checkbox input "true"
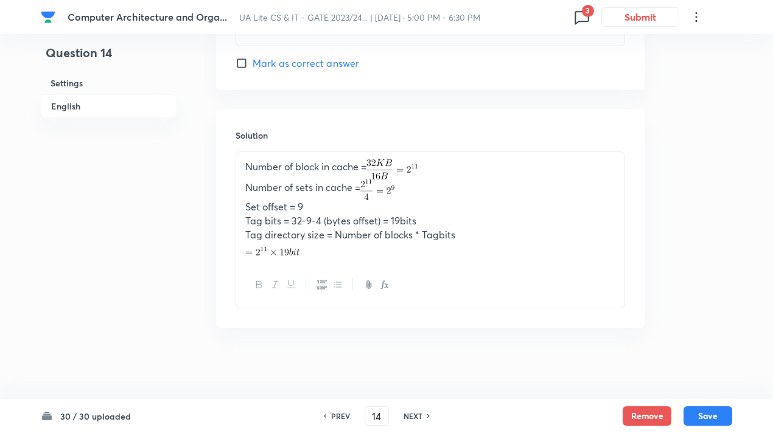
click at [420, 419] on h6 "NEXT" at bounding box center [412, 416] width 19 height 11
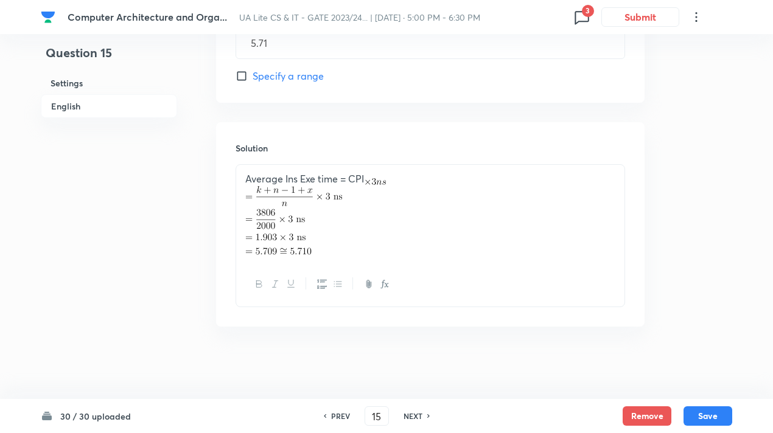
click at [412, 415] on h6 "NEXT" at bounding box center [412, 416] width 19 height 11
type input "16"
type input "14"
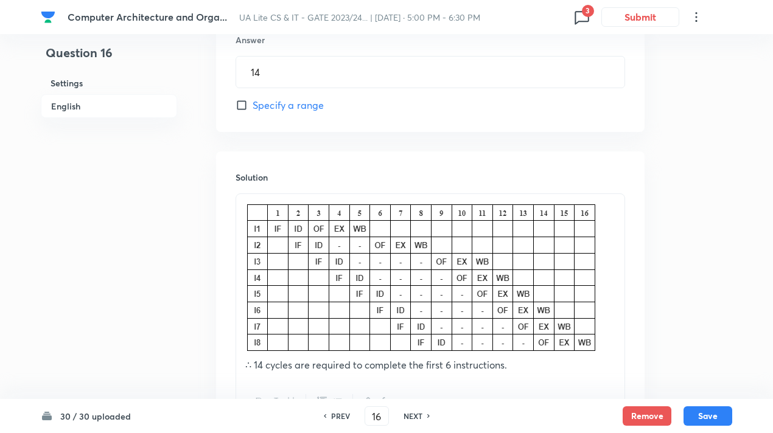
scroll to position [695, 0]
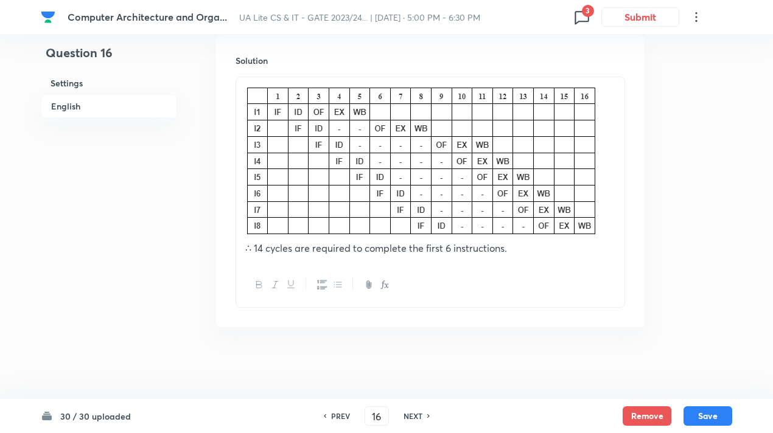
click at [448, 187] on img at bounding box center [422, 161] width 355 height 153
click at [597, 195] on img at bounding box center [422, 161] width 355 height 153
drag, startPoint x: 597, startPoint y: 195, endPoint x: 426, endPoint y: 182, distance: 171.4
click at [426, 182] on img at bounding box center [422, 161] width 355 height 153
click at [410, 183] on img at bounding box center [422, 161] width 355 height 153
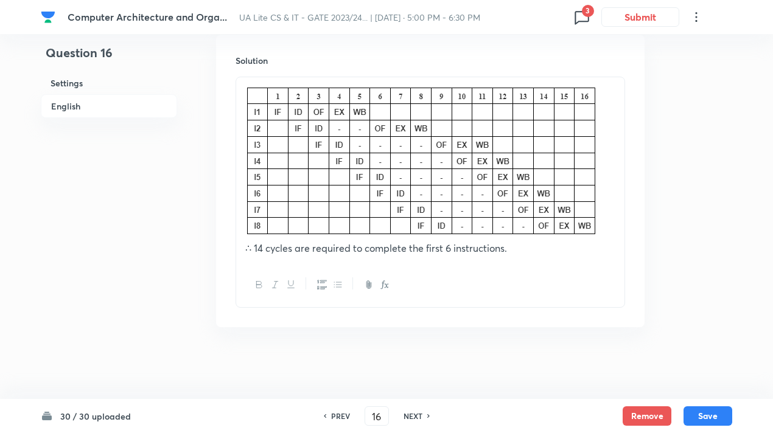
click at [514, 245] on p "∴ 14 cycles are required to complete the first 6 instructions." at bounding box center [430, 248] width 370 height 14
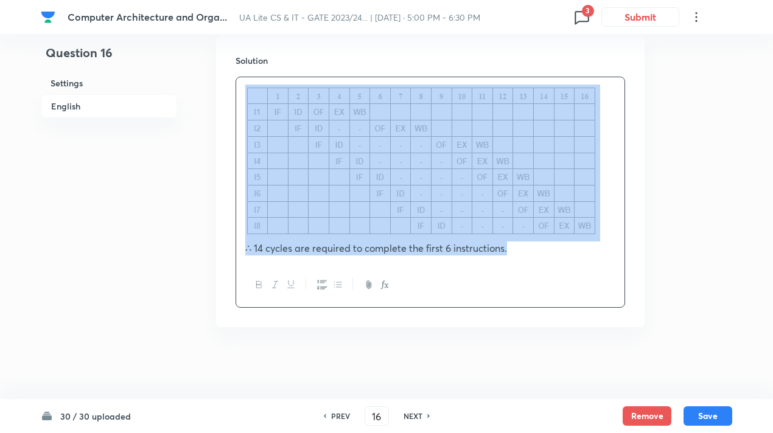
drag, startPoint x: 516, startPoint y: 245, endPoint x: 354, endPoint y: 160, distance: 182.9
click at [354, 160] on div "∴ 14 cycles are required to complete the first 6 instructions." at bounding box center [430, 169] width 388 height 185
copy div "∴ 14 cycles are required to complete the first 6 instructions."
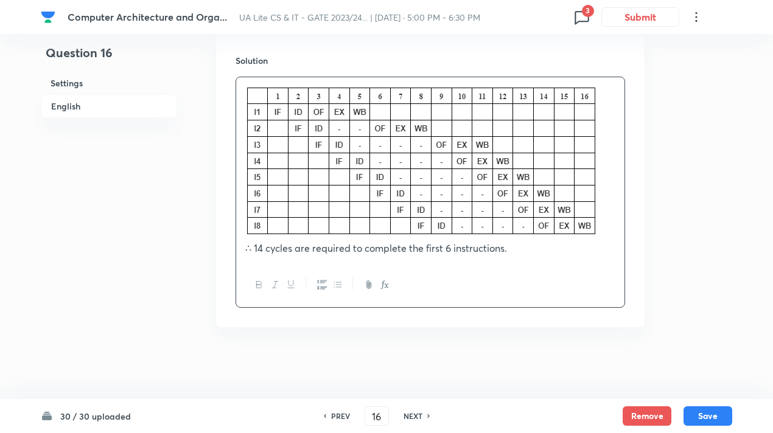
click at [409, 415] on h6 "NEXT" at bounding box center [412, 416] width 19 height 11
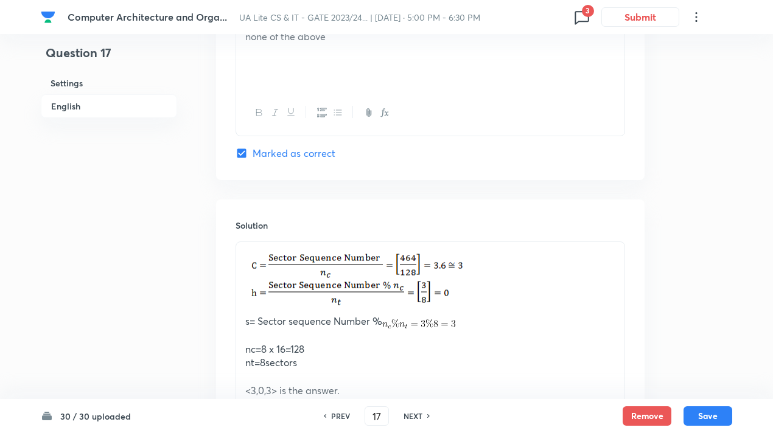
scroll to position [1324, 0]
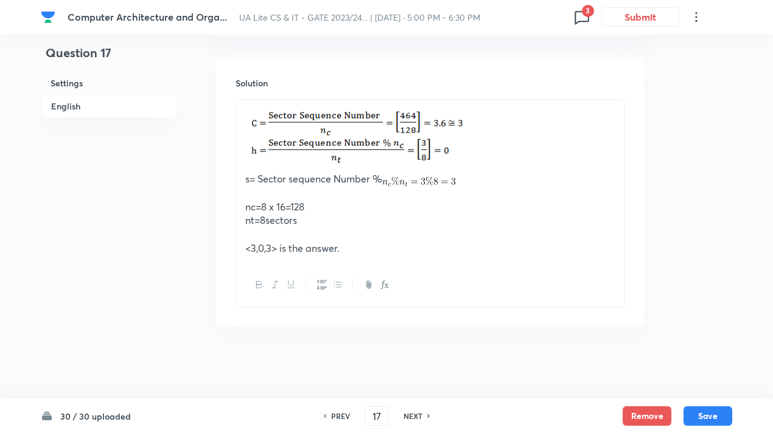
click at [420, 421] on h6 "NEXT" at bounding box center [412, 416] width 19 height 11
type input "18"
checkbox input "true"
checkbox input "false"
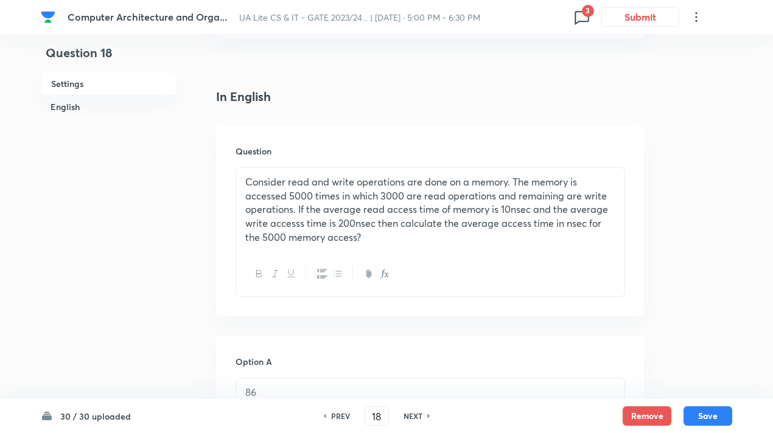
scroll to position [298, 0]
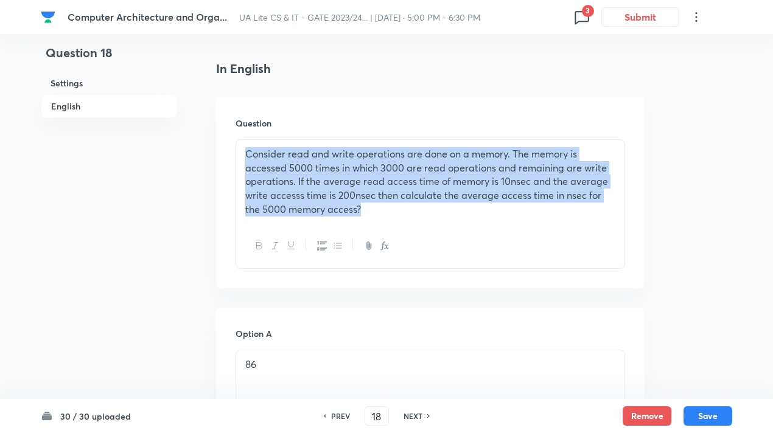
drag, startPoint x: 381, startPoint y: 211, endPoint x: 243, endPoint y: 153, distance: 150.3
click at [243, 153] on div "Consider read and write operations are done on a memory. The memory is accessed…" at bounding box center [430, 182] width 388 height 84
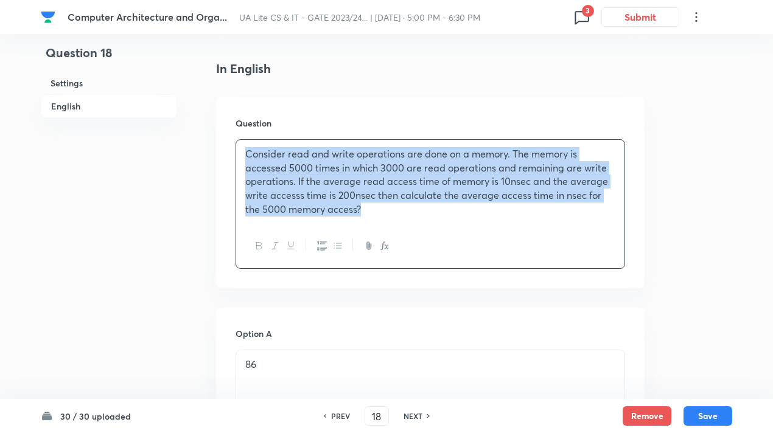
copy p "Consider read and write operations are done on a memory. The memory is accessed…"
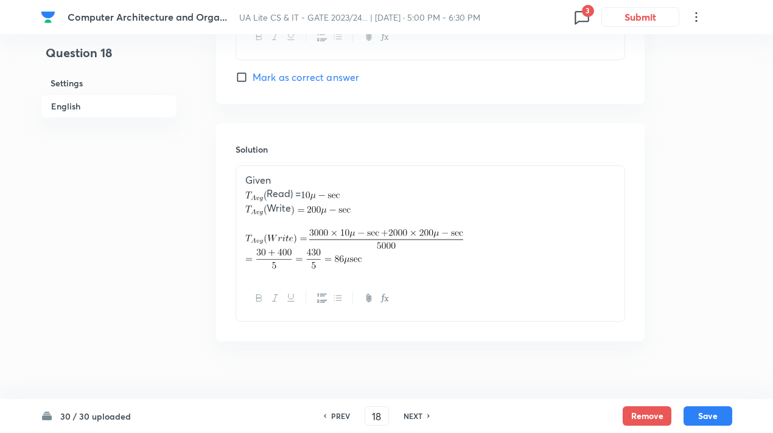
scroll to position [1271, 0]
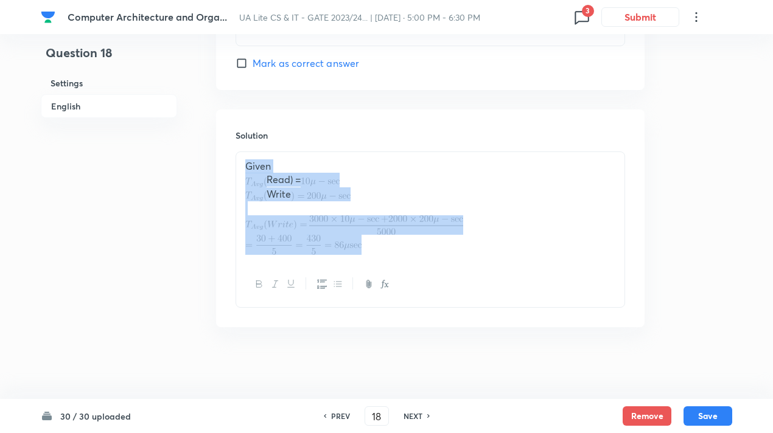
drag, startPoint x: 476, startPoint y: 241, endPoint x: 240, endPoint y: 163, distance: 248.7
click at [240, 163] on div "Given Read) = Write" at bounding box center [430, 207] width 388 height 111
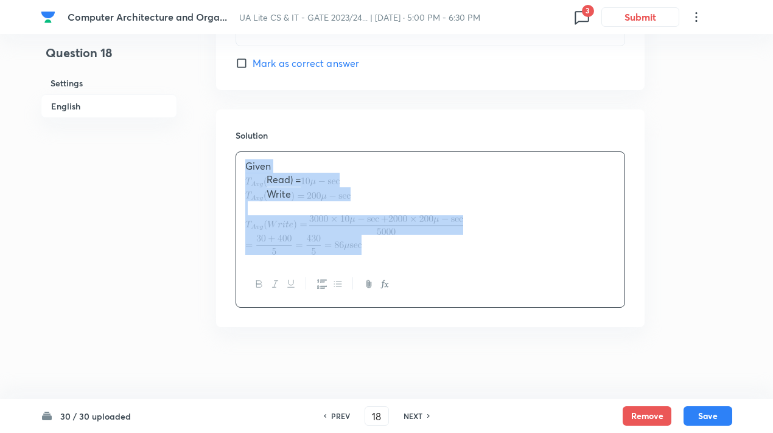
copy div "Given Read) = Write"
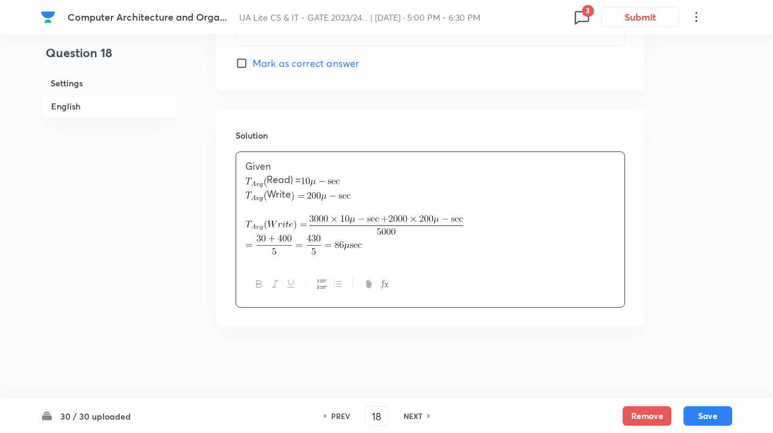
click at [463, 265] on div at bounding box center [430, 284] width 388 height 44
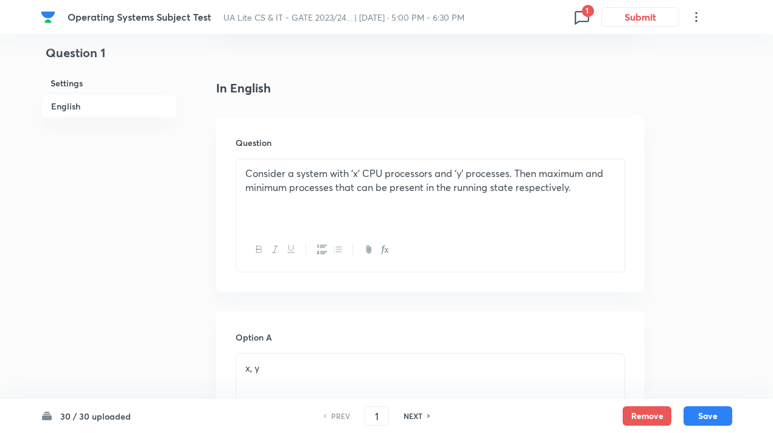
scroll to position [304, 0]
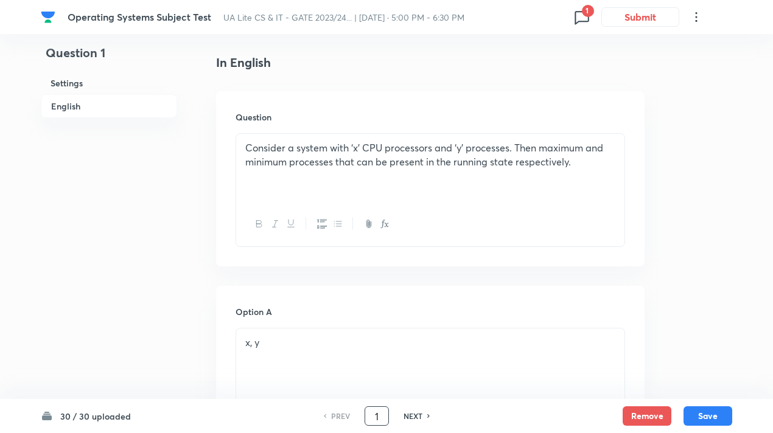
click at [381, 415] on input "1" at bounding box center [376, 416] width 23 height 21
type input "13"
checkbox input "true"
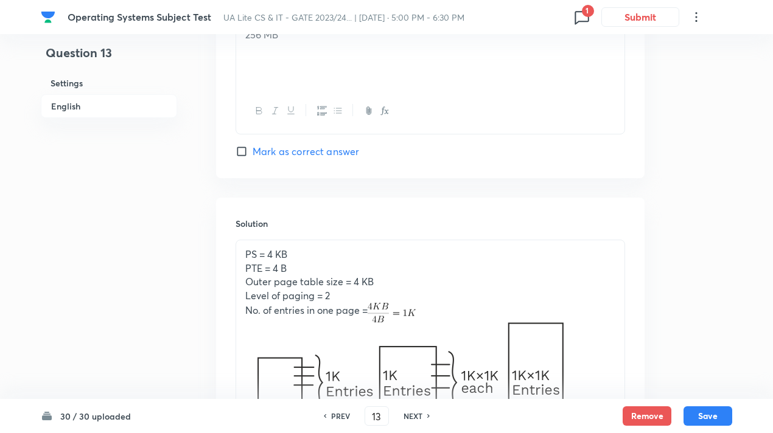
scroll to position [1338, 0]
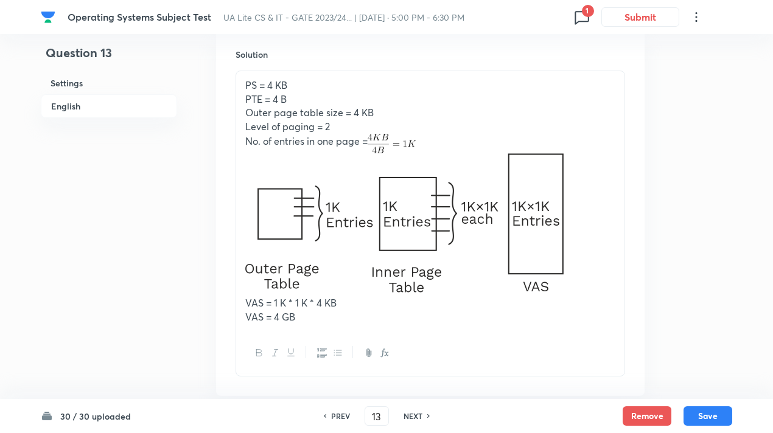
click at [532, 228] on img at bounding box center [404, 222] width 318 height 139
drag, startPoint x: 575, startPoint y: 232, endPoint x: 354, endPoint y: 235, distance: 221.5
click at [354, 235] on p at bounding box center [430, 224] width 370 height 143
click at [414, 411] on h6 "NEXT" at bounding box center [412, 416] width 19 height 11
type input "14"
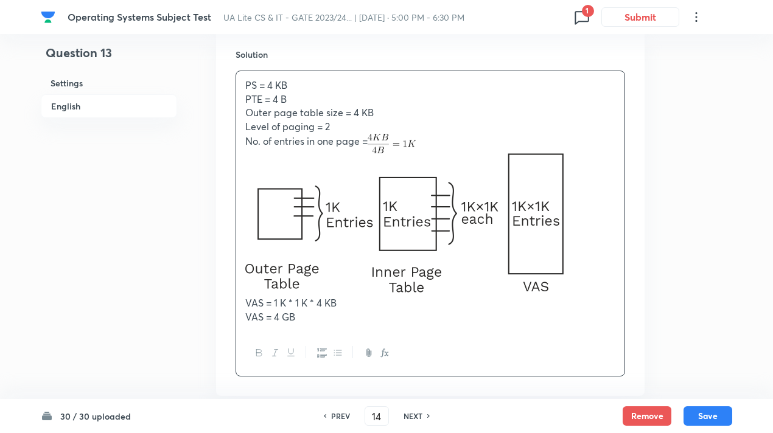
checkbox input "false"
checkbox input "true"
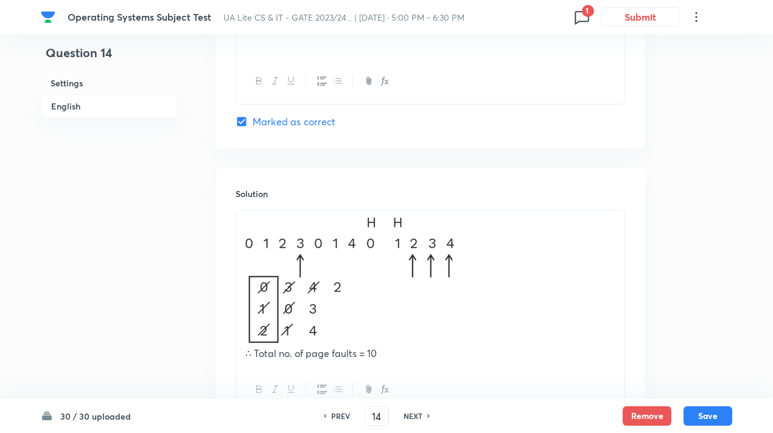
scroll to position [1182, 0]
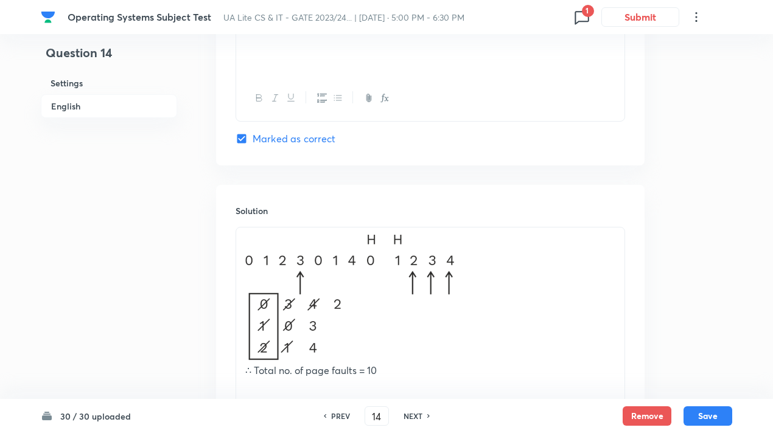
click at [419, 418] on h6 "NEXT" at bounding box center [412, 416] width 19 height 11
type input "15"
checkbox input "false"
checkbox input "true"
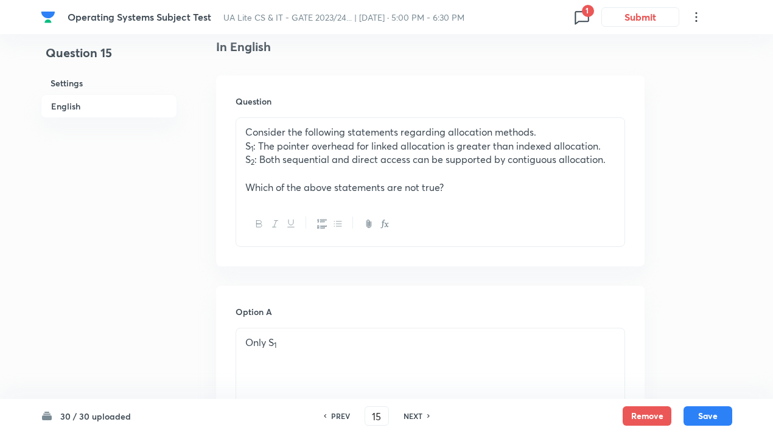
scroll to position [316, 0]
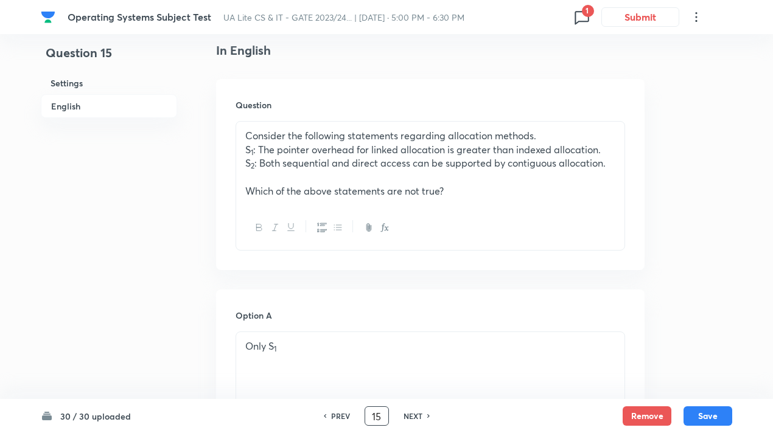
drag, startPoint x: 378, startPoint y: 413, endPoint x: 367, endPoint y: 413, distance: 10.3
click at [367, 413] on input "15" at bounding box center [376, 416] width 23 height 21
type input "3"
checkbox input "false"
checkbox input "true"
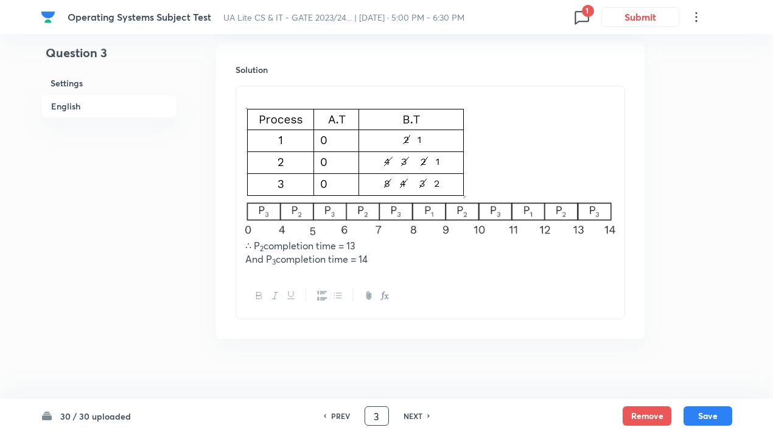
scroll to position [1464, 0]
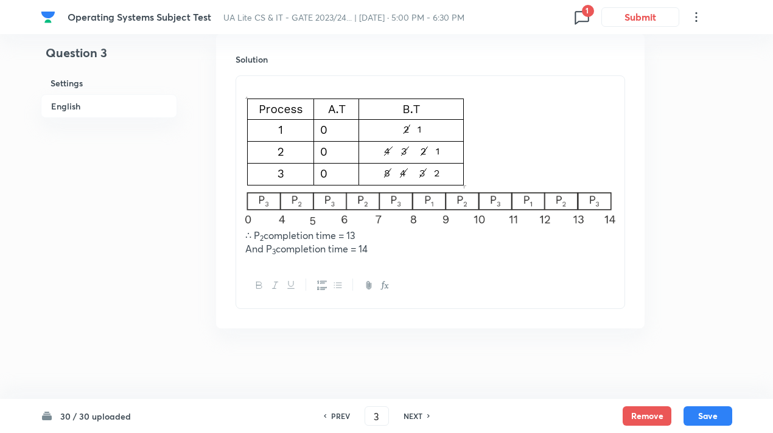
drag, startPoint x: 246, startPoint y: 111, endPoint x: 614, endPoint y: 205, distance: 379.8
click at [614, 205] on div "∴ P 2 completion time = 13 And P 3 completion time = 14" at bounding box center [430, 169] width 388 height 187
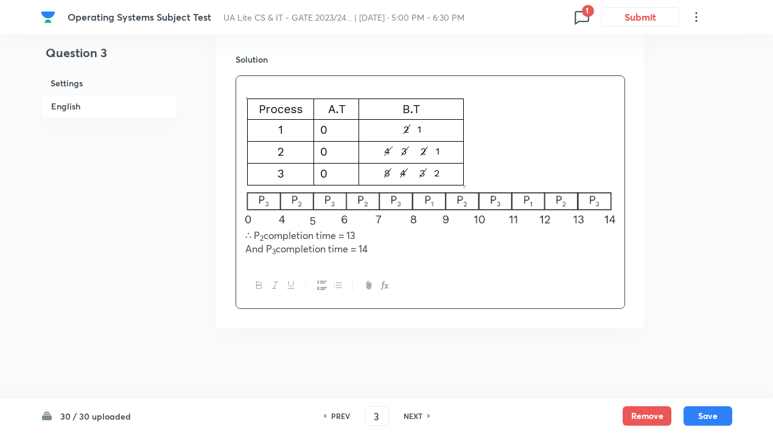
click at [403, 248] on p "And P 3 completion time = 14" at bounding box center [430, 249] width 370 height 14
click at [378, 412] on input "3" at bounding box center [376, 416] width 23 height 21
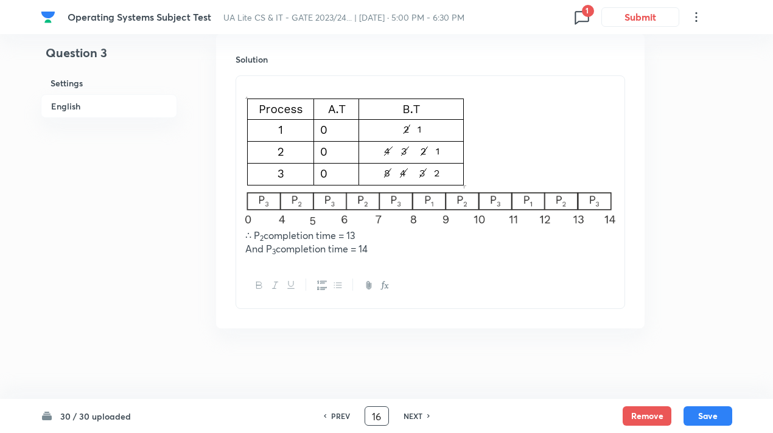
type input "16"
checkbox input "false"
checkbox input "true"
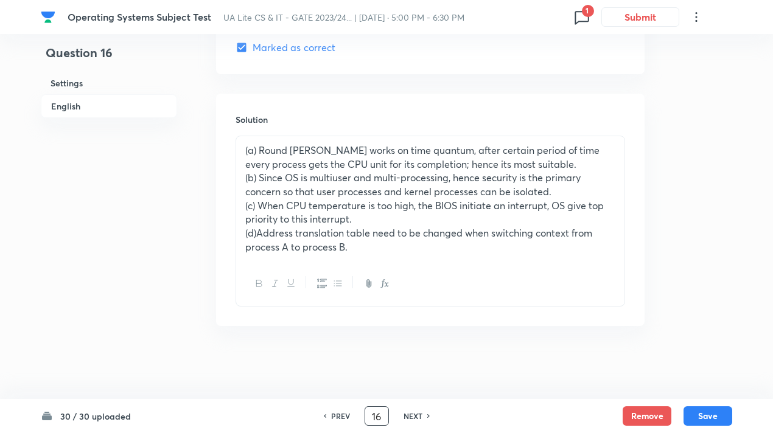
scroll to position [1369, 0]
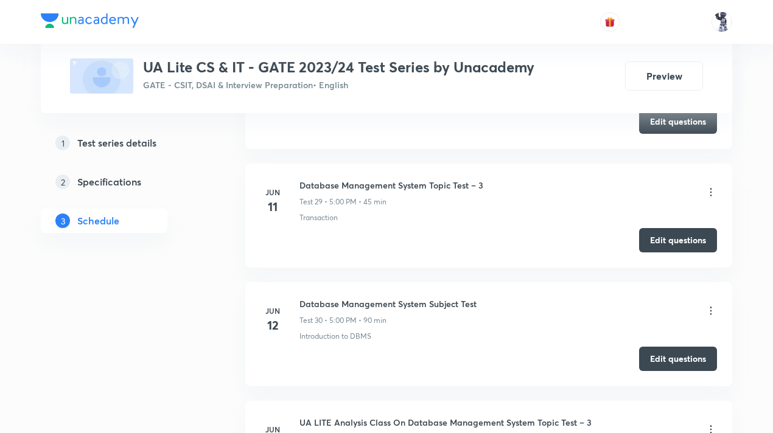
scroll to position [4197, 0]
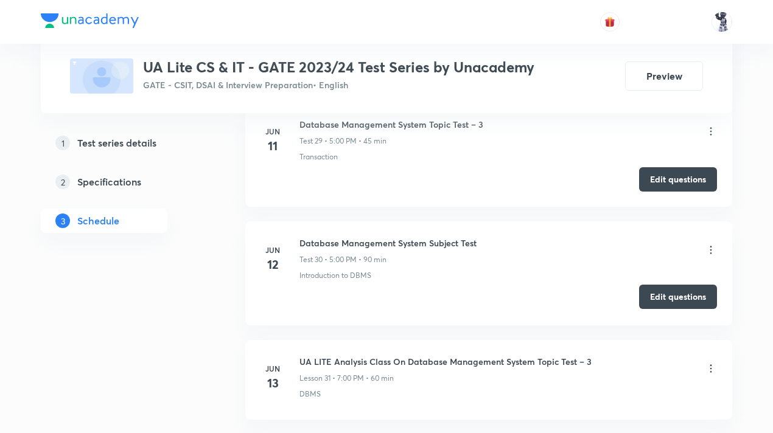
click at [676, 285] on button "Edit questions" at bounding box center [678, 297] width 78 height 24
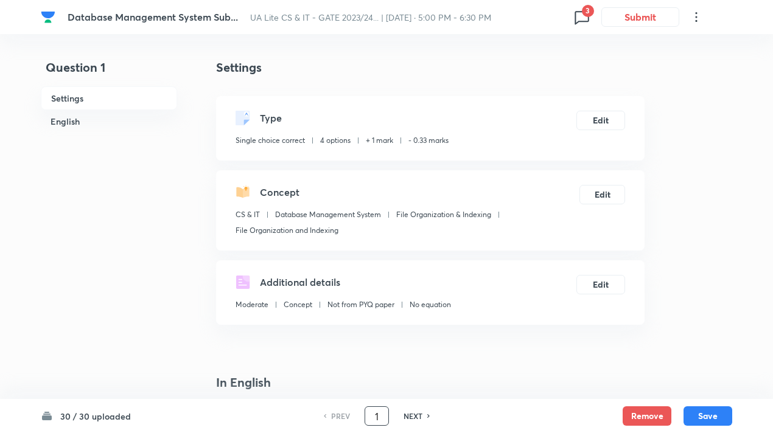
click at [380, 417] on input "1" at bounding box center [376, 416] width 23 height 21
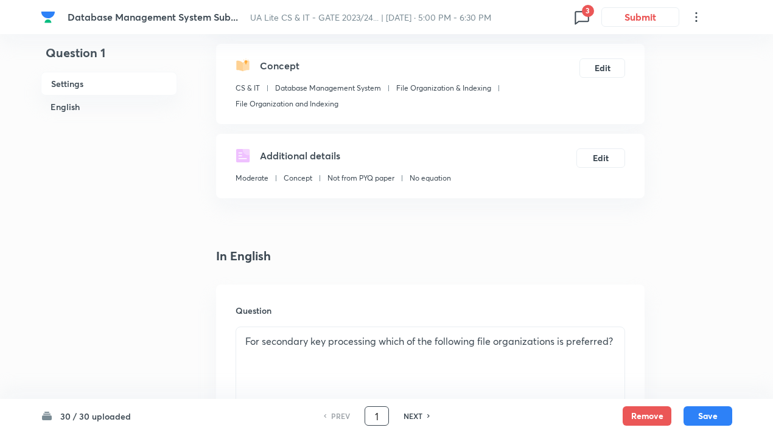
scroll to position [182, 0]
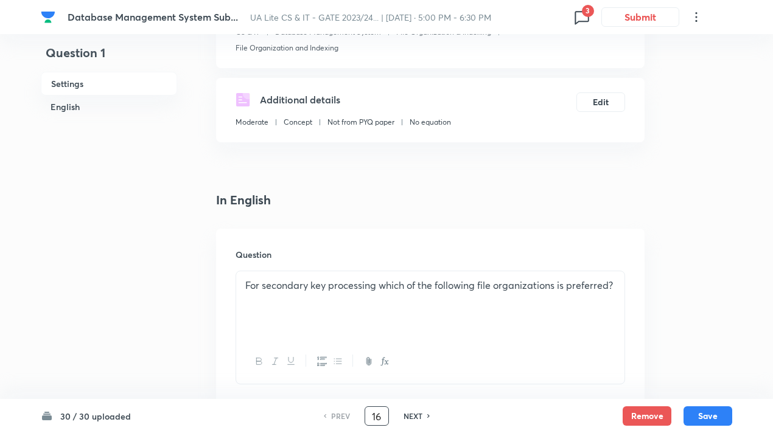
type input "16"
checkbox input "false"
checkbox input "true"
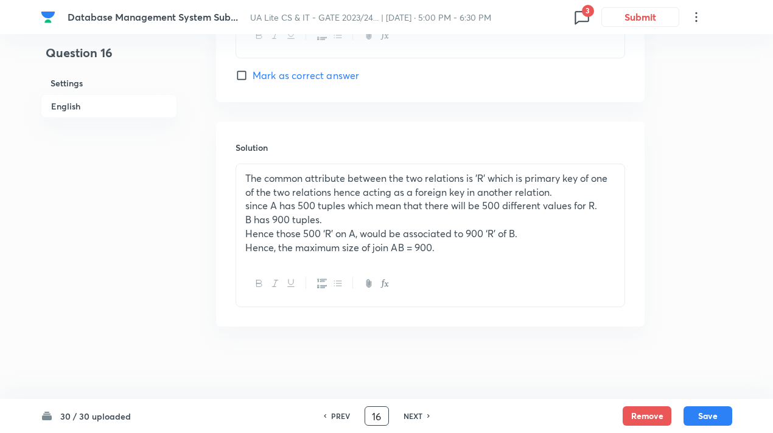
scroll to position [1244, 0]
click at [417, 415] on h6 "NEXT" at bounding box center [412, 416] width 19 height 11
type input "17"
checkbox input "false"
checkbox input "true"
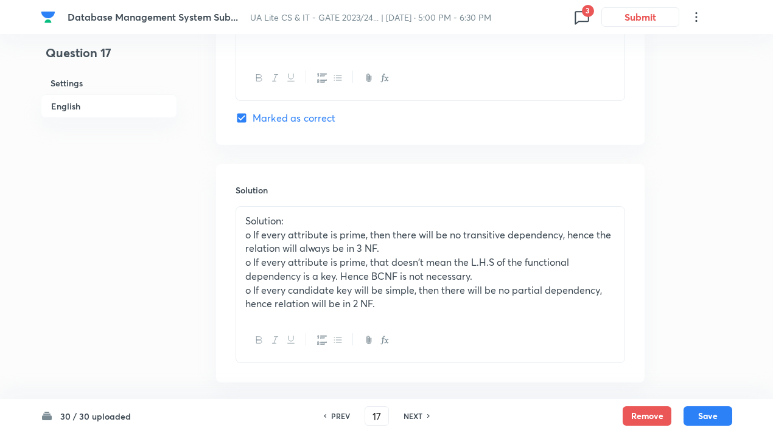
click at [419, 419] on h6 "NEXT" at bounding box center [412, 416] width 19 height 11
type input "18"
checkbox input "false"
checkbox input "true"
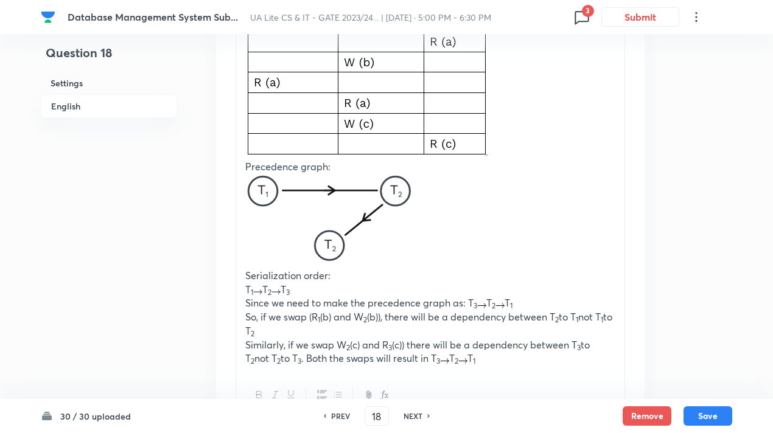
scroll to position [1582, 0]
